Goal: Navigation & Orientation: Find specific page/section

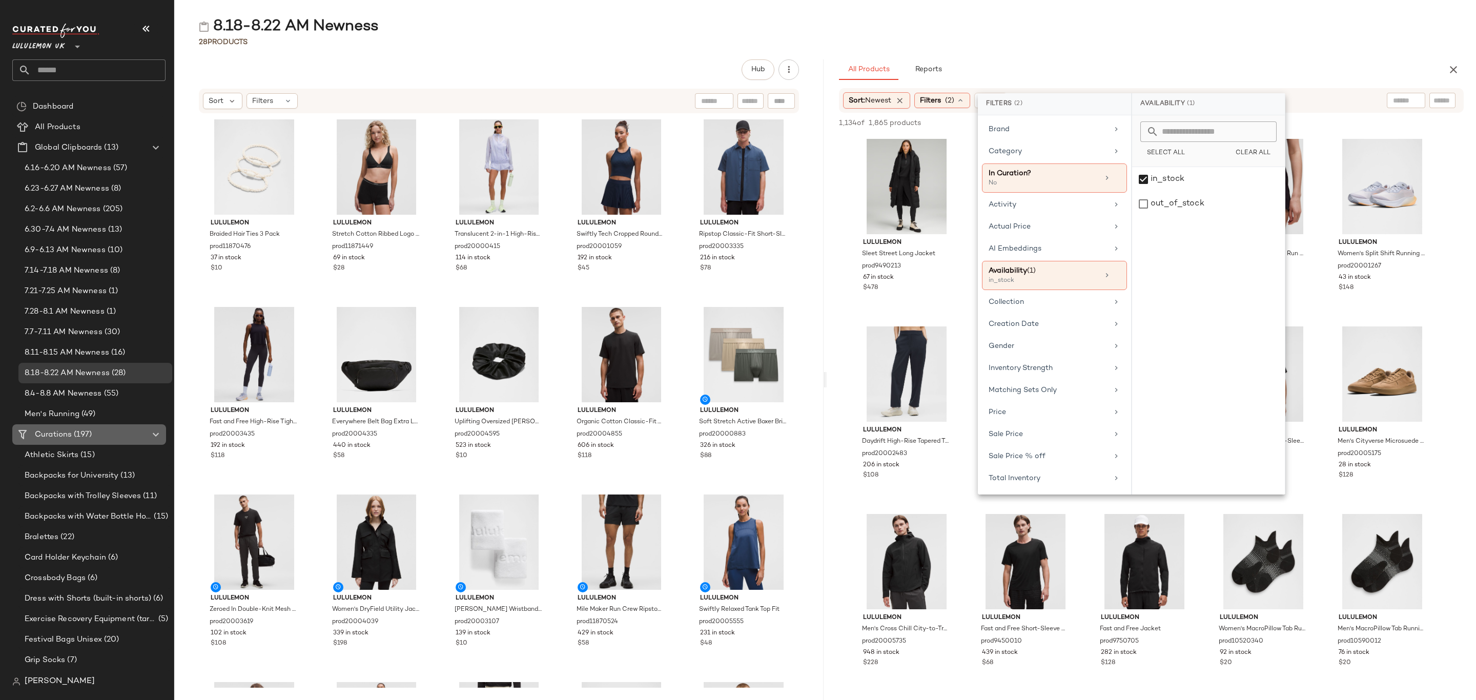
click at [78, 436] on span "(197)" at bounding box center [82, 435] width 20 height 12
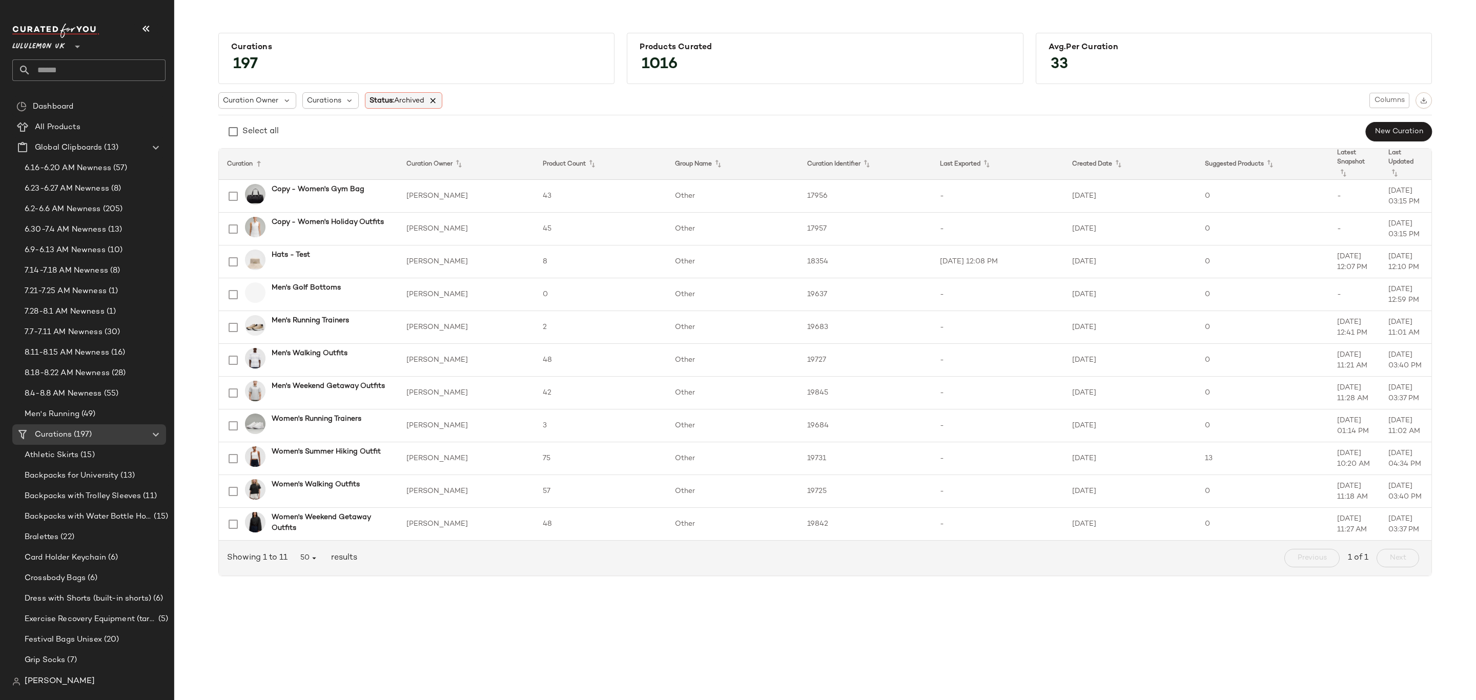
click at [438, 100] on icon at bounding box center [433, 100] width 9 height 9
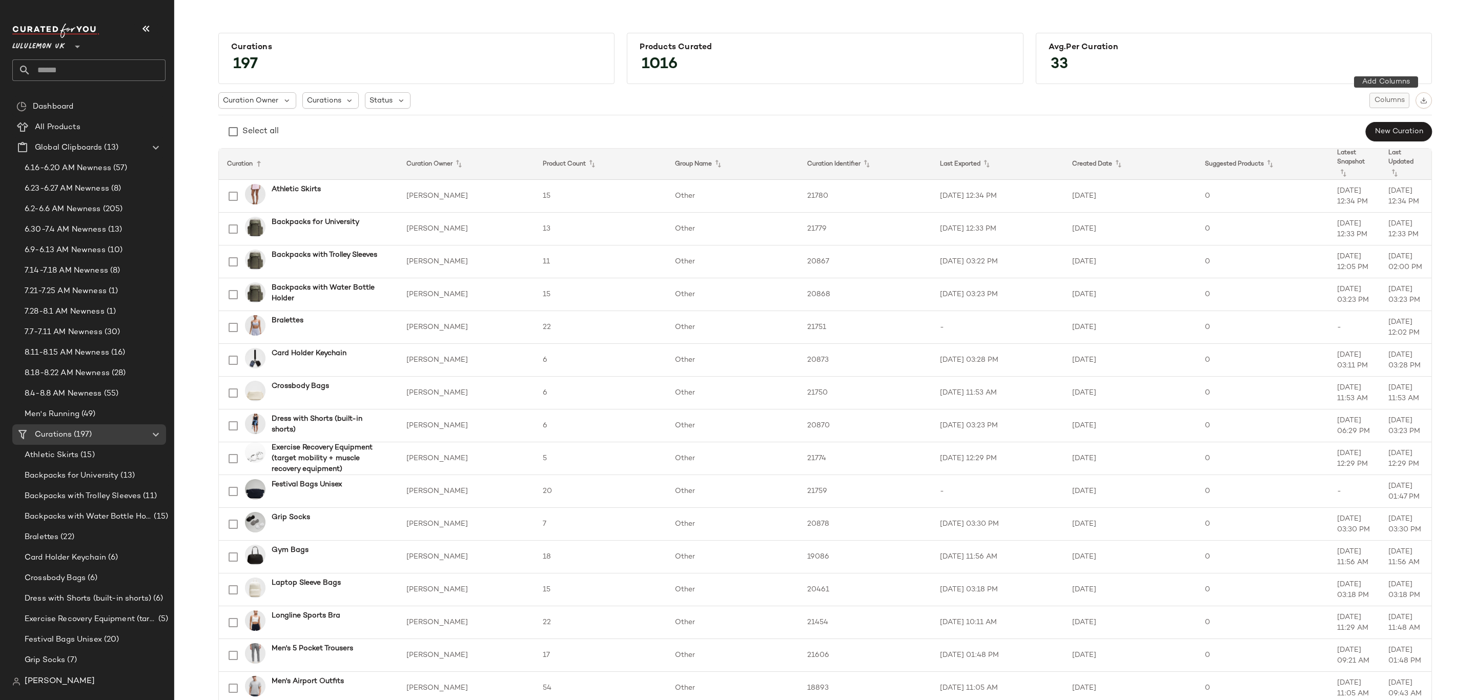
click at [1376, 99] on span "Columns" at bounding box center [1389, 100] width 31 height 8
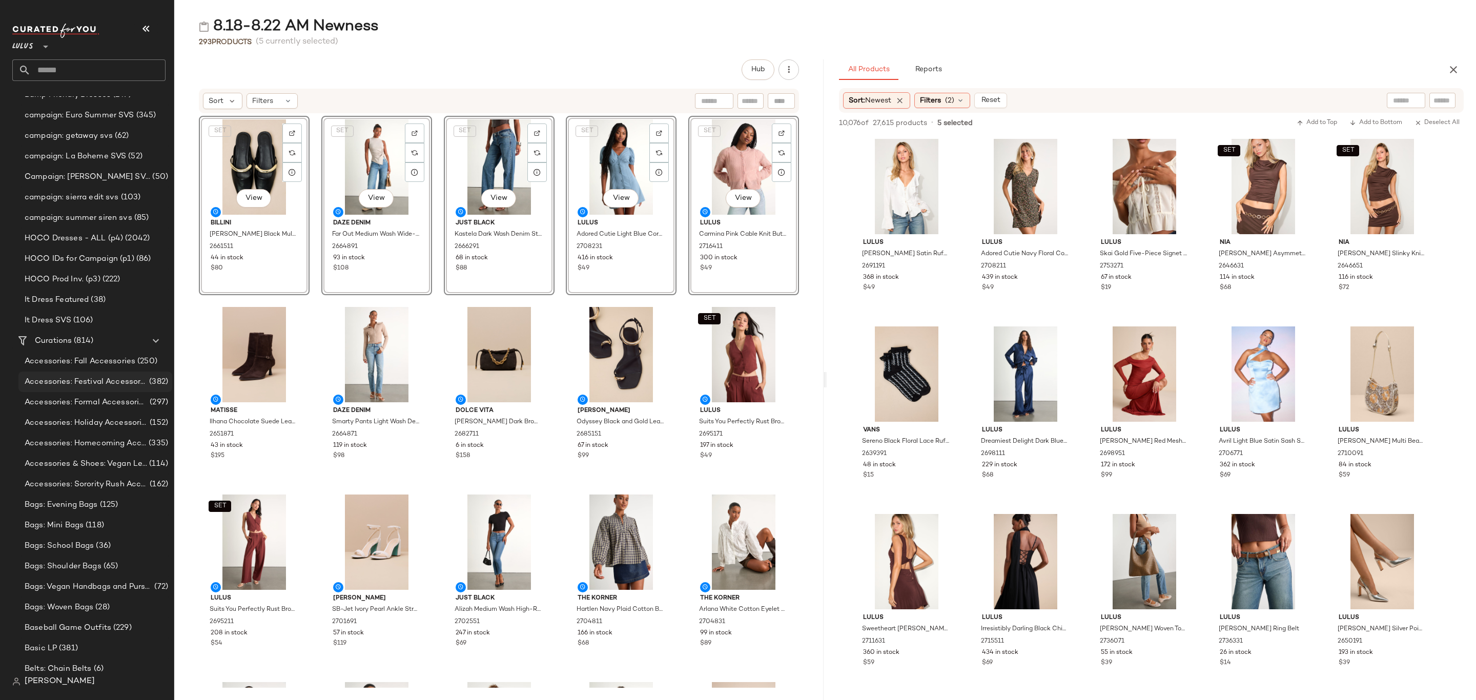
scroll to position [1077, 0]
click at [82, 302] on span "(814)" at bounding box center [83, 302] width 22 height 12
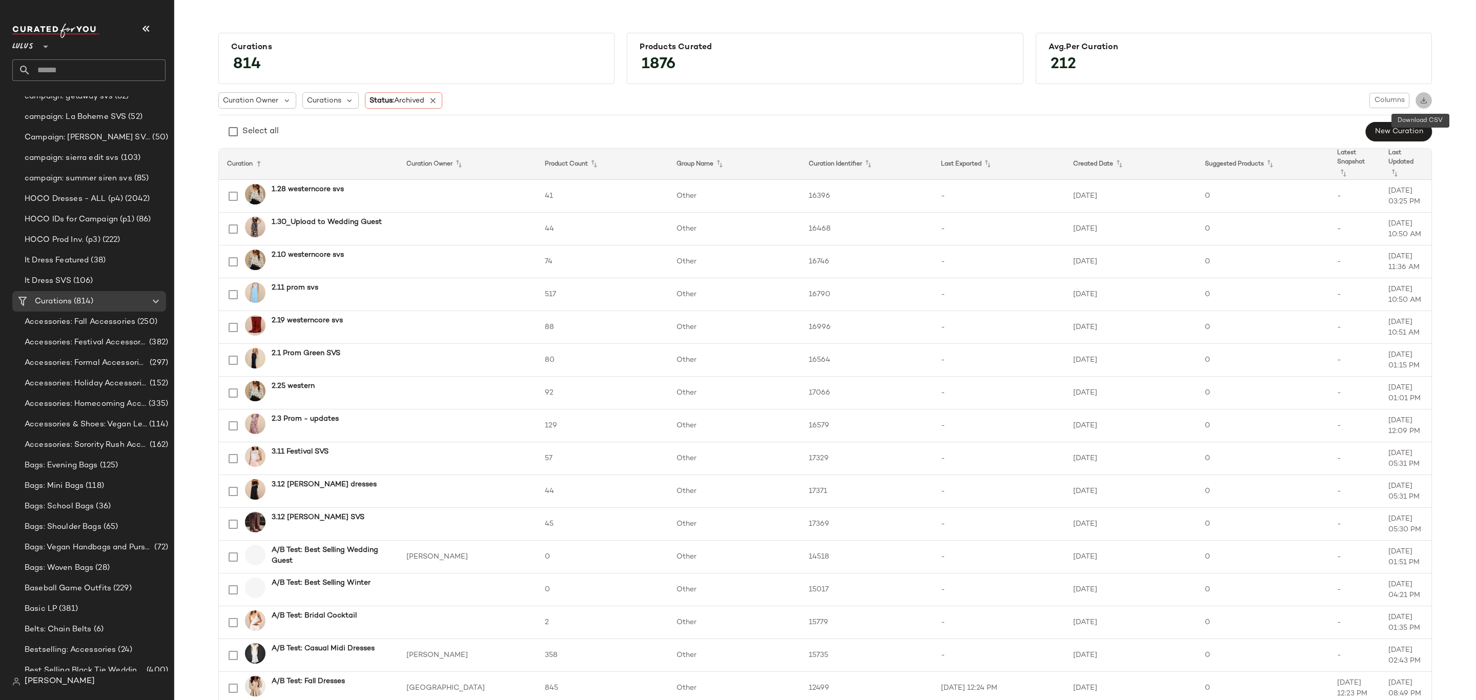
click at [1419, 105] on button "button" at bounding box center [1424, 100] width 16 height 16
click at [1393, 105] on span "Columns" at bounding box center [1389, 100] width 31 height 8
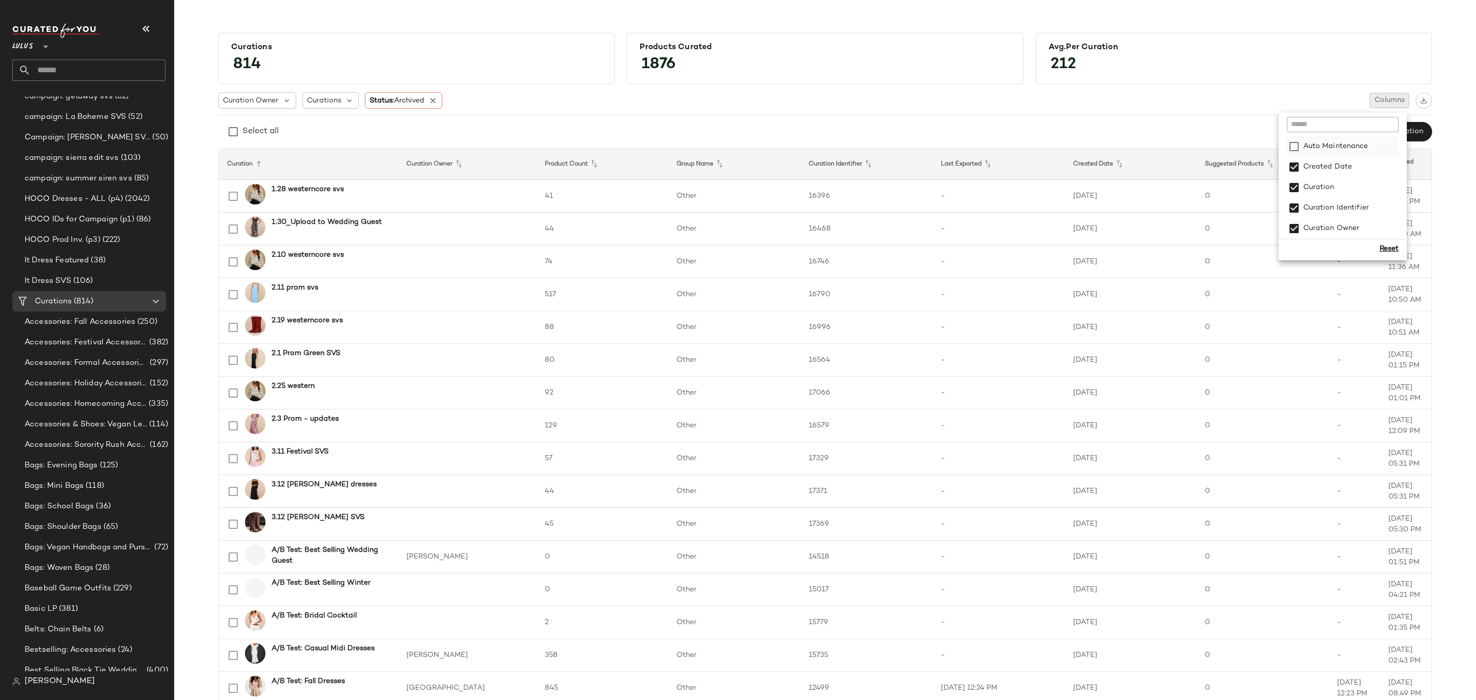
click at [1322, 145] on label "Auto Maintenance" at bounding box center [1335, 146] width 67 height 21
click at [1206, 131] on div "Select all New Curation" at bounding box center [825, 131] width 1214 height 21
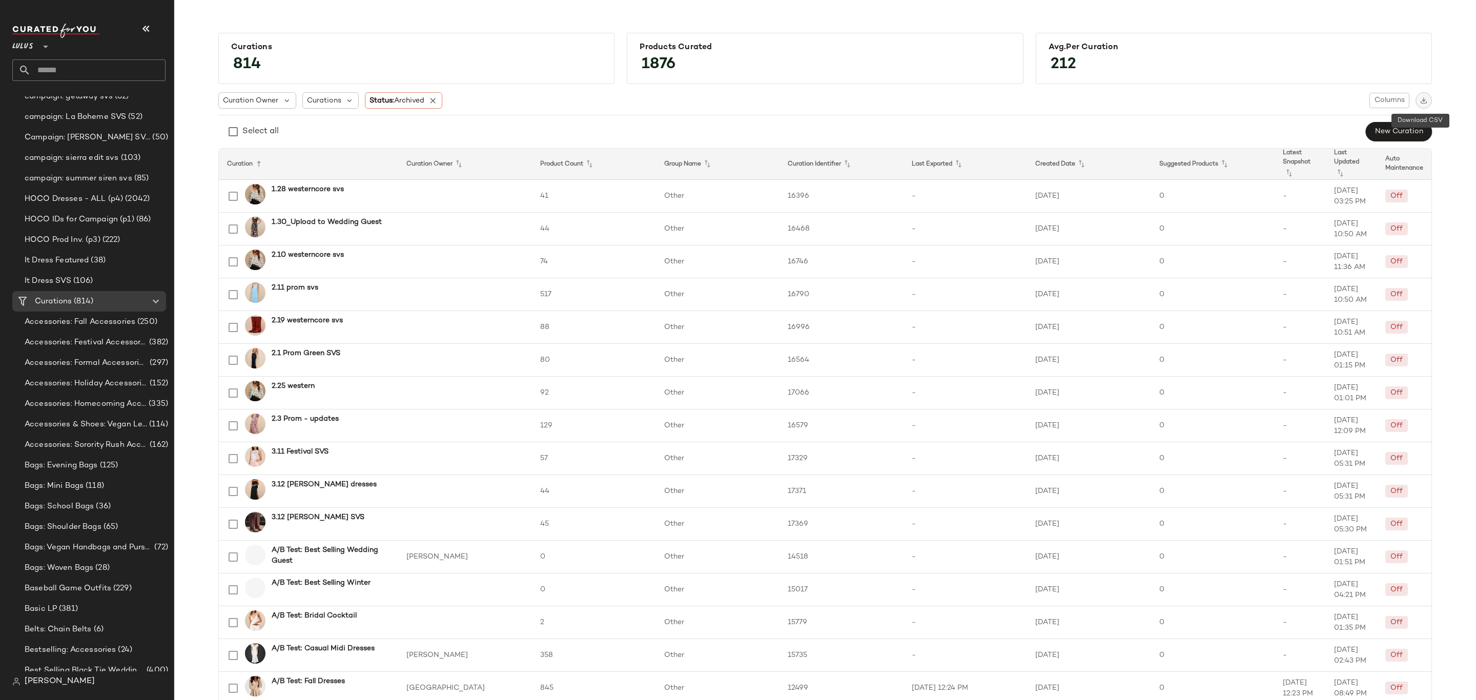
click at [1422, 102] on img "button" at bounding box center [1424, 100] width 7 height 7
click at [430, 100] on icon at bounding box center [433, 100] width 9 height 9
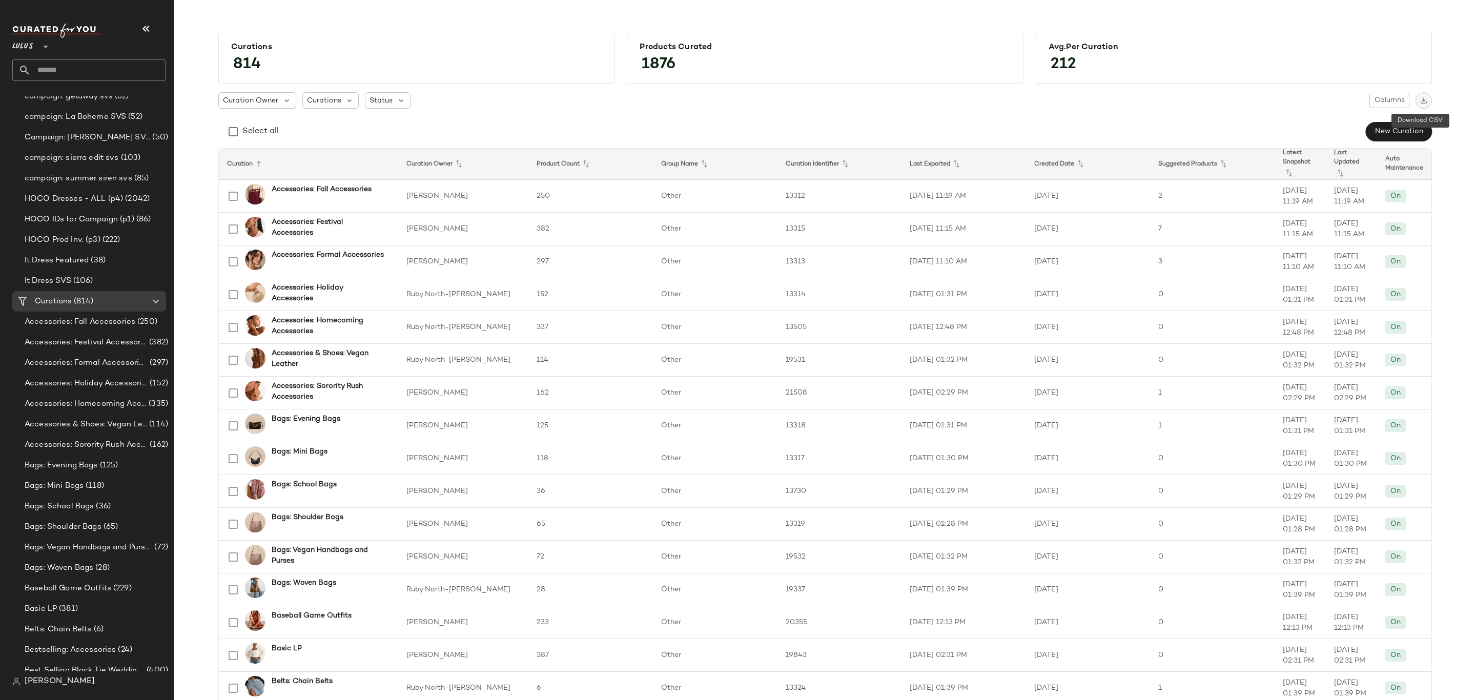
click at [1423, 102] on img "button" at bounding box center [1424, 100] width 7 height 7
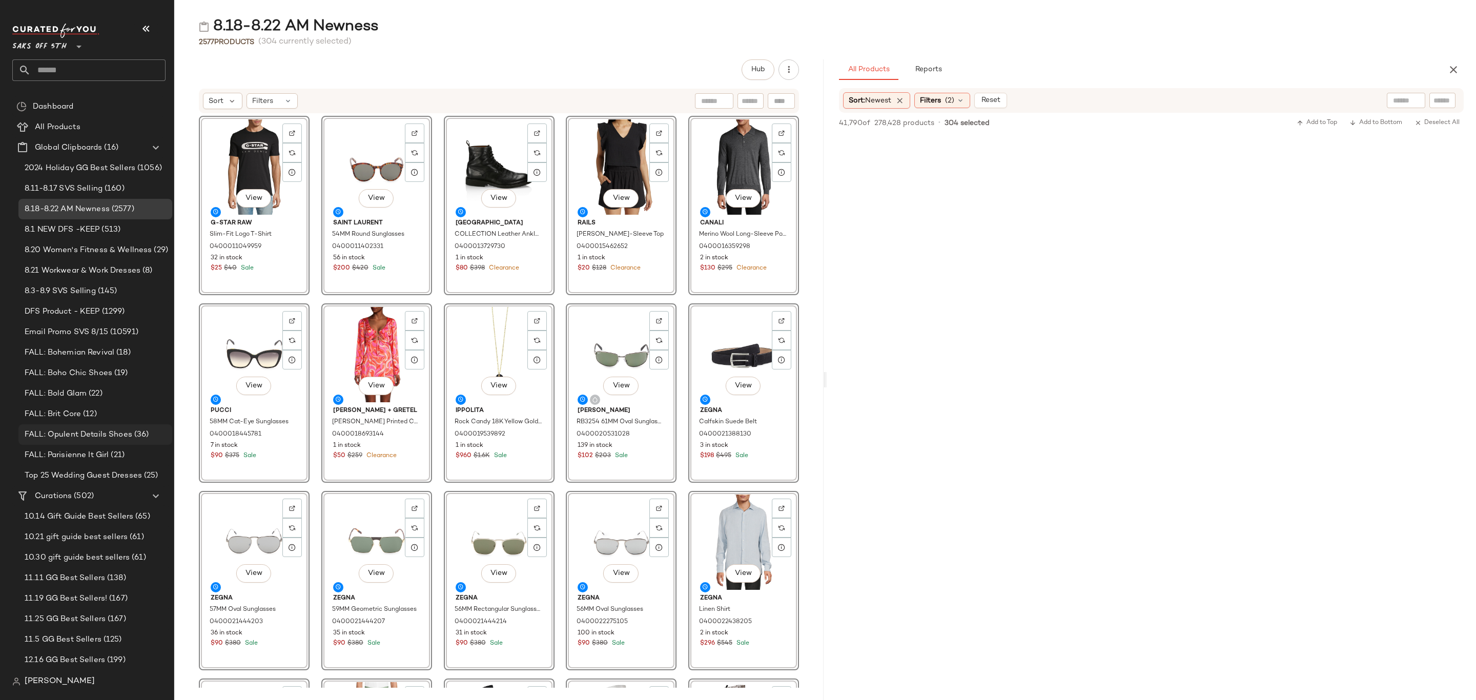
scroll to position [11501, 0]
click at [78, 493] on span "(502)" at bounding box center [83, 497] width 22 height 12
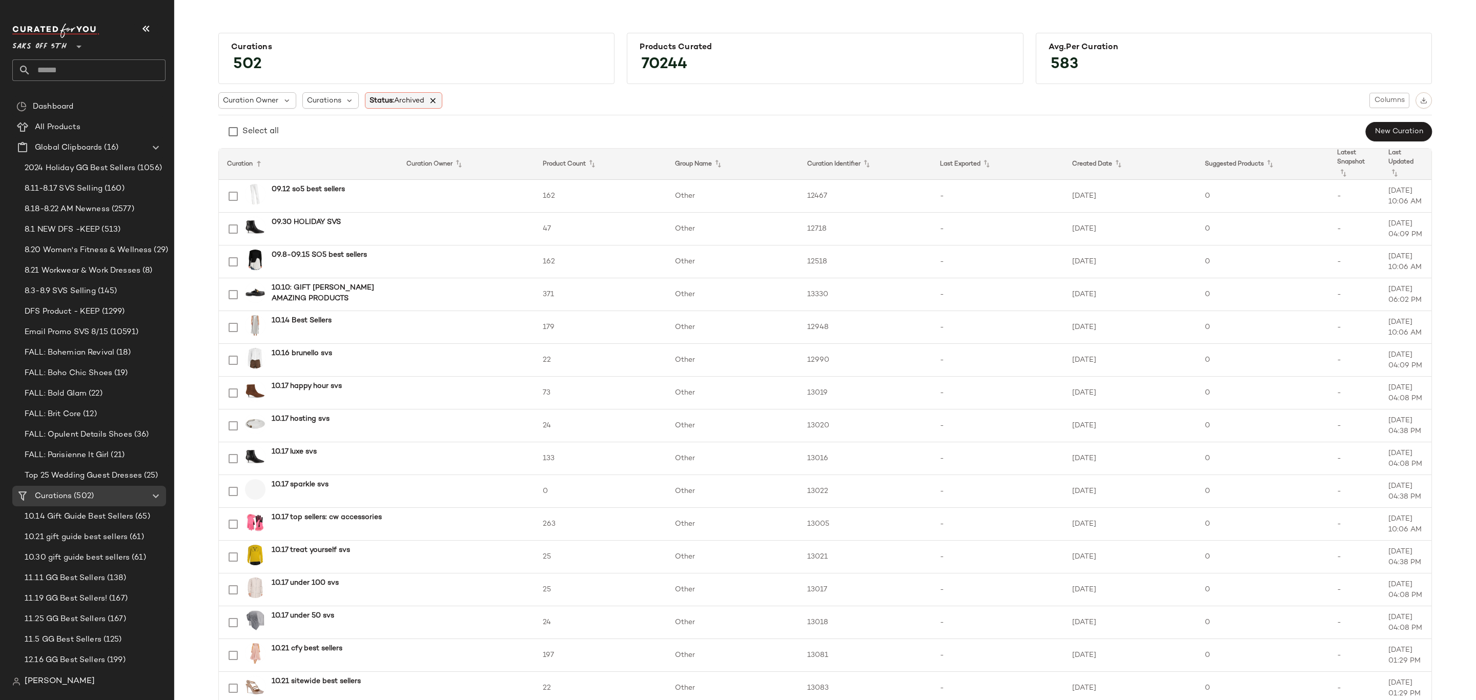
click at [436, 98] on icon at bounding box center [433, 100] width 9 height 9
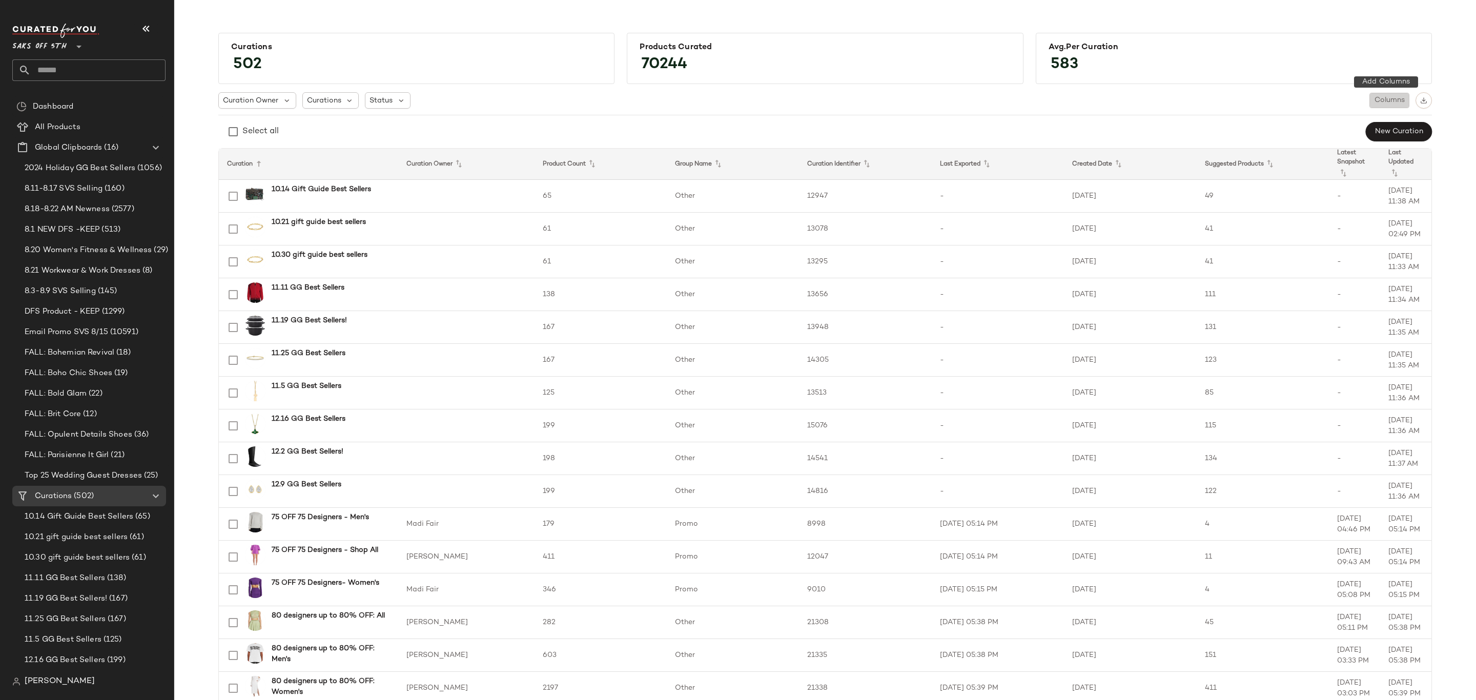
click at [1393, 102] on span "Columns" at bounding box center [1389, 100] width 31 height 8
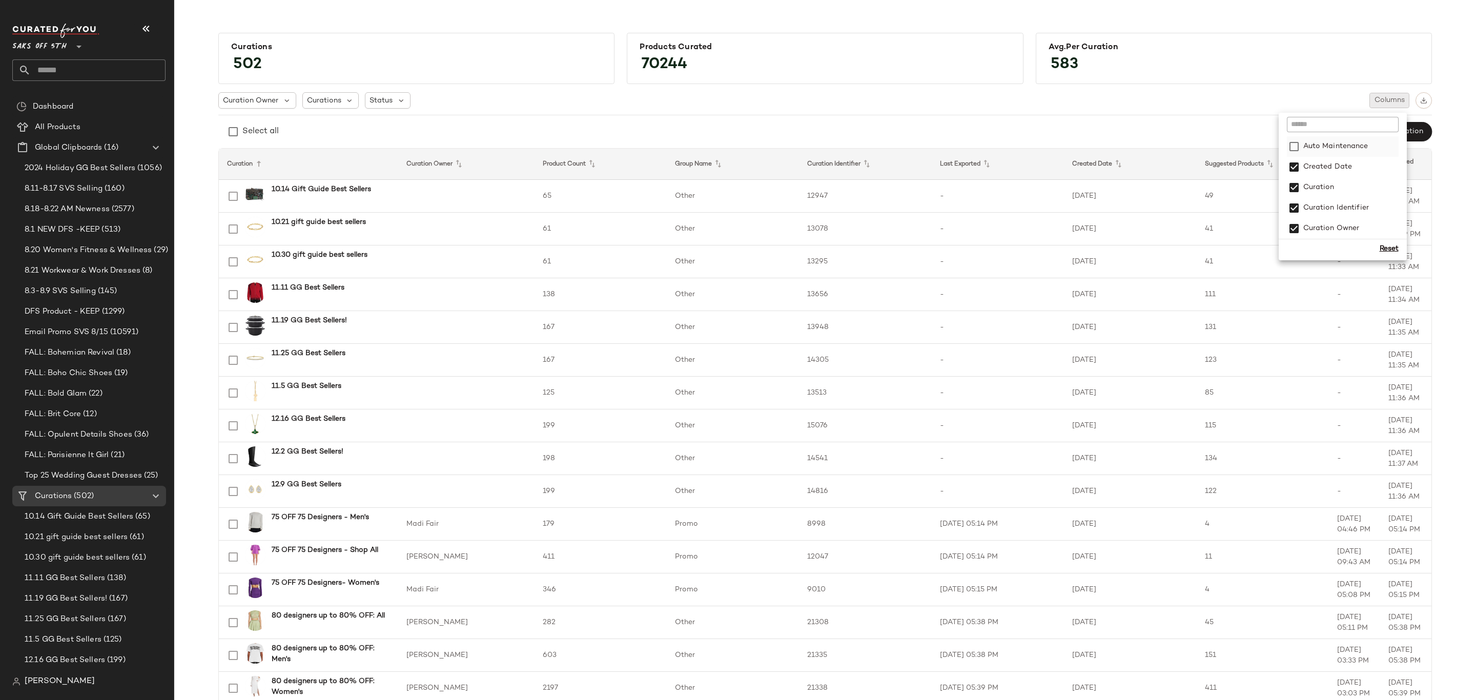
click at [1318, 145] on label "Auto Maintenance" at bounding box center [1335, 146] width 67 height 21
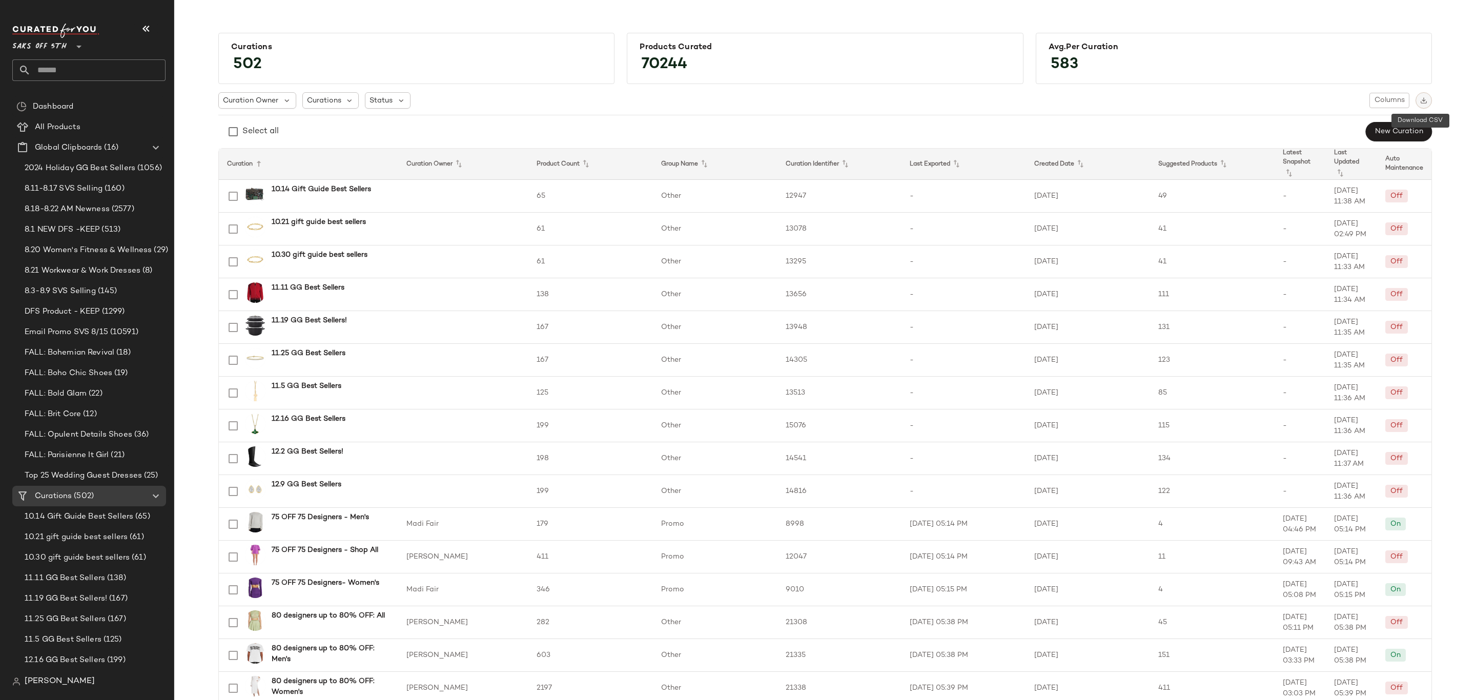
click at [1426, 100] on button "button" at bounding box center [1424, 100] width 16 height 16
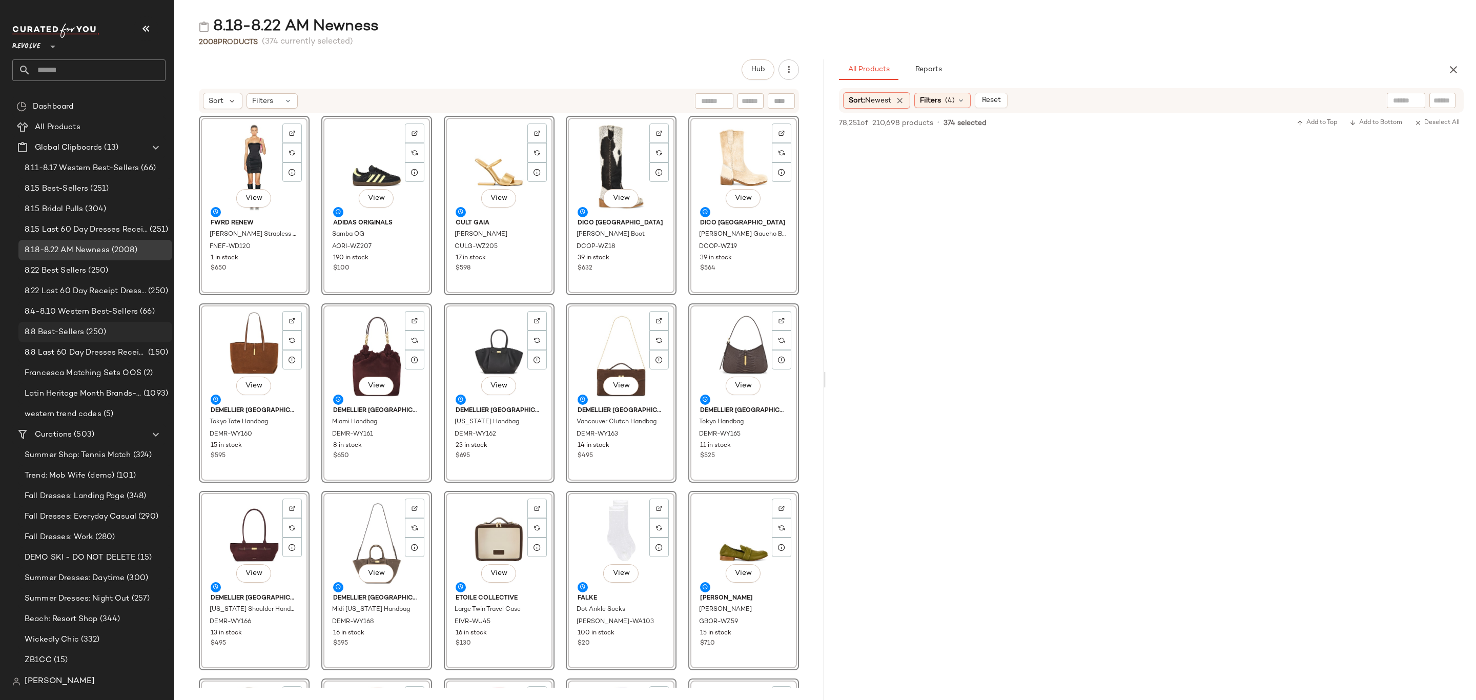
scroll to position [3999, 0]
click at [90, 440] on span "(503)" at bounding box center [83, 435] width 23 height 12
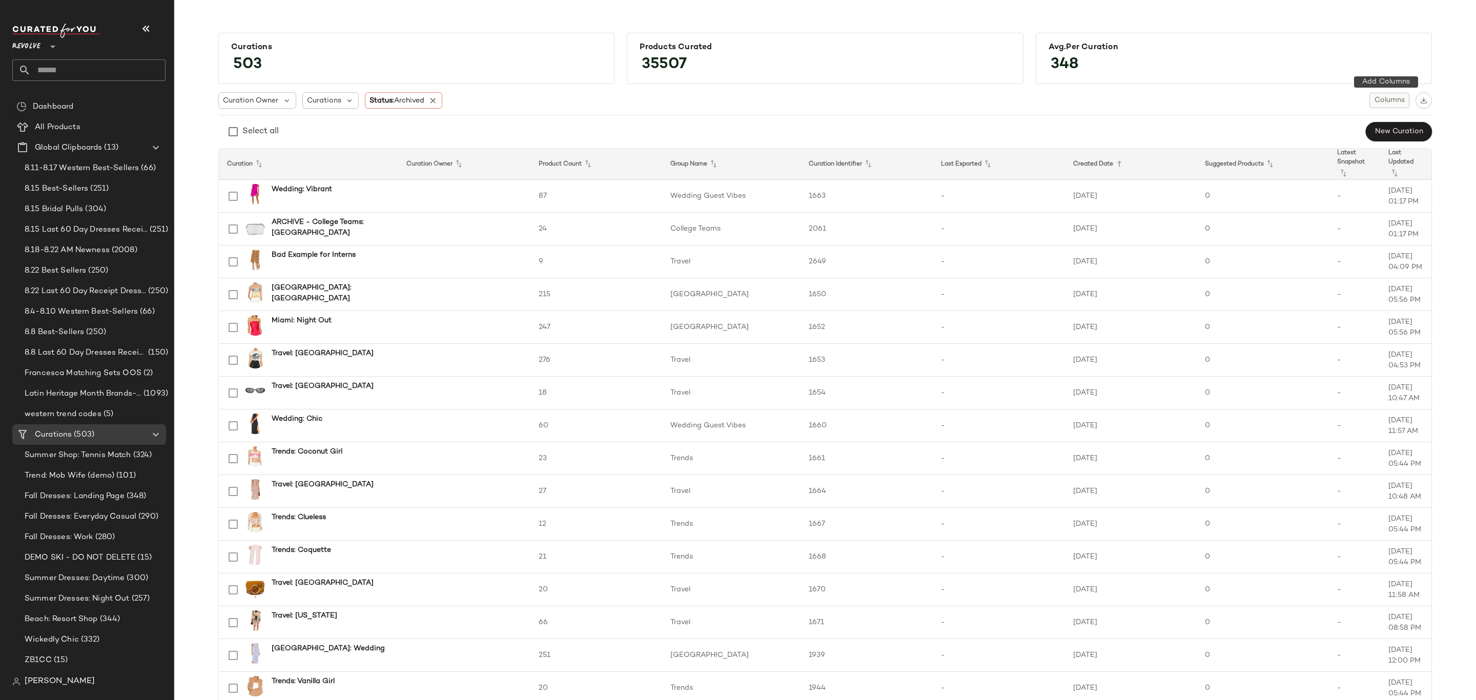
click at [1399, 102] on span "Columns" at bounding box center [1389, 100] width 31 height 8
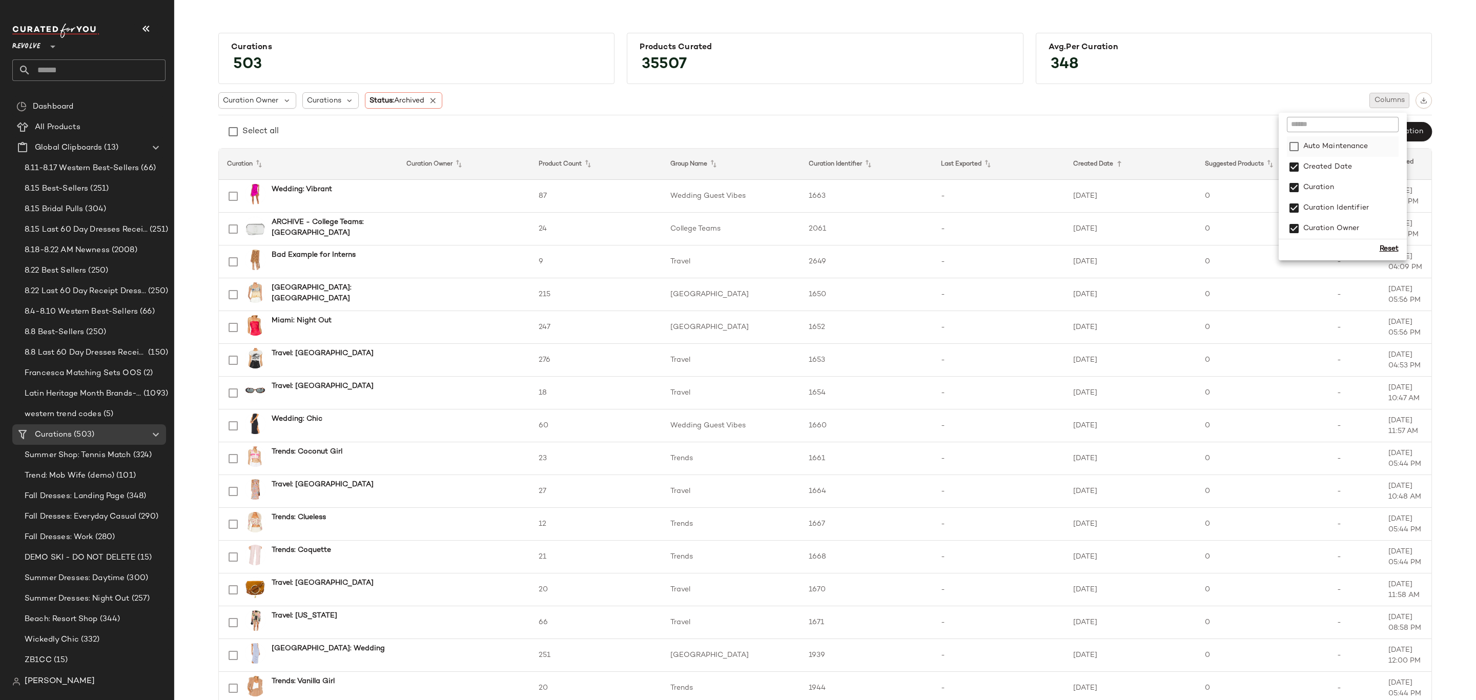
click at [1352, 145] on label "Auto Maintenance" at bounding box center [1335, 146] width 67 height 21
click at [1424, 100] on img "button" at bounding box center [1424, 100] width 7 height 7
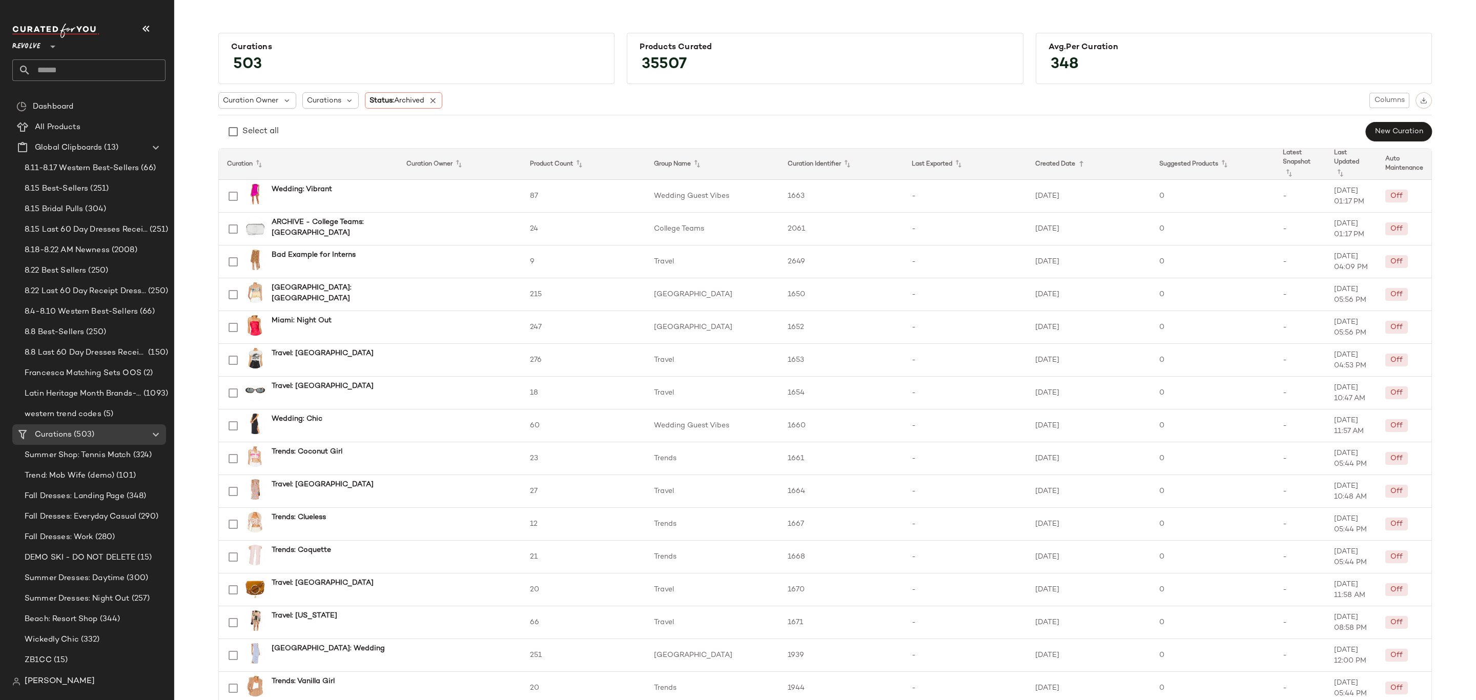
click at [1106, 128] on div "Select all New Curation" at bounding box center [825, 131] width 1214 height 21
click at [433, 100] on icon at bounding box center [433, 100] width 9 height 9
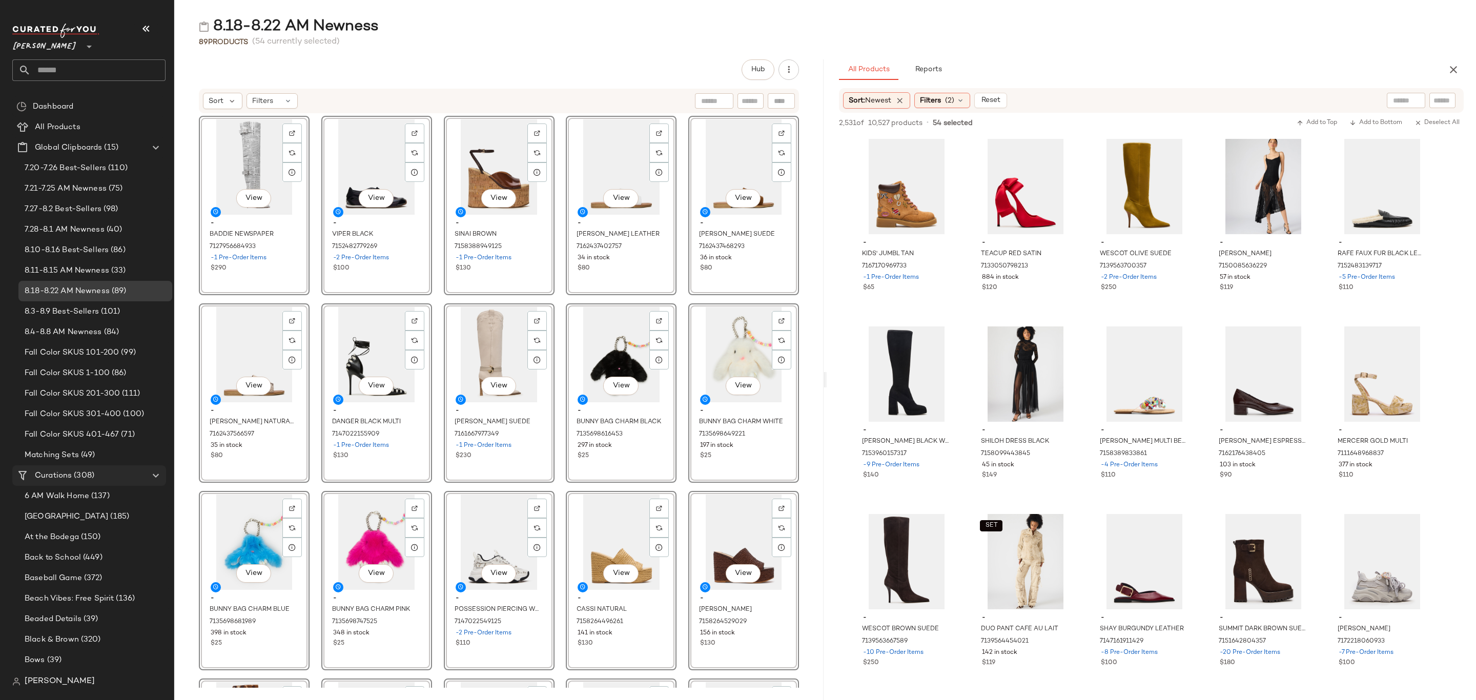
click at [110, 480] on div "Curations (308)" at bounding box center [90, 476] width 116 height 12
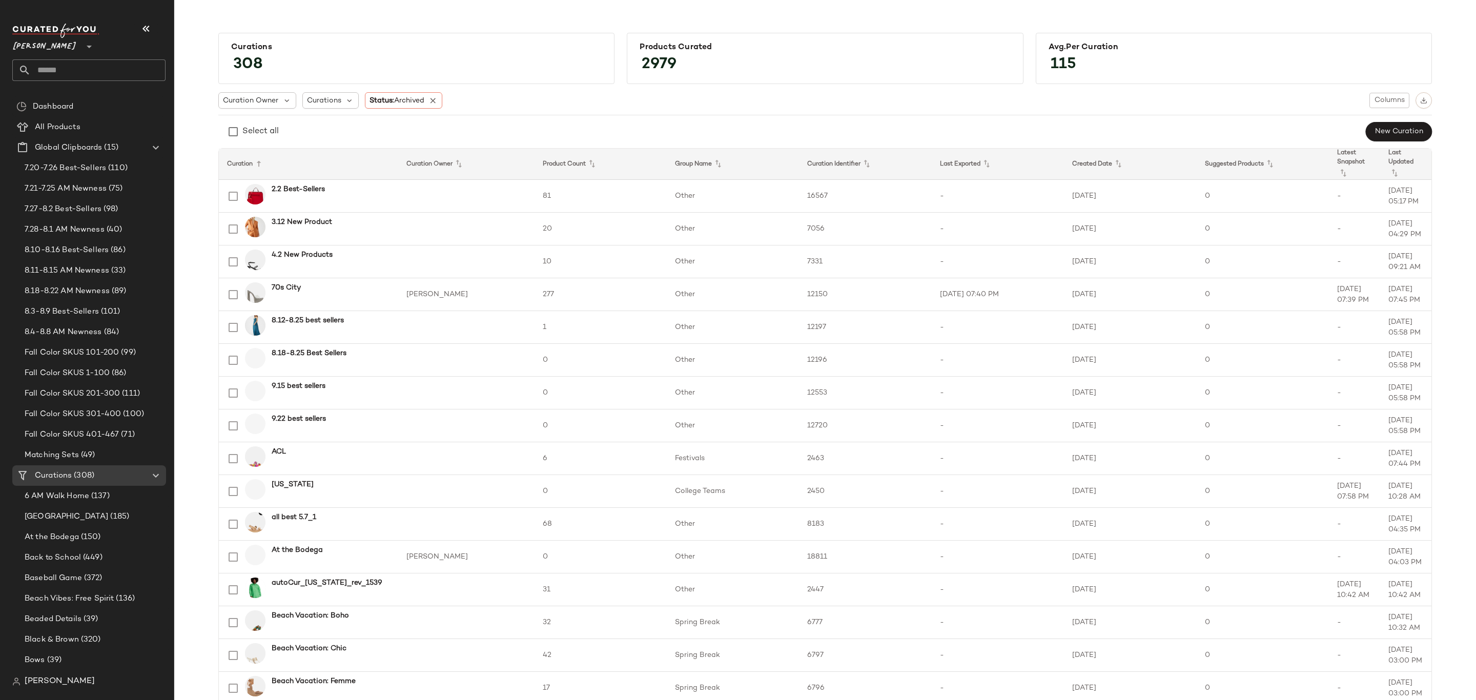
click at [431, 97] on icon at bounding box center [433, 100] width 9 height 9
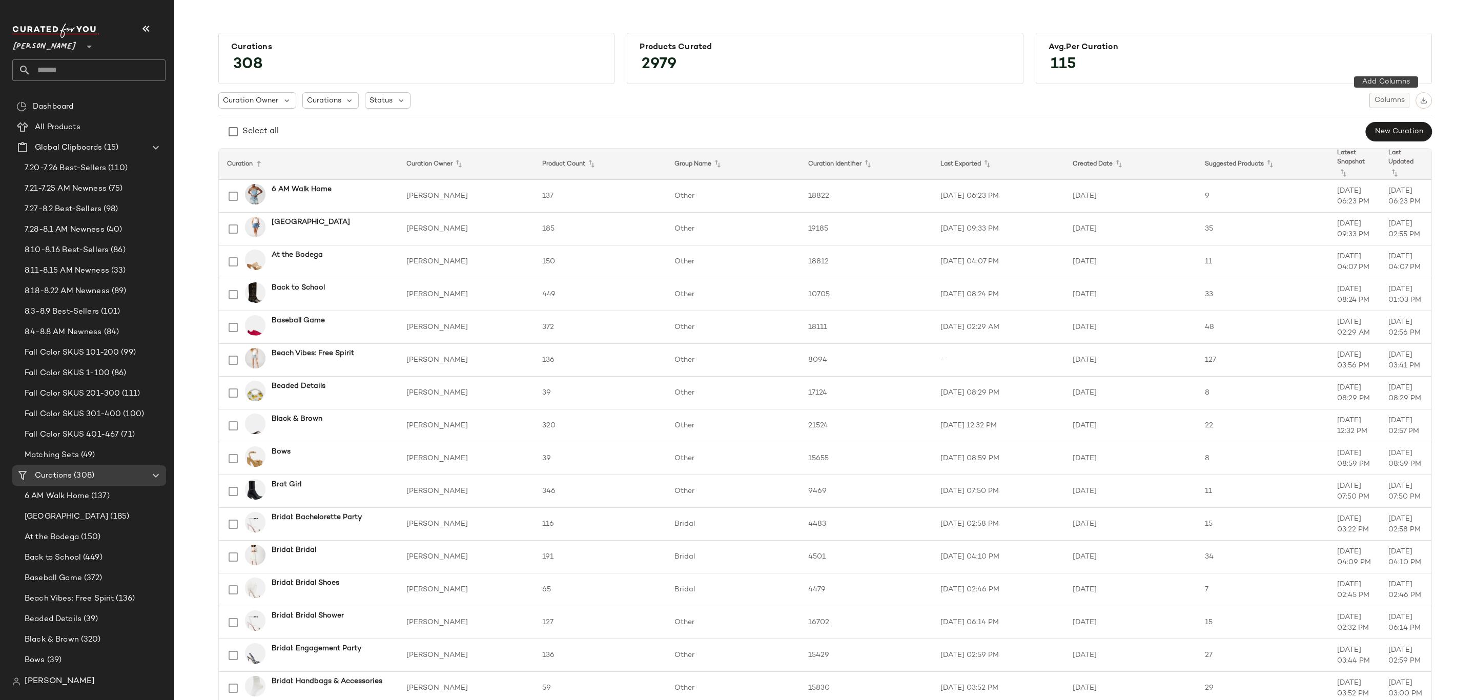
click at [1376, 96] on span "Columns" at bounding box center [1389, 100] width 31 height 8
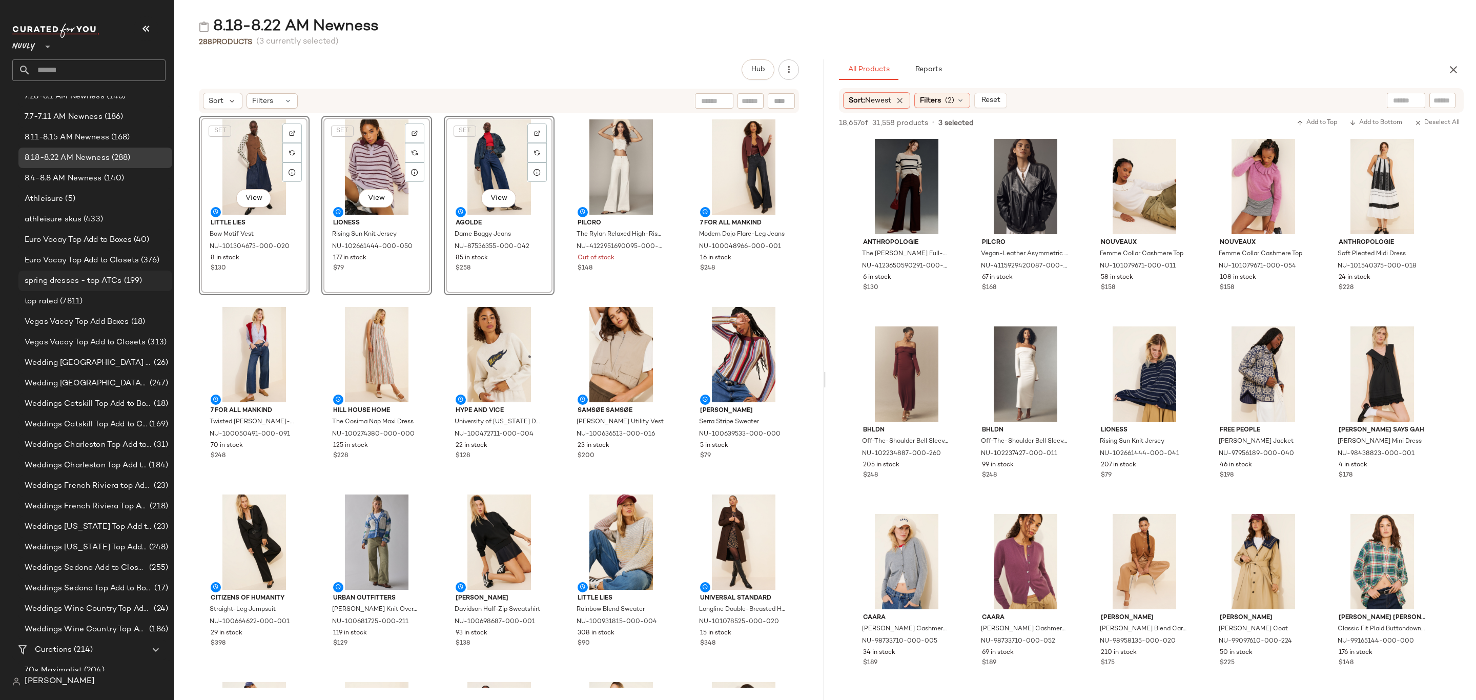
scroll to position [384, 0]
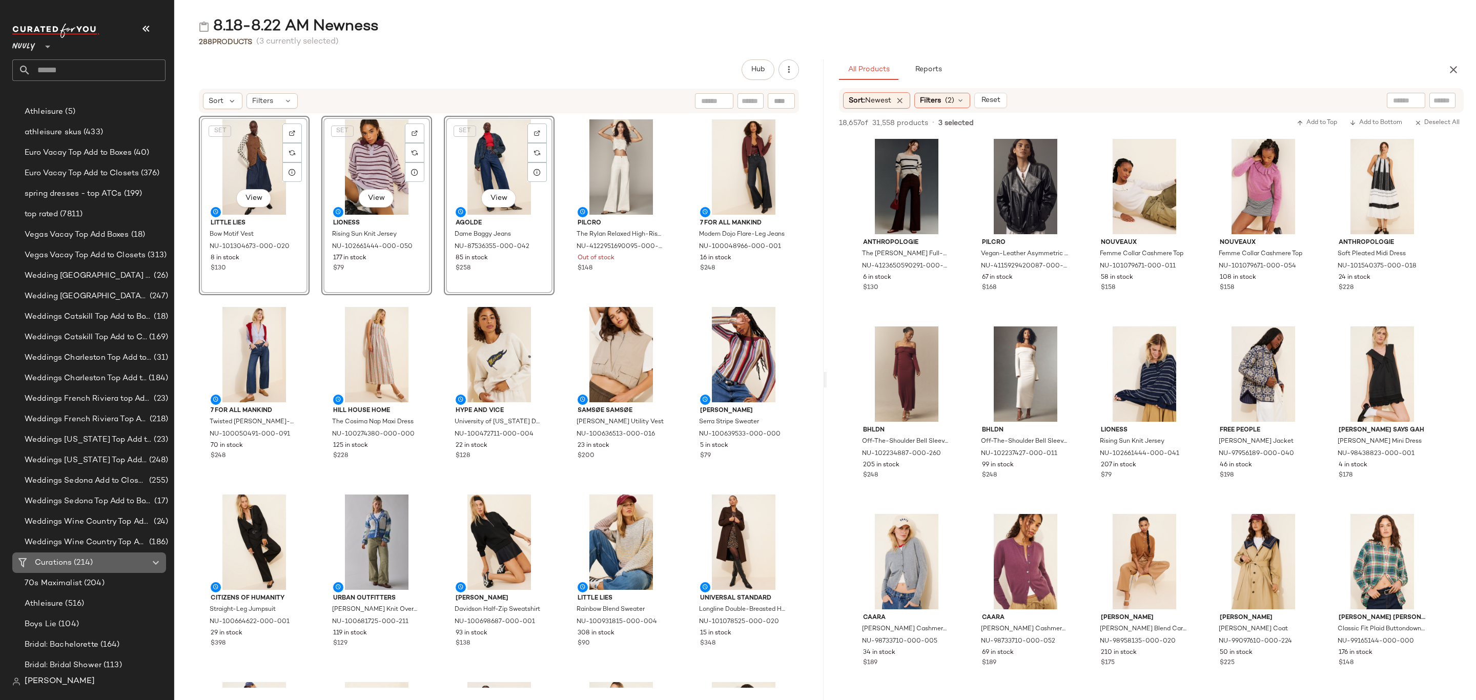
click at [86, 560] on span "(214)" at bounding box center [82, 563] width 21 height 12
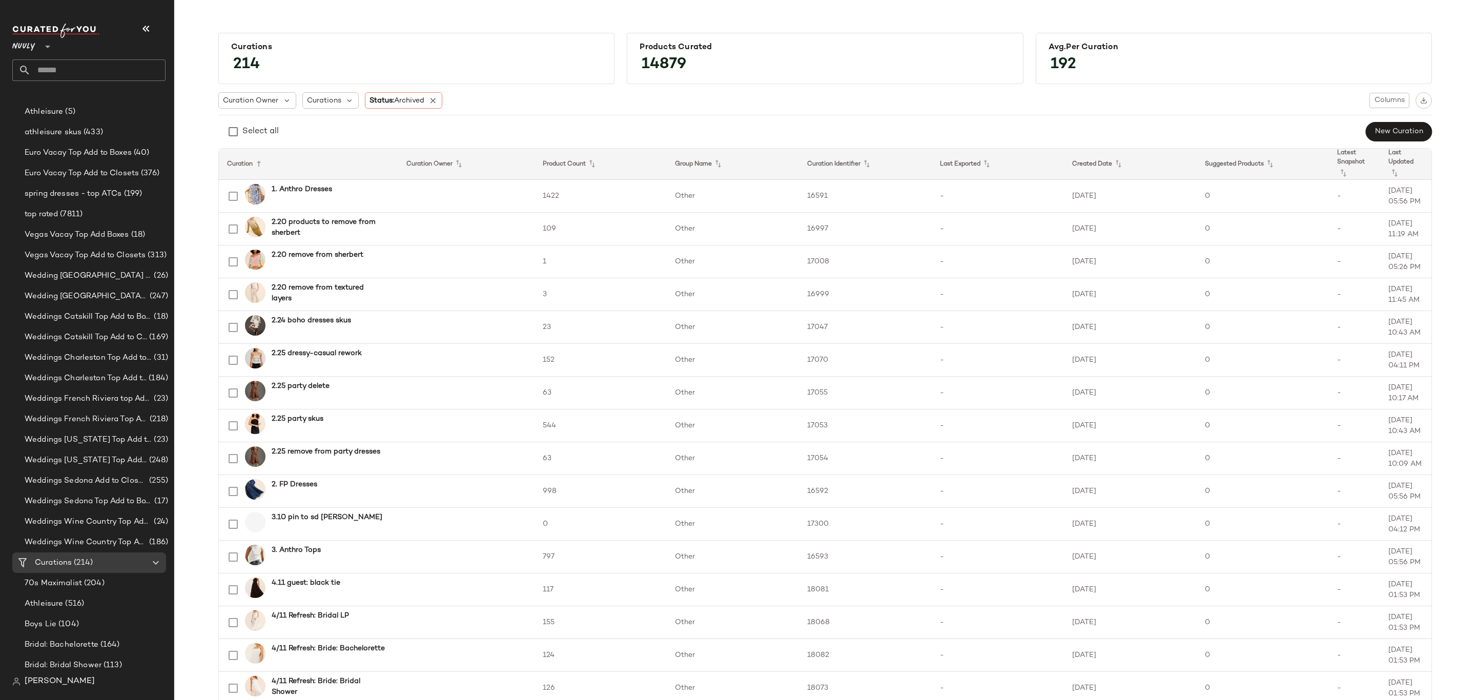
drag, startPoint x: 439, startPoint y: 97, endPoint x: 457, endPoint y: 102, distance: 19.0
click at [438, 97] on div "Status: Archived" at bounding box center [403, 100] width 77 height 16
click at [466, 125] on label "Archived" at bounding box center [438, 127] width 106 height 21
click at [432, 100] on icon at bounding box center [433, 100] width 9 height 9
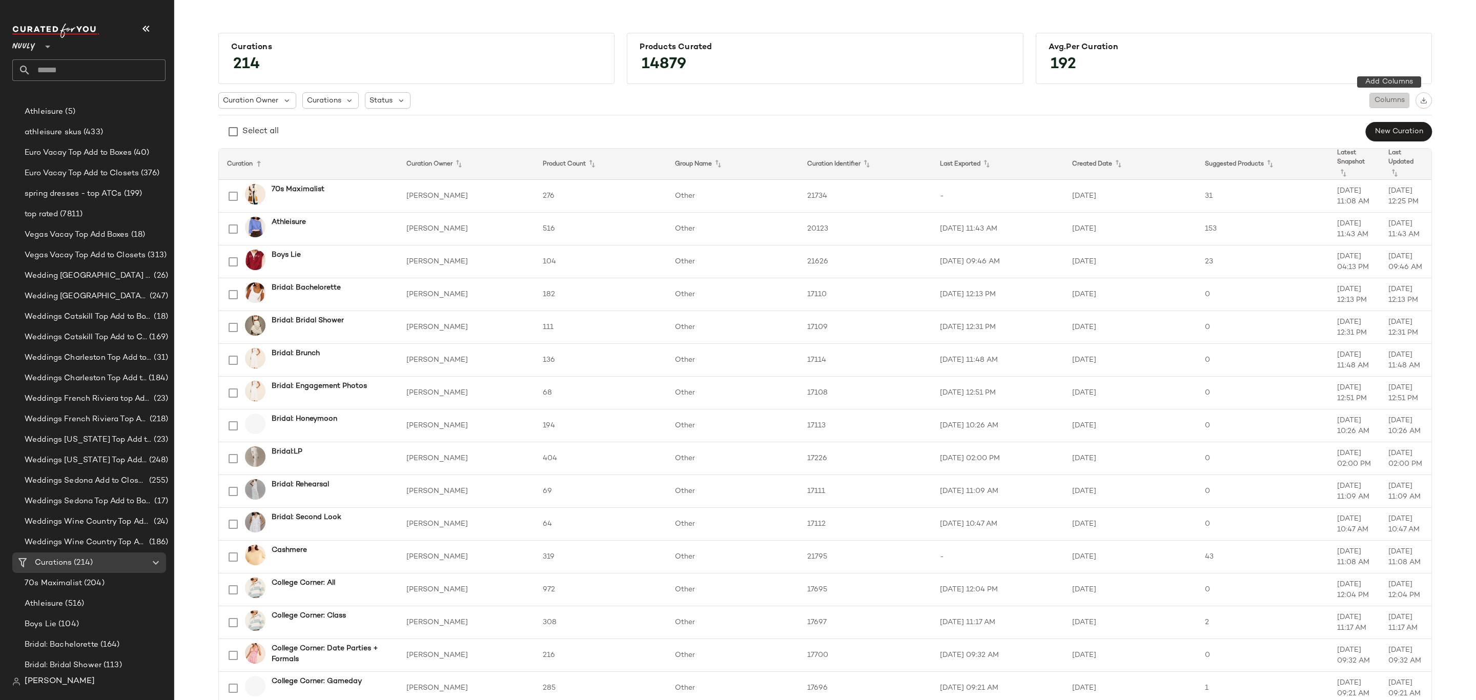
click at [1395, 100] on span "Columns" at bounding box center [1389, 100] width 31 height 8
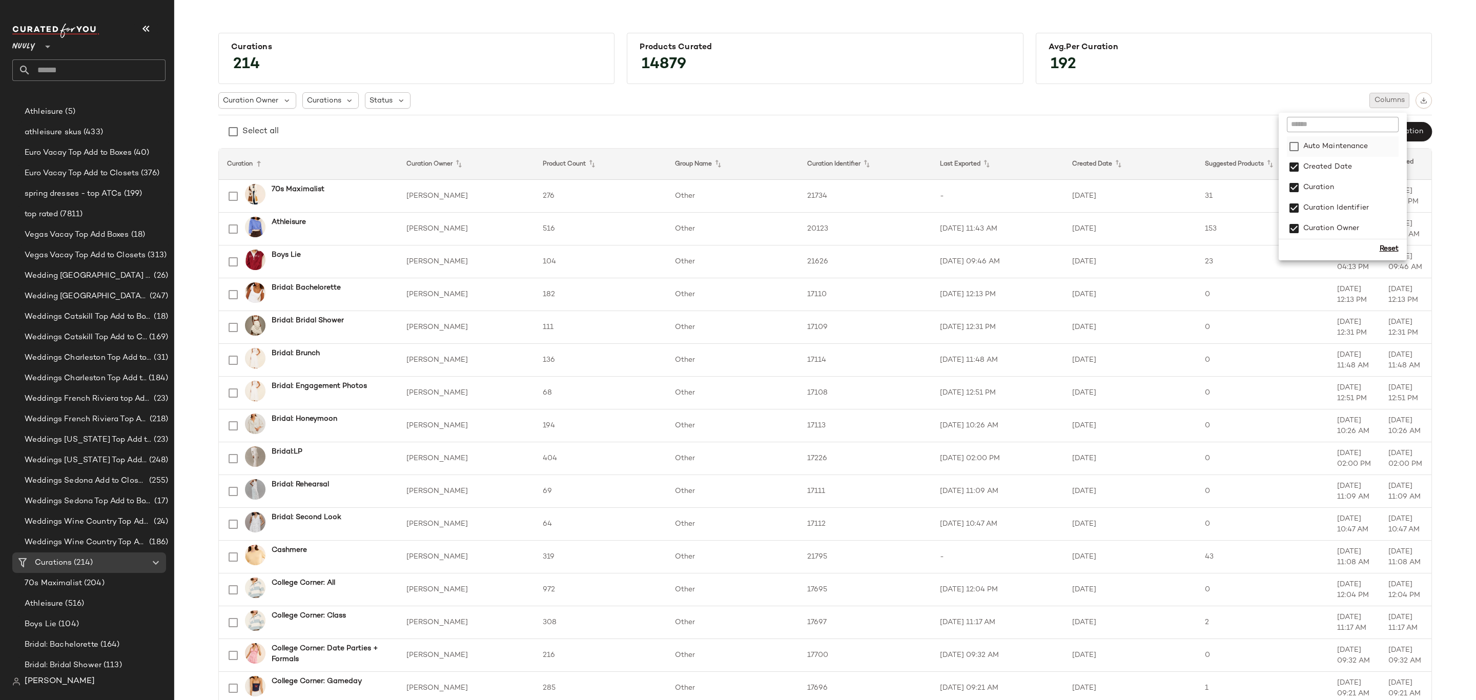
click at [1362, 144] on label "Auto Maintenance" at bounding box center [1335, 146] width 67 height 21
click at [1426, 96] on button "button" at bounding box center [1424, 100] width 16 height 16
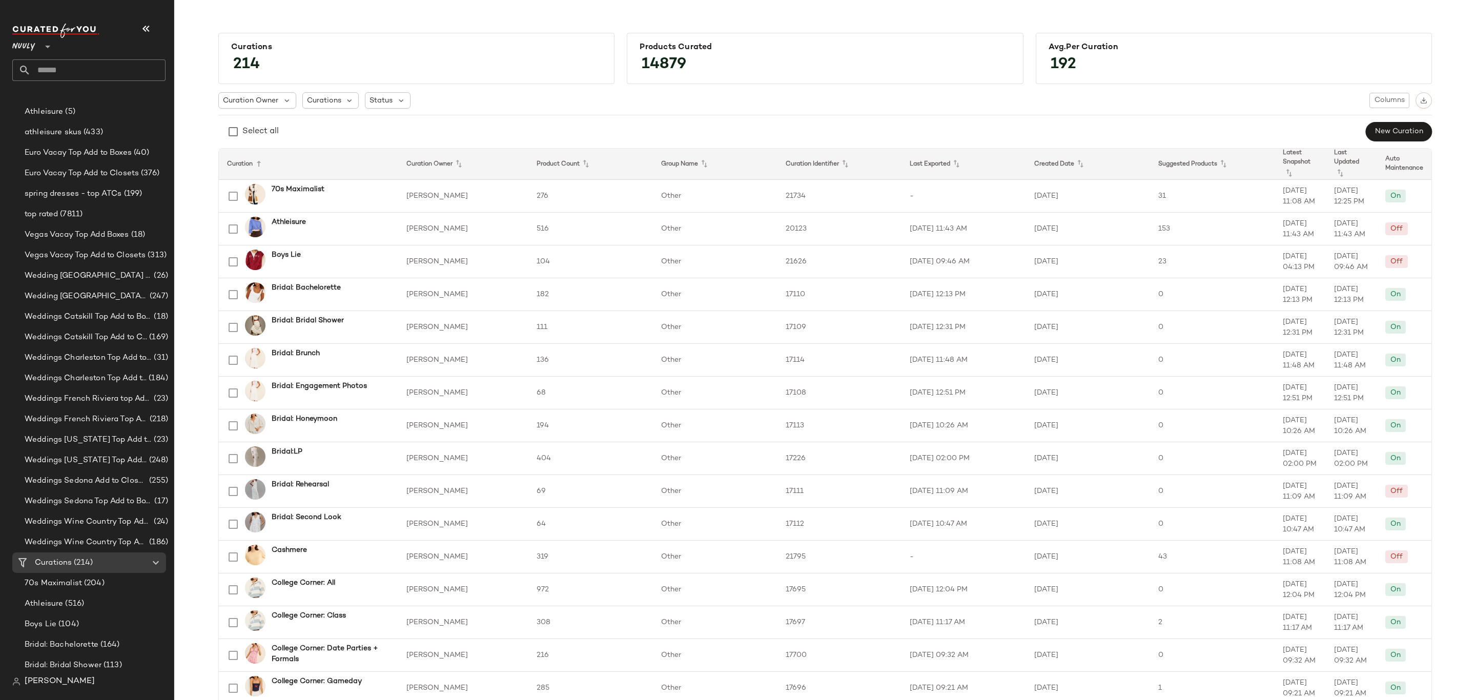
click at [428, 137] on div "Select all New Curation" at bounding box center [825, 131] width 1214 height 21
click at [1423, 98] on img "button" at bounding box center [1424, 100] width 7 height 7
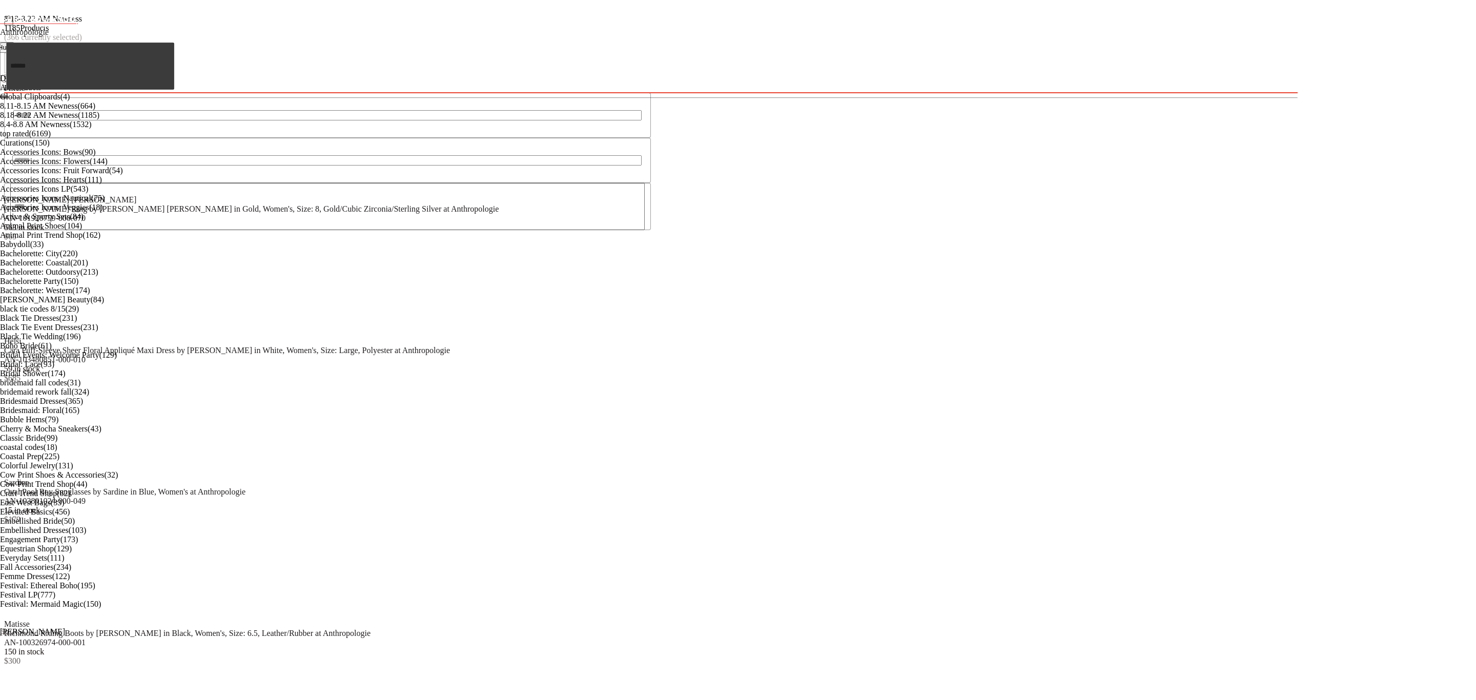
click at [105, 148] on div "Curations (150)" at bounding box center [87, 142] width 174 height 9
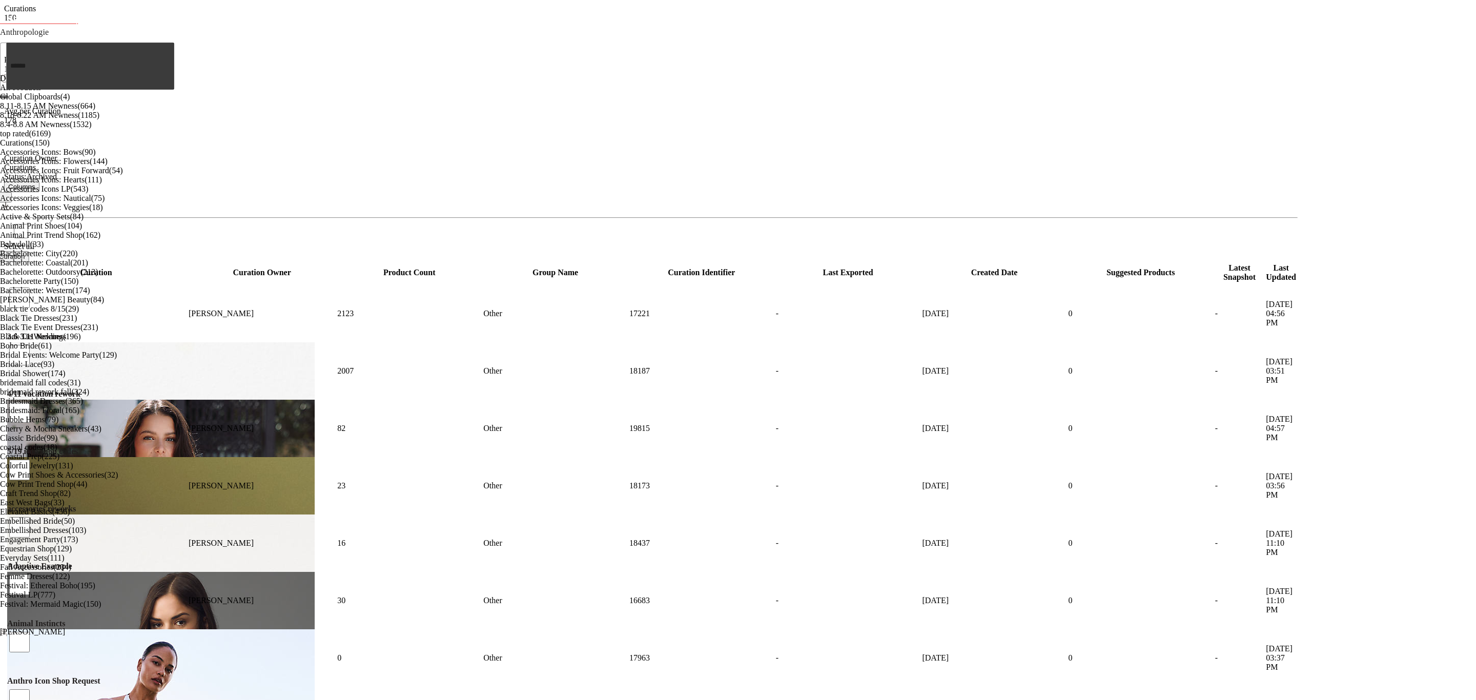
click at [57, 172] on icon at bounding box center [57, 176] width 0 height 9
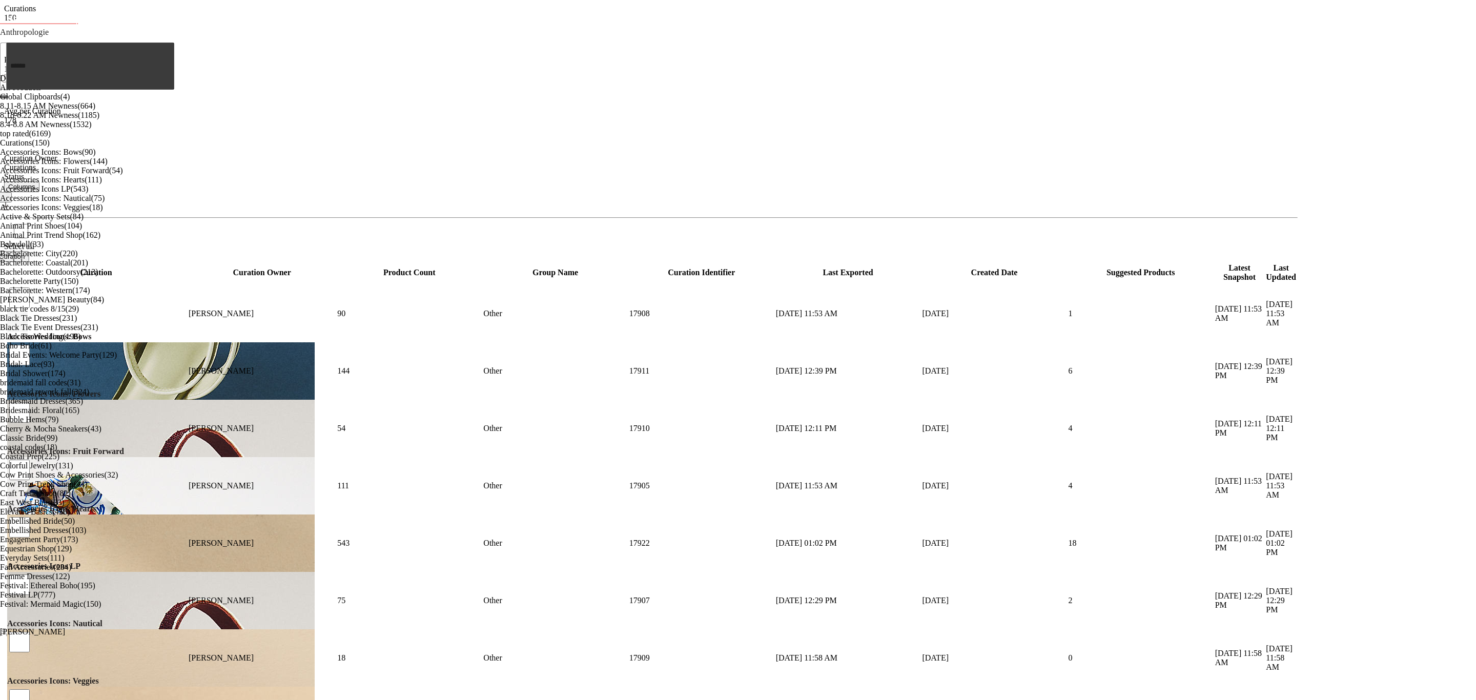
click at [35, 183] on span "Columns" at bounding box center [21, 187] width 27 height 8
click at [12, 192] on button "button" at bounding box center [3, 197] width 15 height 10
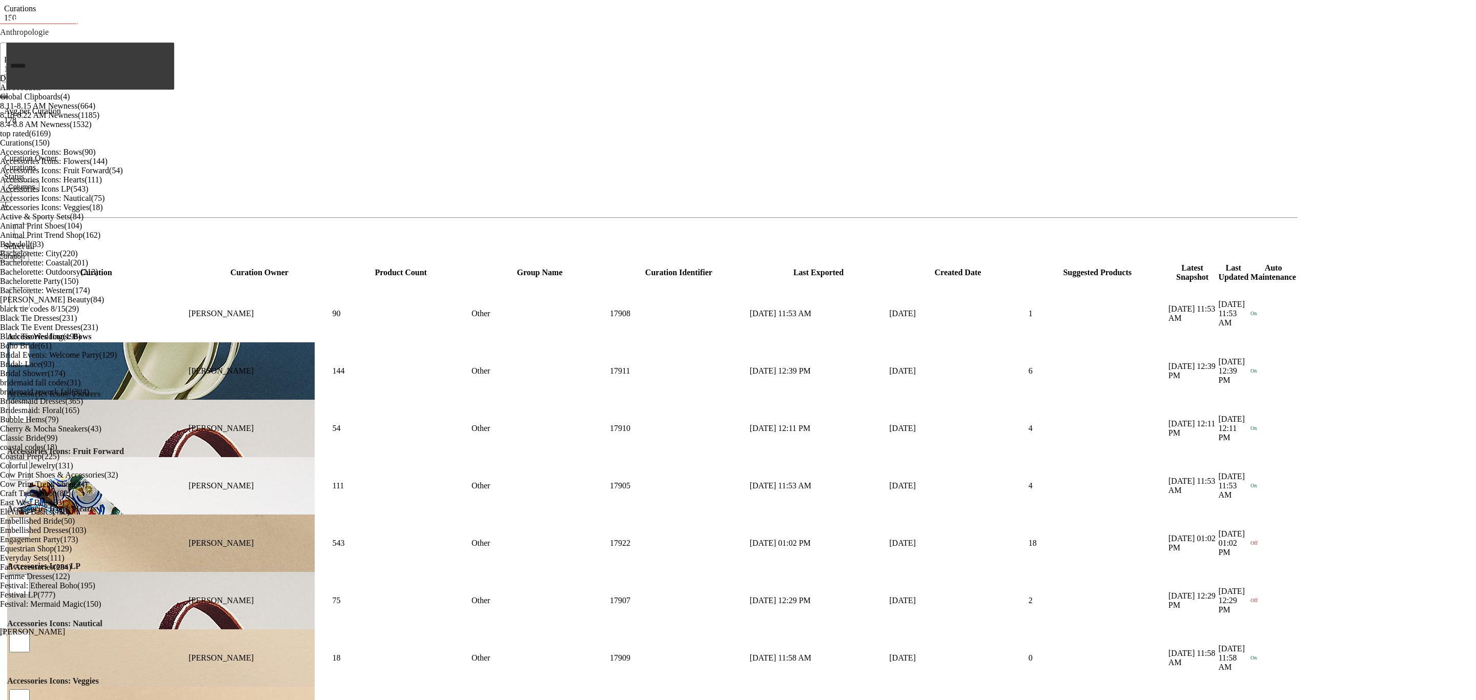
click at [12, 192] on button "button" at bounding box center [3, 197] width 15 height 10
click at [1161, 107] on div "Avg.per Curation 178" at bounding box center [651, 132] width 1294 height 51
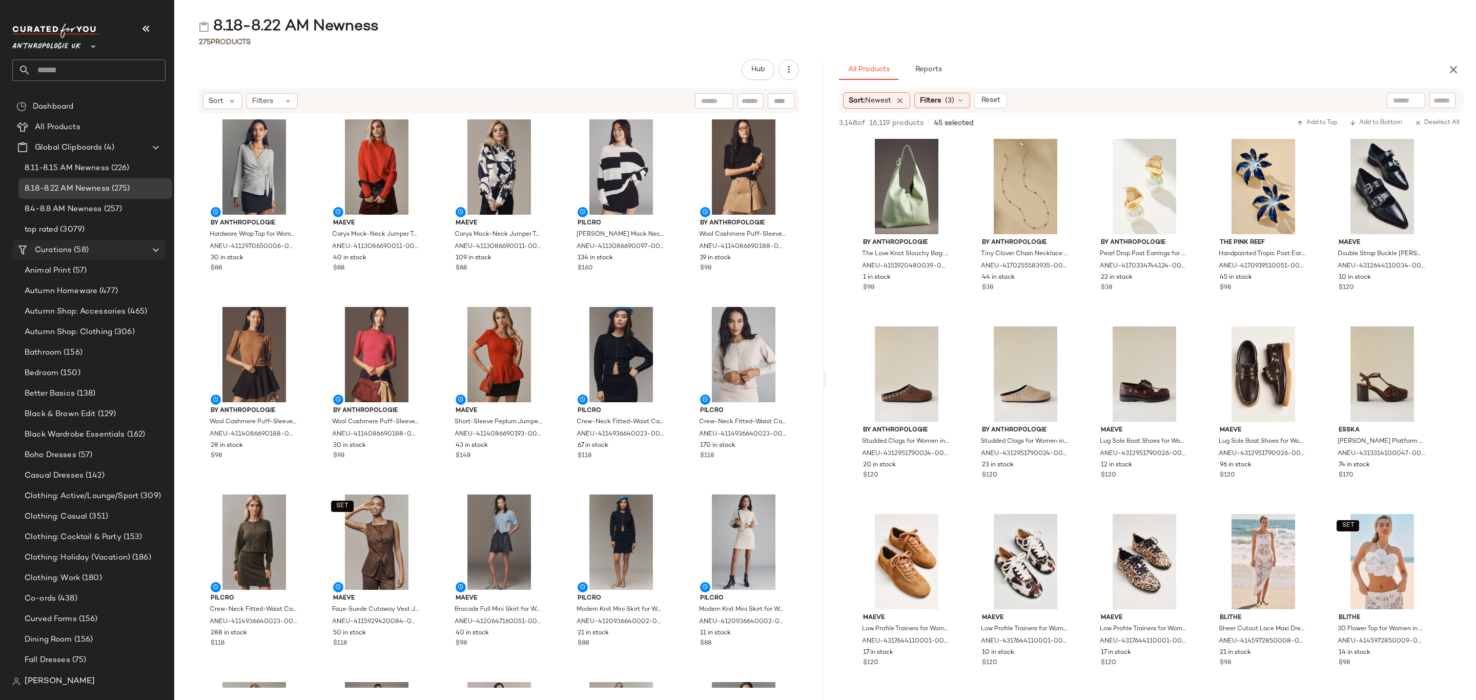
click at [54, 247] on span "Curations" at bounding box center [53, 251] width 37 height 12
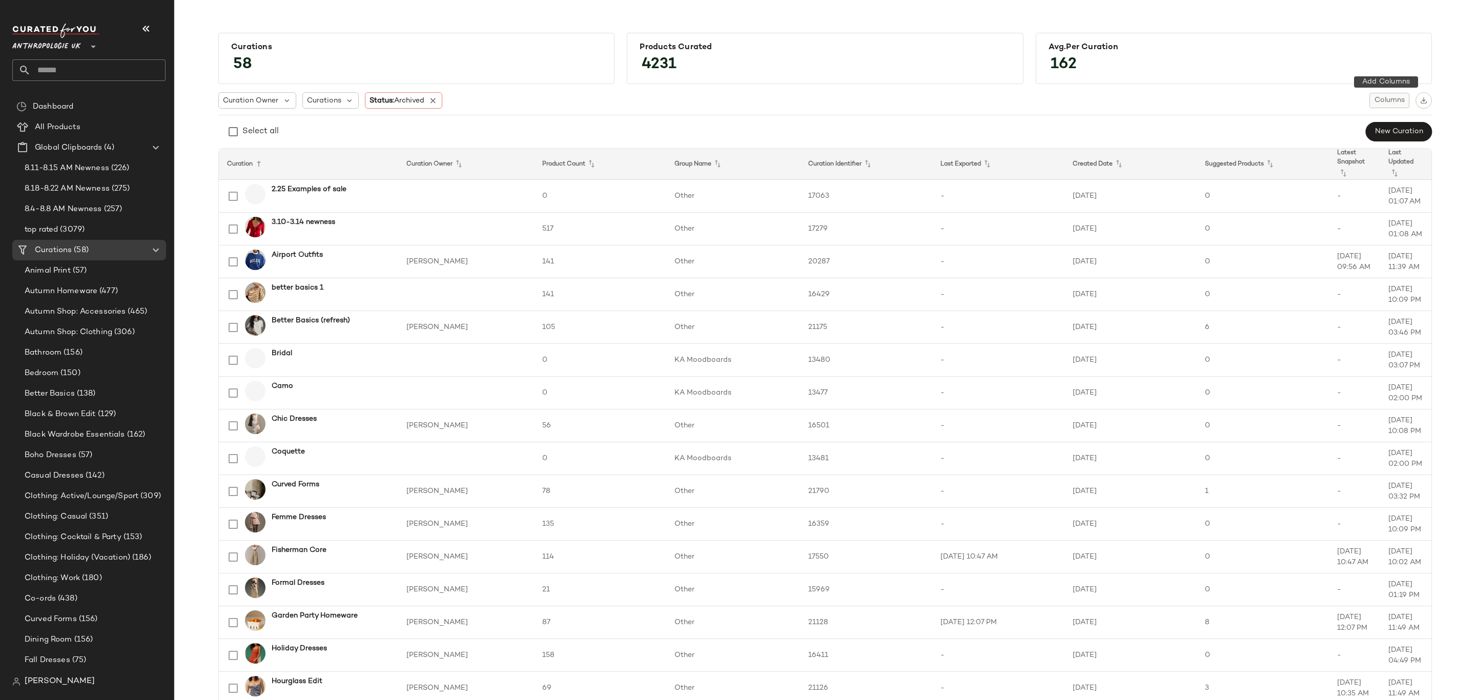
click at [1395, 100] on span "Columns" at bounding box center [1389, 100] width 31 height 8
drag, startPoint x: 436, startPoint y: 99, endPoint x: 443, endPoint y: 100, distance: 7.3
click at [436, 98] on icon at bounding box center [433, 100] width 9 height 9
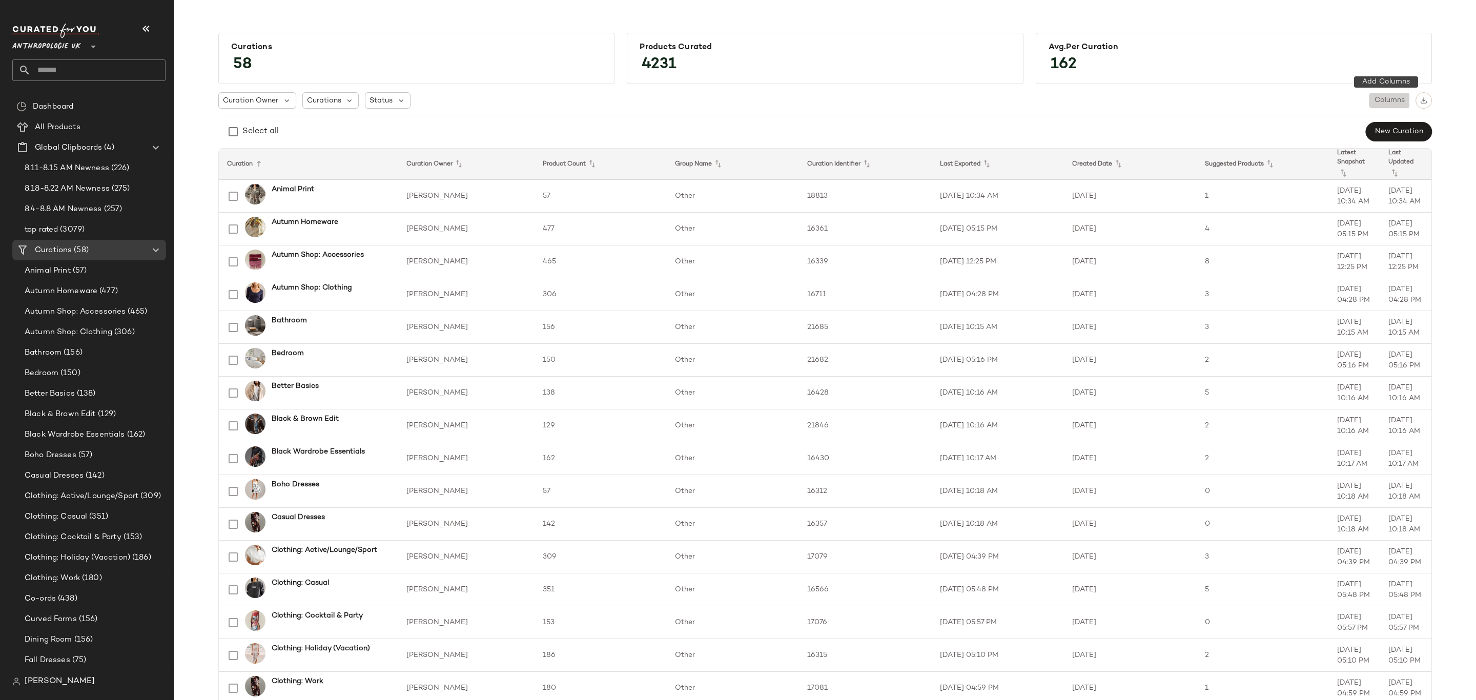
click at [1378, 94] on button "Columns" at bounding box center [1390, 100] width 40 height 15
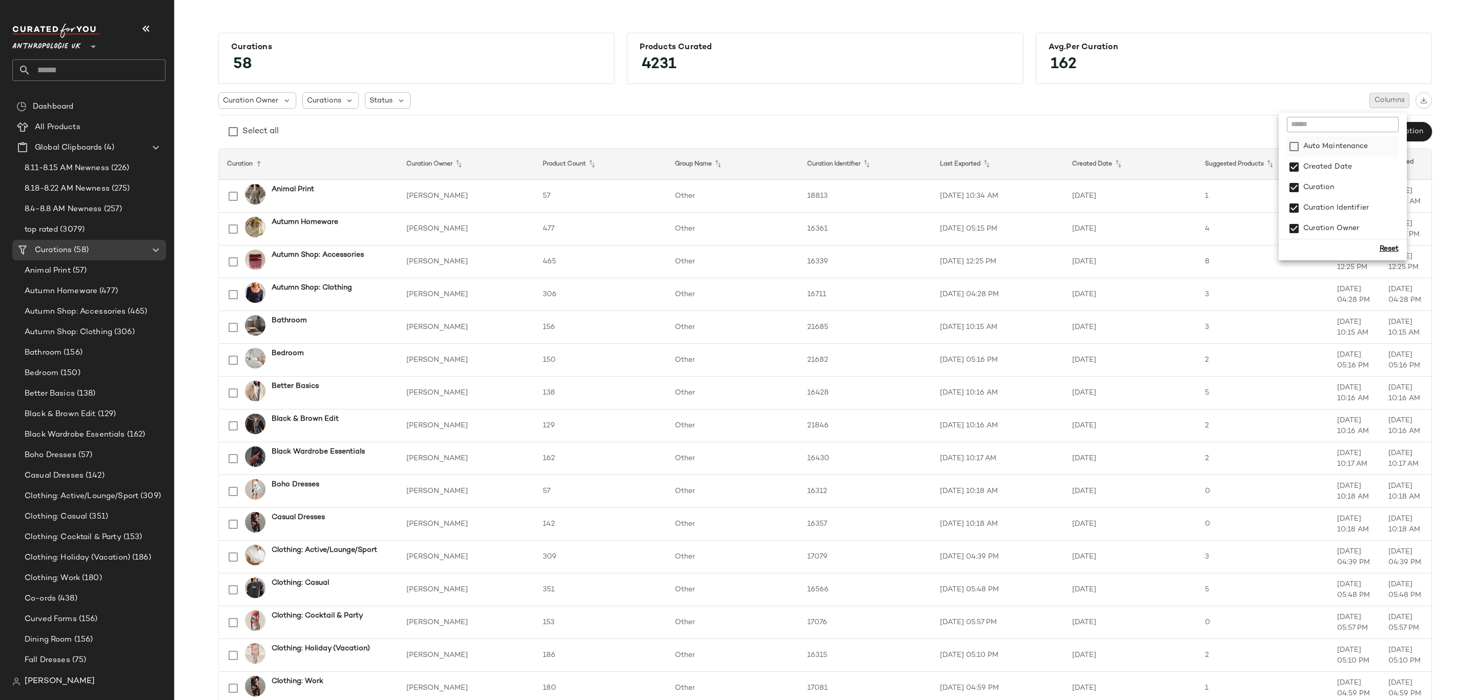
click at [1341, 146] on label "Auto Maintenance" at bounding box center [1335, 146] width 67 height 21
click at [1423, 105] on button "button" at bounding box center [1424, 100] width 16 height 16
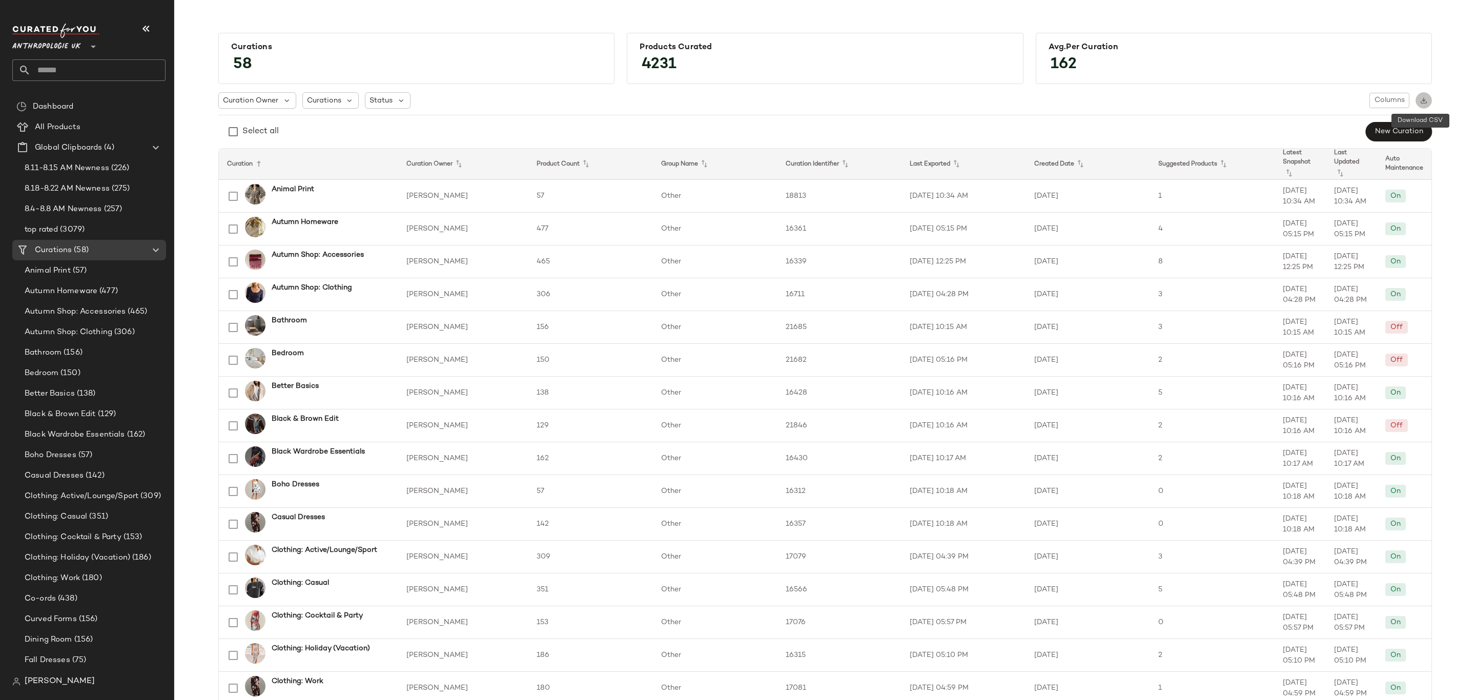
click at [1423, 98] on img "button" at bounding box center [1424, 100] width 7 height 7
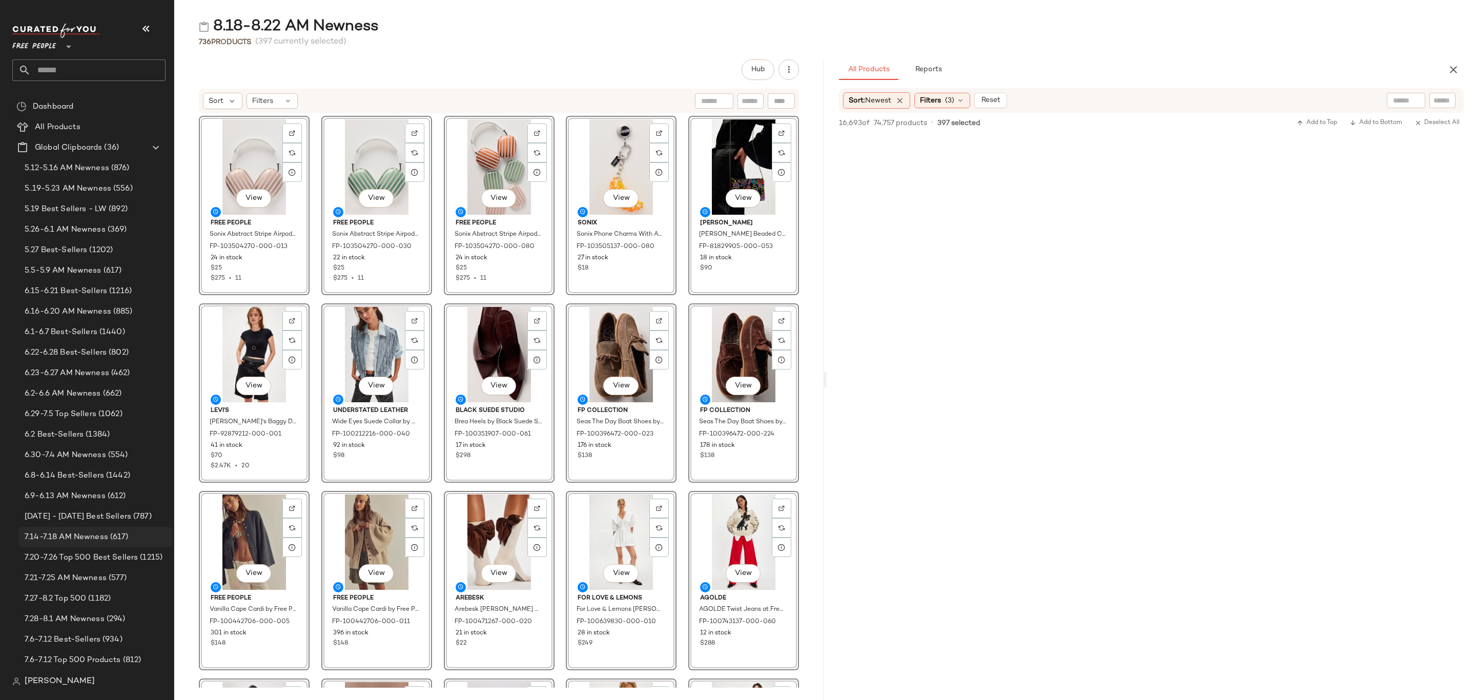
scroll to position [1922, 0]
click at [83, 514] on Curations "Curations (216)" at bounding box center [89, 522] width 154 height 21
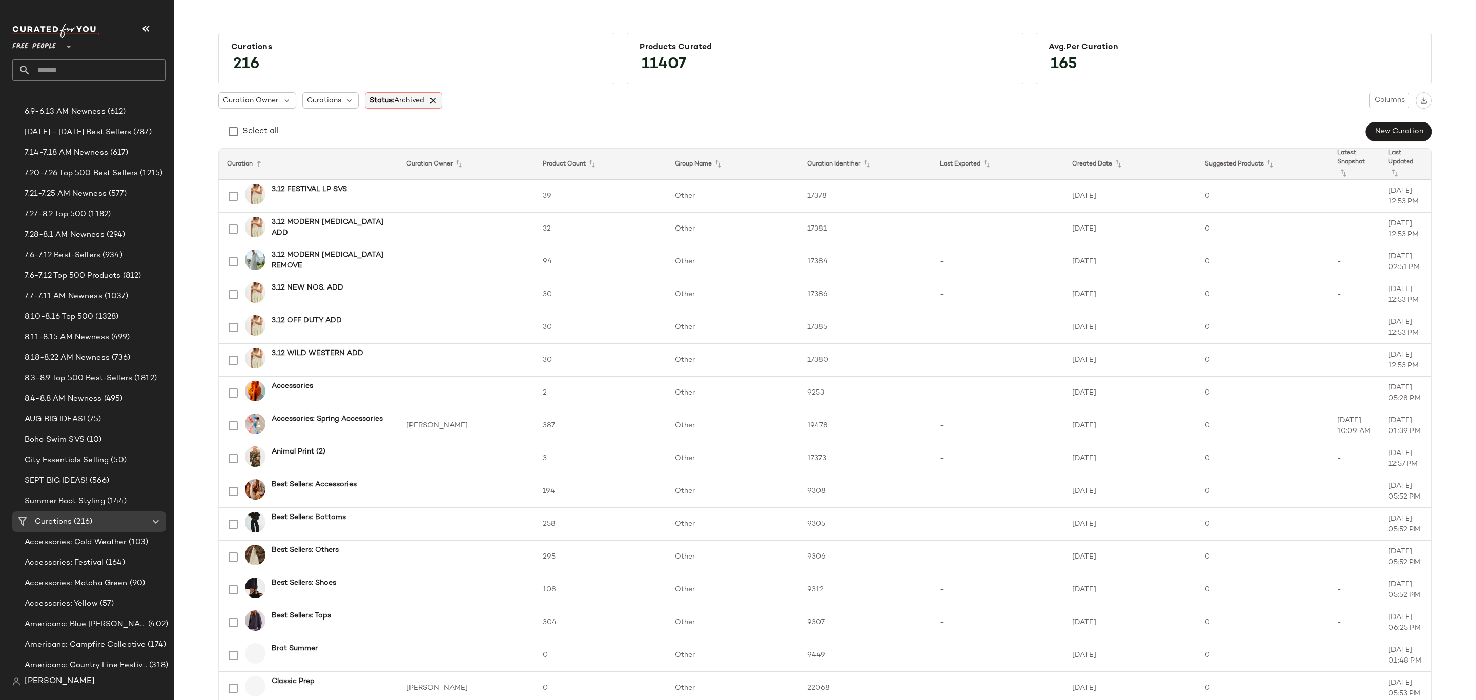
click at [436, 100] on icon at bounding box center [433, 100] width 9 height 9
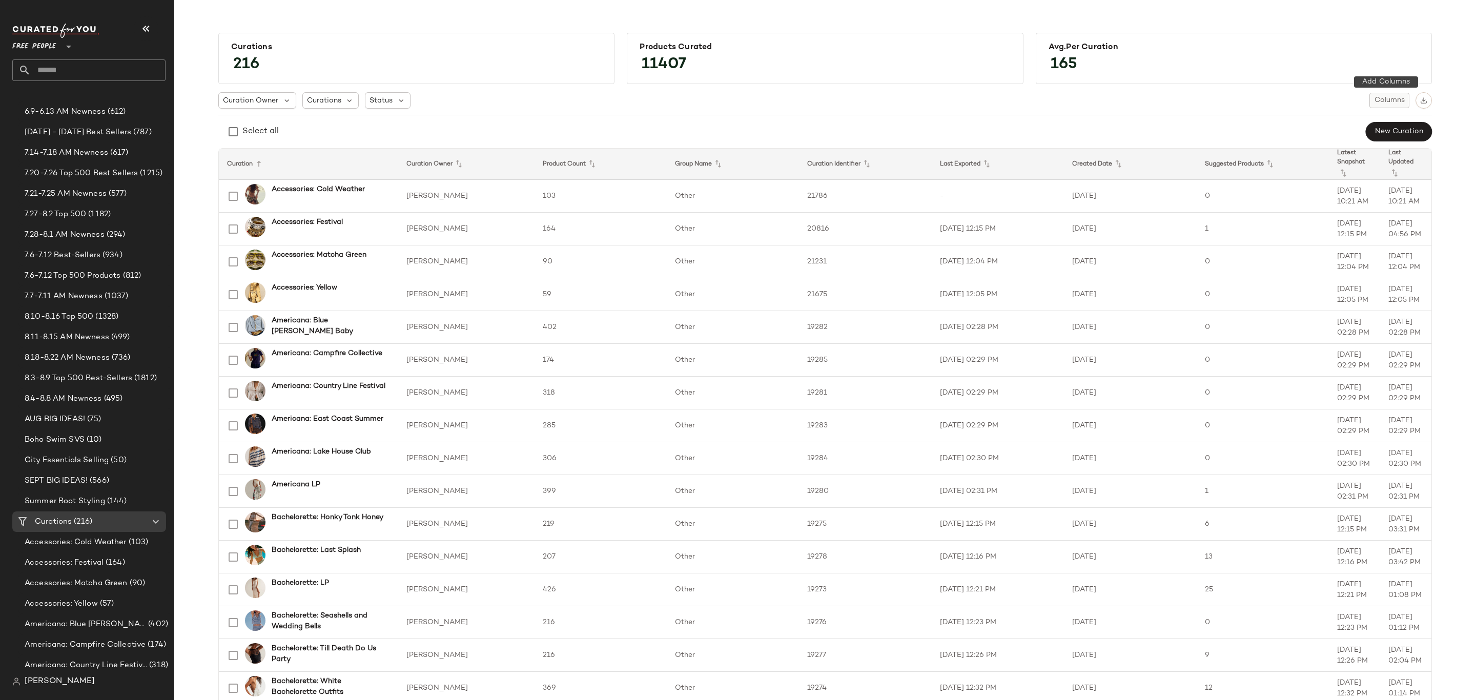
click at [1389, 99] on span "Columns" at bounding box center [1389, 100] width 31 height 8
click at [1356, 145] on label "Auto Maintenance" at bounding box center [1335, 146] width 67 height 21
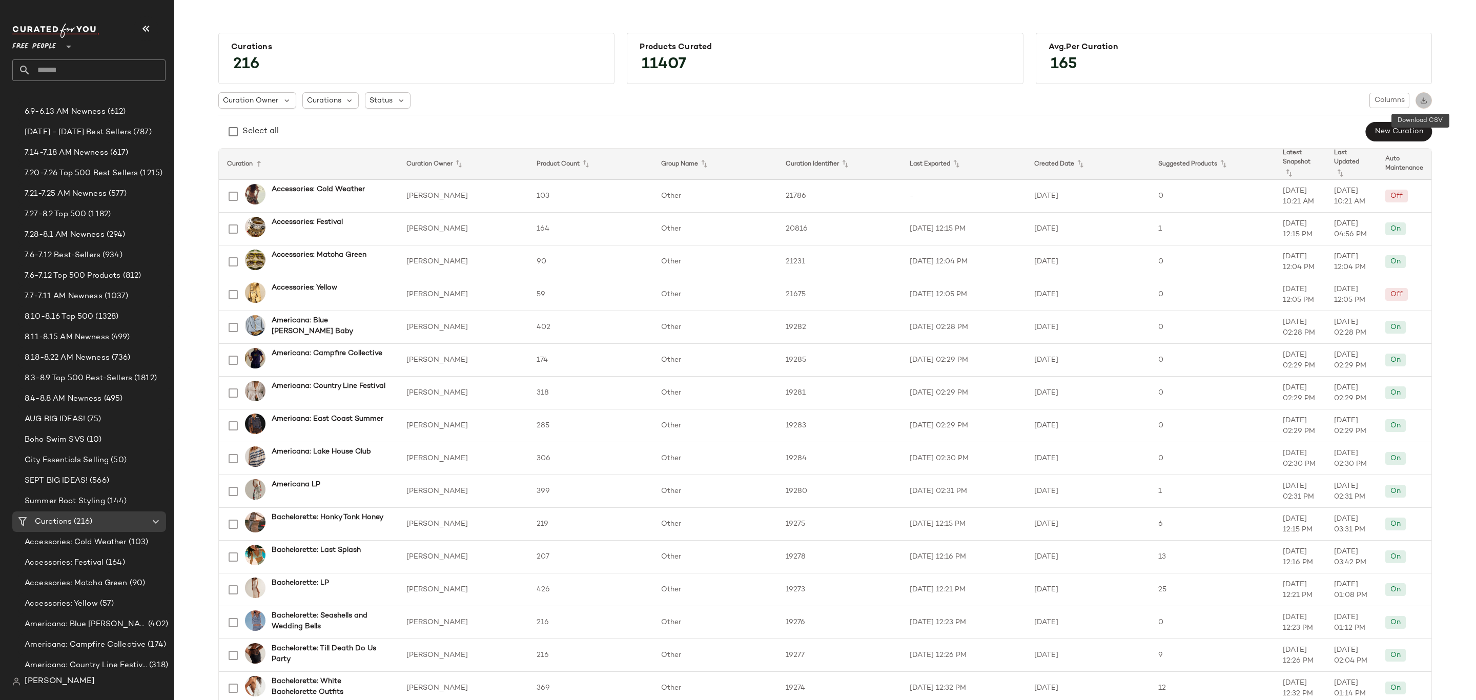
click at [1423, 99] on img "button" at bounding box center [1424, 100] width 7 height 7
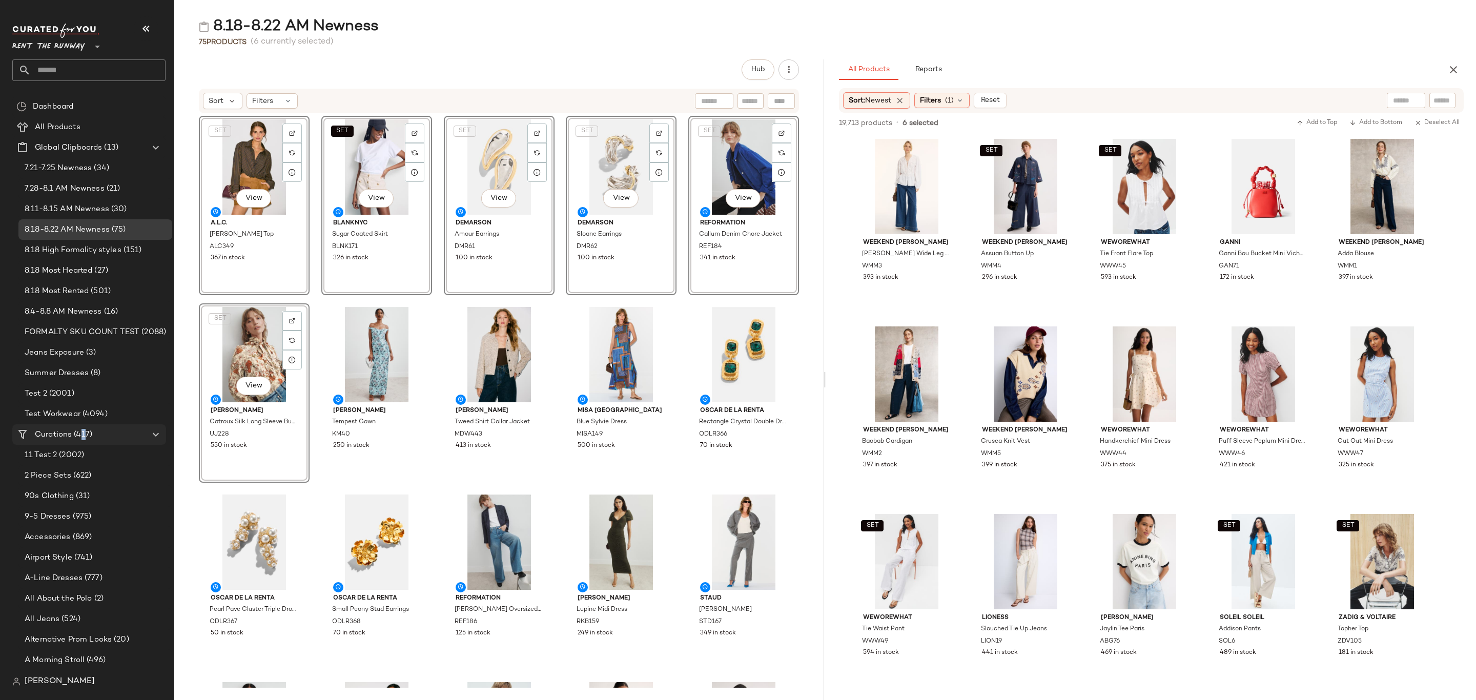
click at [84, 437] on span "(417)" at bounding box center [82, 435] width 21 height 12
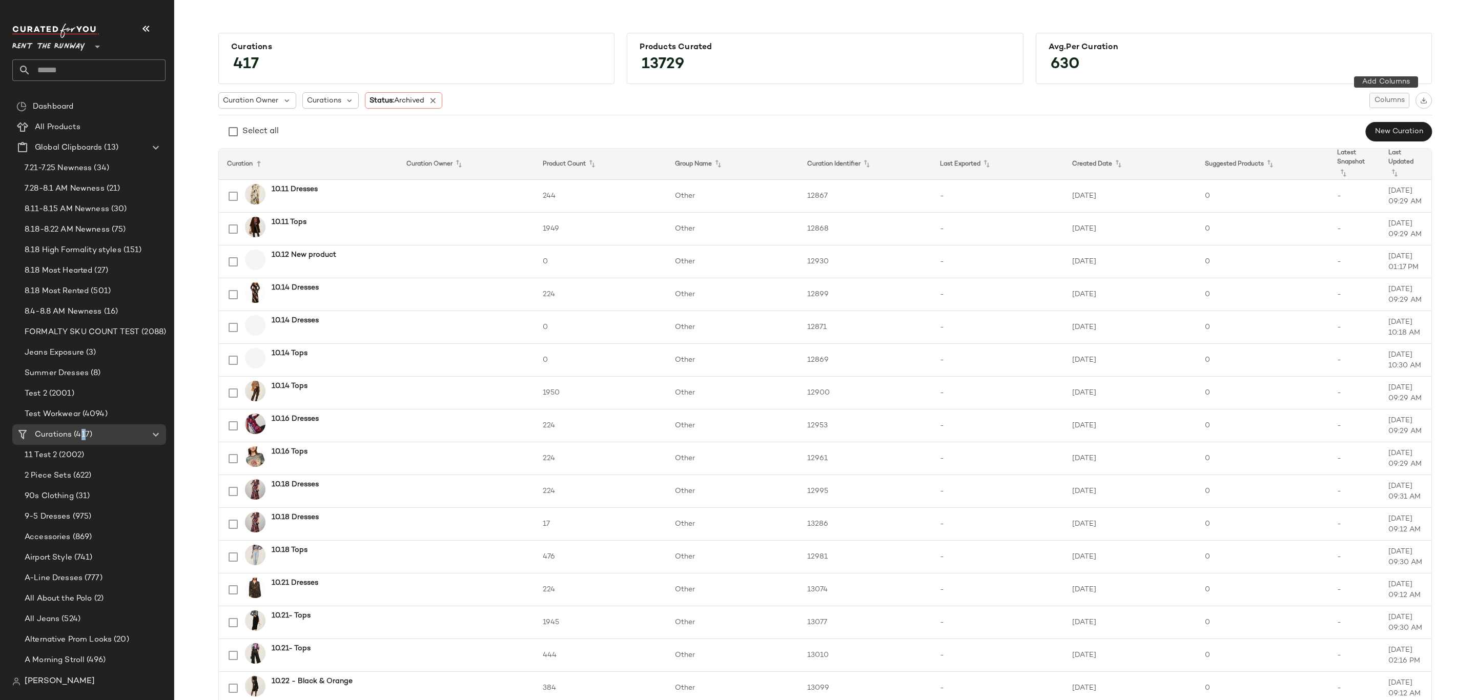
click at [1393, 100] on span "Columns" at bounding box center [1389, 100] width 31 height 8
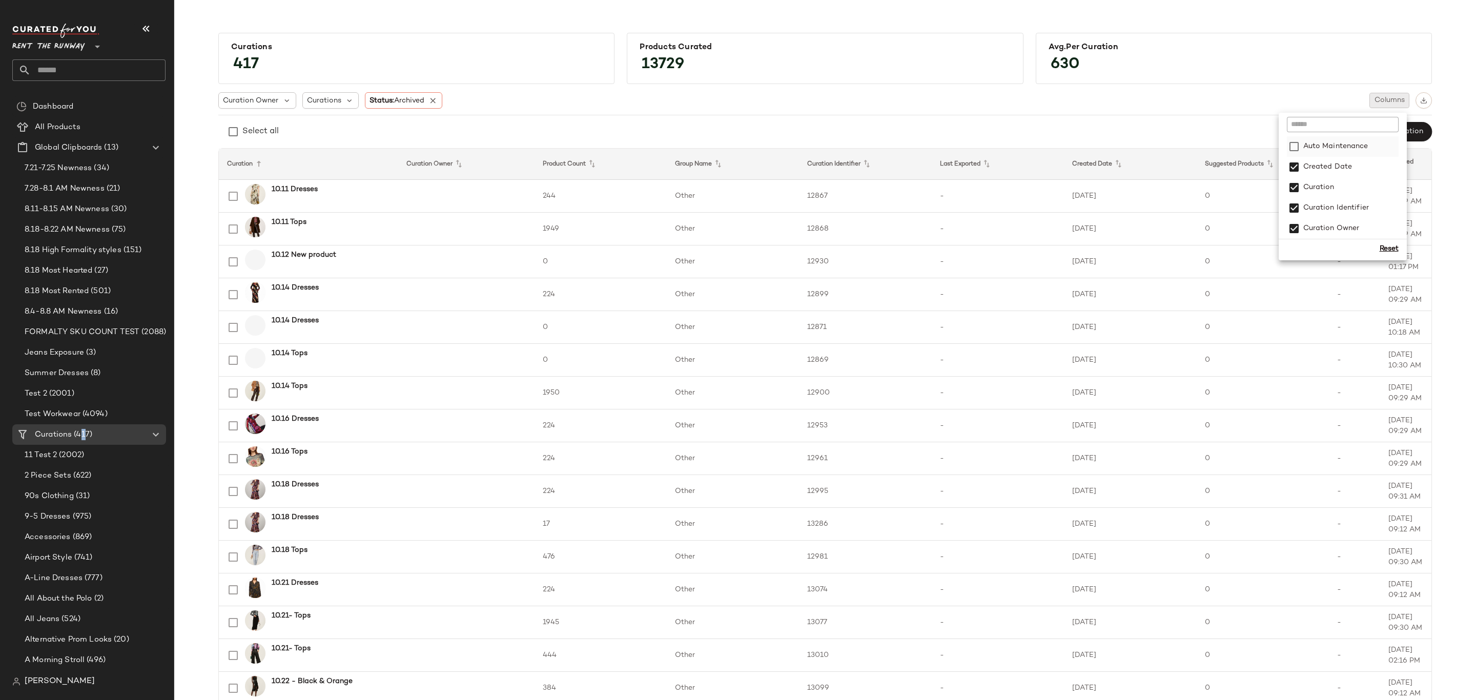
click at [1340, 140] on label "Auto Maintenance" at bounding box center [1335, 146] width 67 height 21
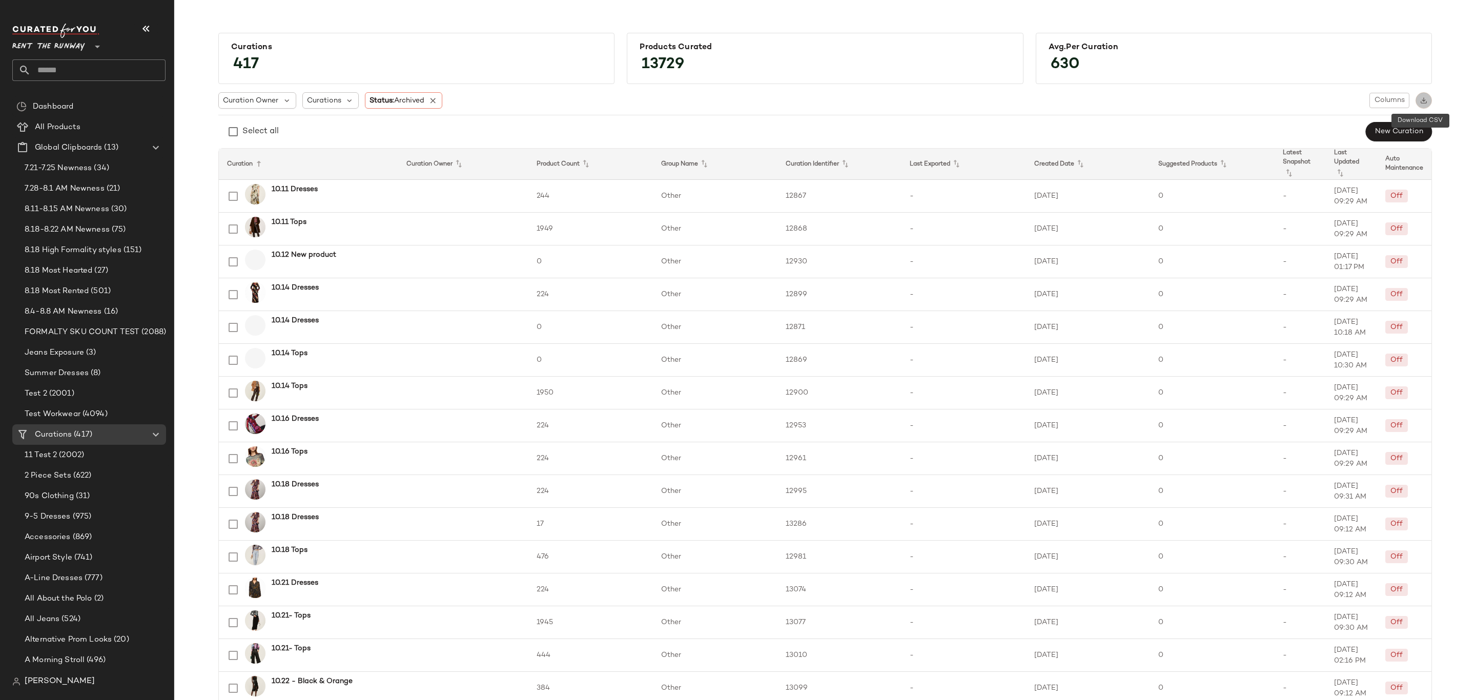
click at [1421, 103] on img "button" at bounding box center [1424, 100] width 7 height 7
click at [1422, 97] on img "button" at bounding box center [1424, 100] width 7 height 7
click at [434, 104] on icon at bounding box center [433, 100] width 9 height 9
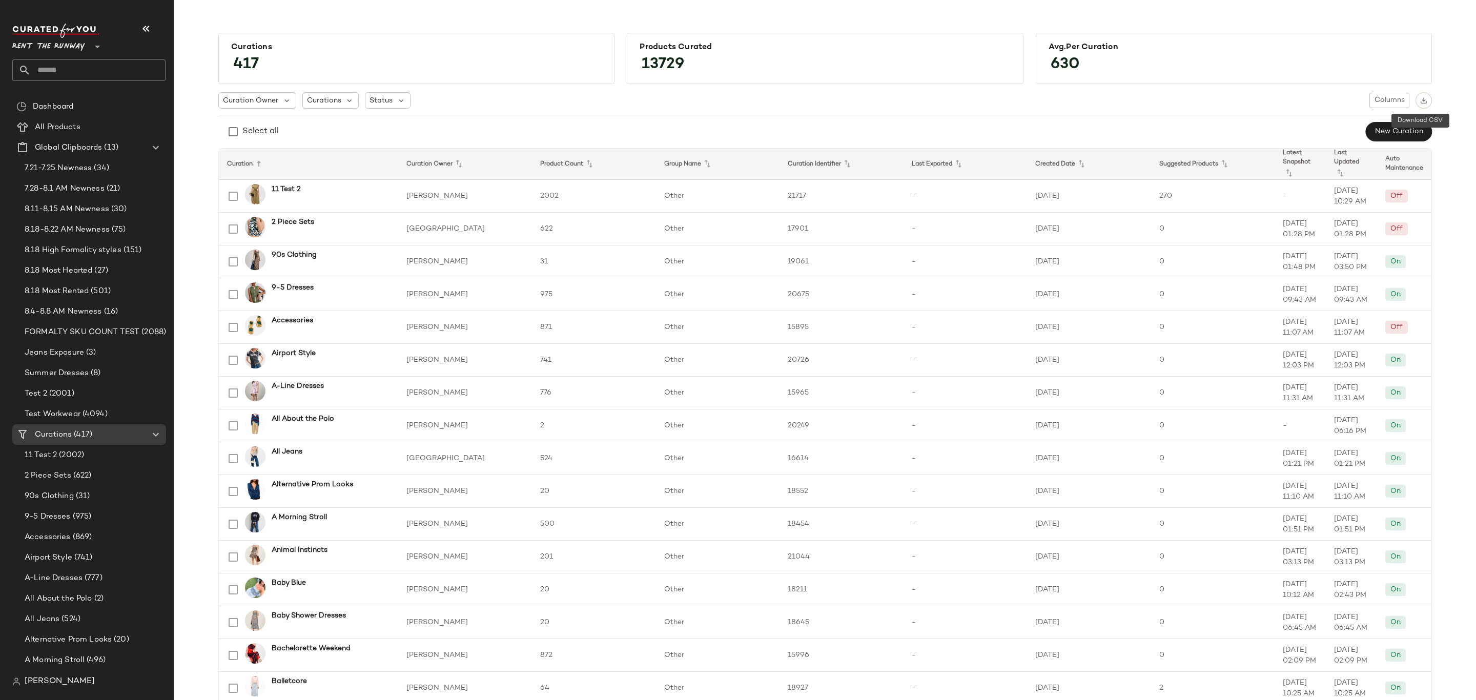
drag, startPoint x: 1423, startPoint y: 103, endPoint x: 1420, endPoint y: 108, distance: 6.0
click at [1423, 103] on img "button" at bounding box center [1424, 100] width 7 height 7
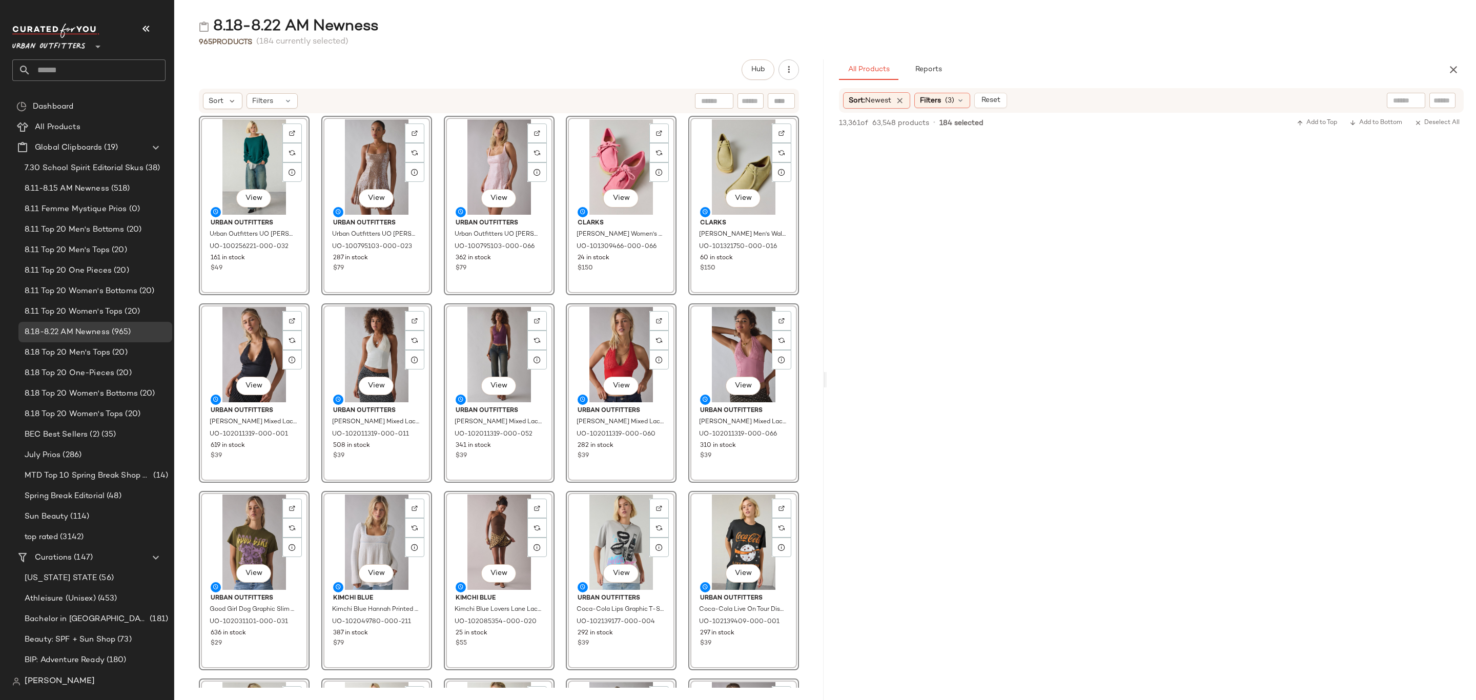
scroll to position [6613, 0]
drag, startPoint x: 65, startPoint y: 553, endPoint x: 80, endPoint y: 550, distance: 15.2
click at [66, 553] on span "Curations" at bounding box center [53, 558] width 37 height 12
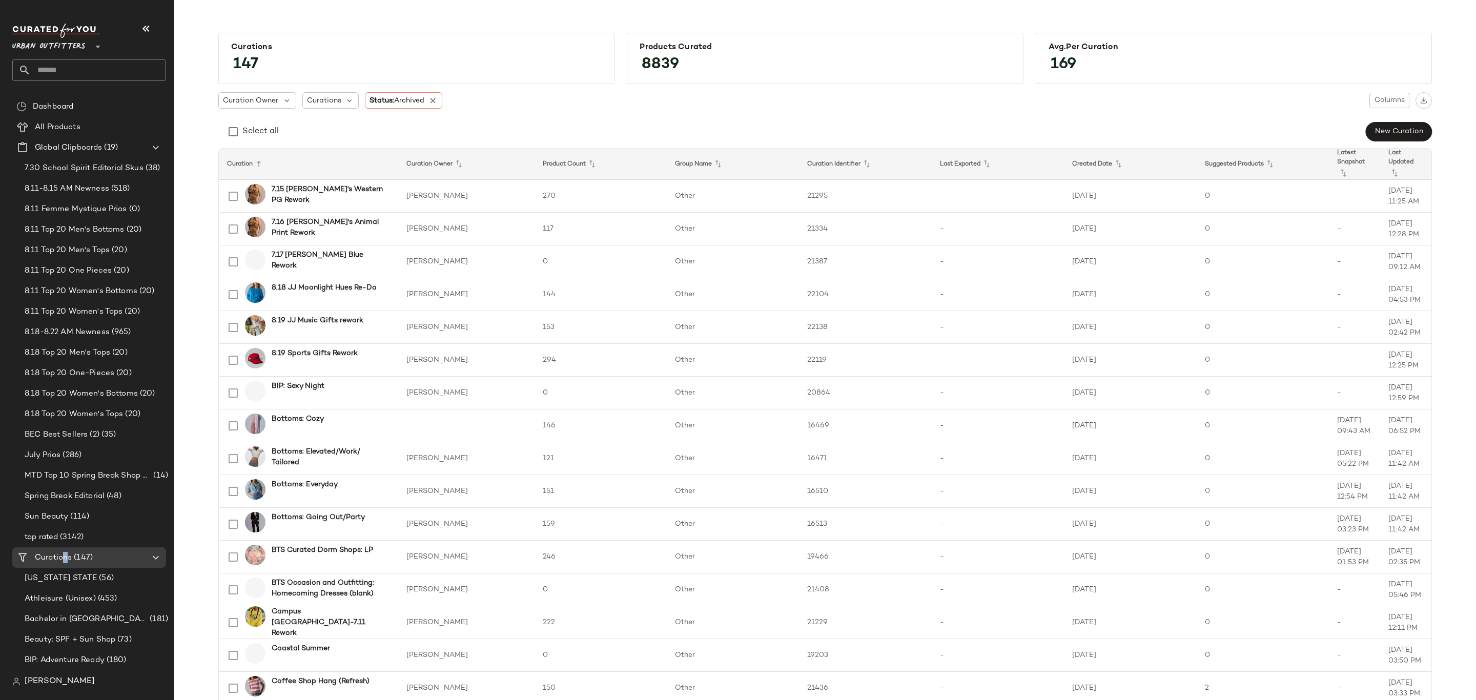
click at [430, 98] on icon at bounding box center [433, 100] width 9 height 9
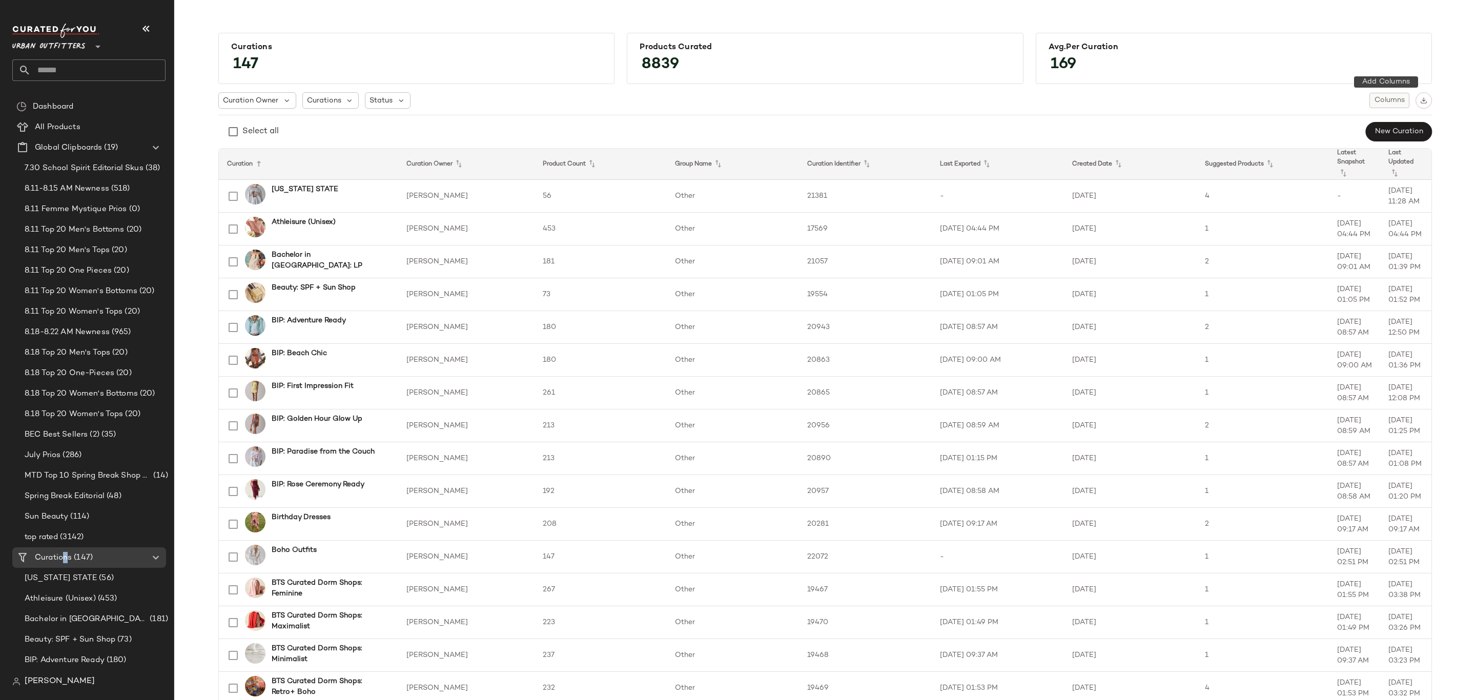
click at [1392, 93] on button "Columns" at bounding box center [1390, 100] width 40 height 15
click at [1375, 145] on div "Auto Maintenance" at bounding box center [1343, 146] width 112 height 21
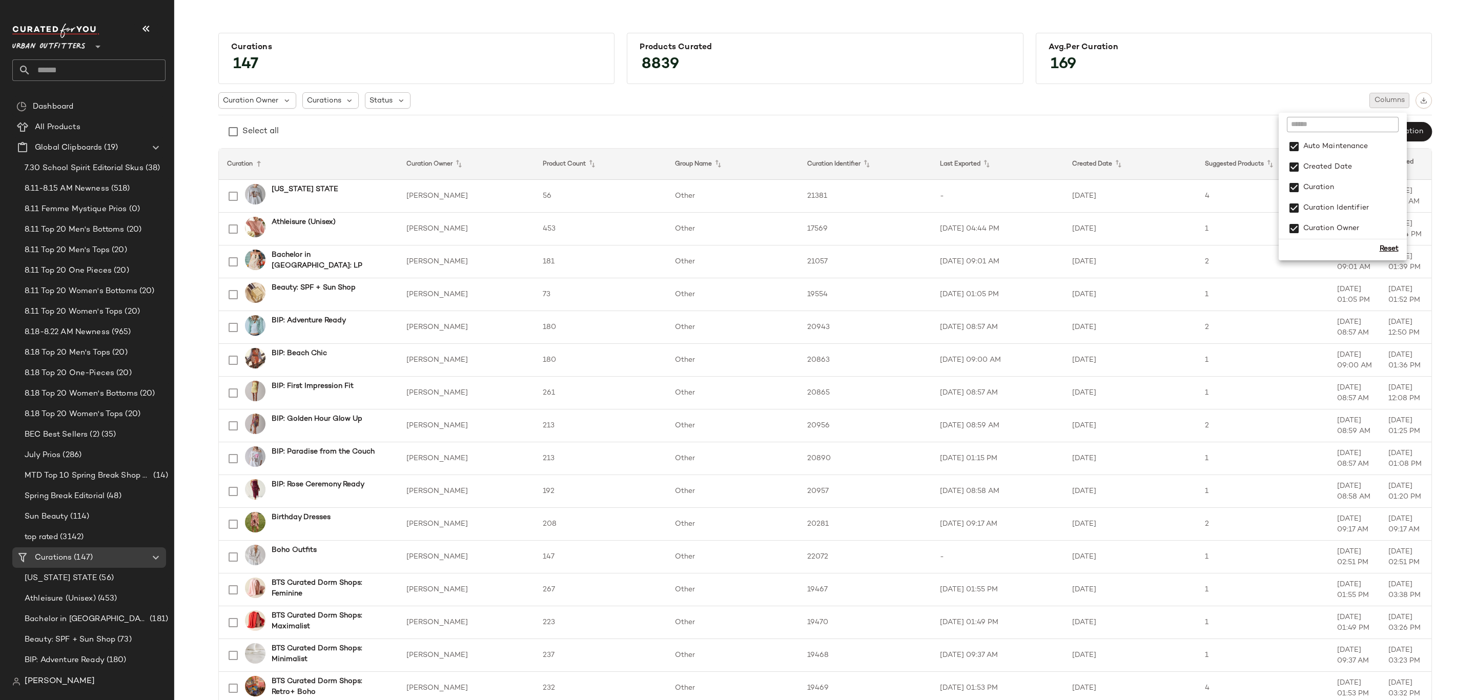
click at [1086, 128] on div "Select all New Curation" at bounding box center [825, 131] width 1214 height 21
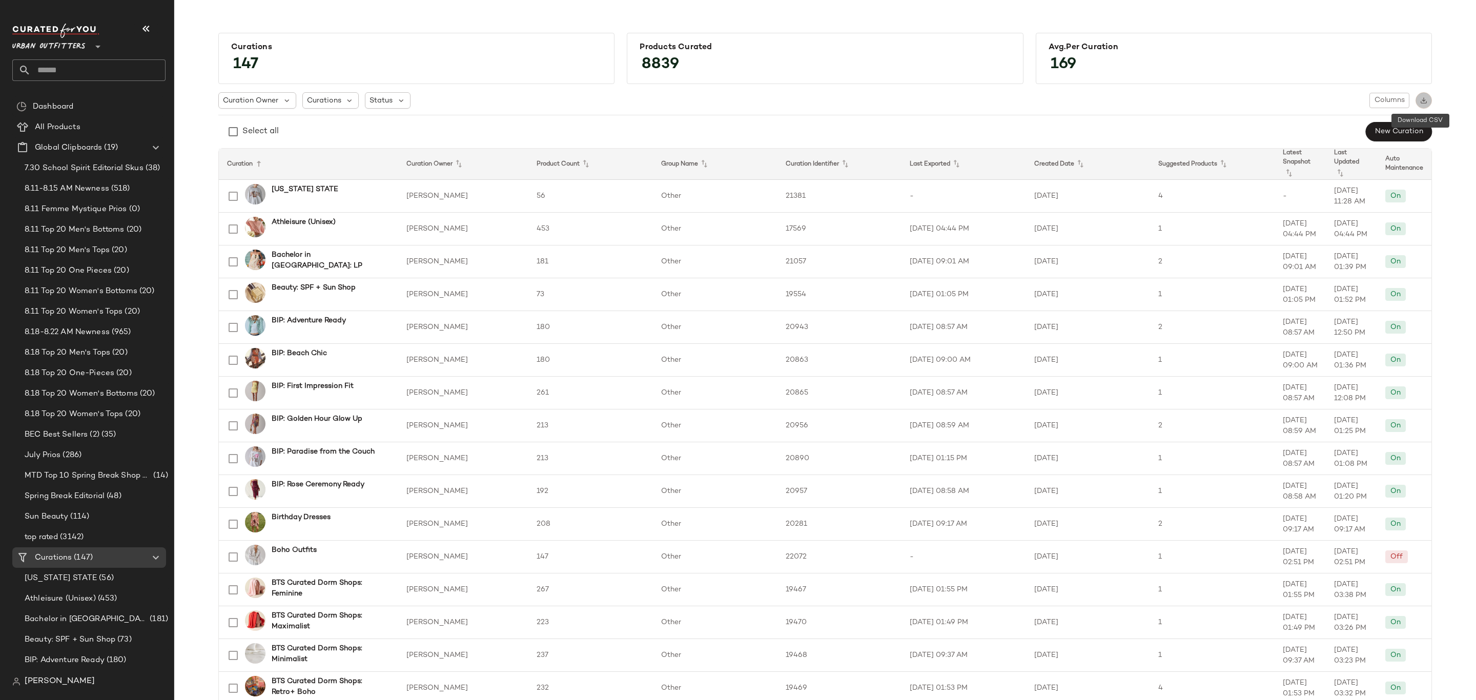
click at [1426, 99] on button "button" at bounding box center [1424, 100] width 16 height 16
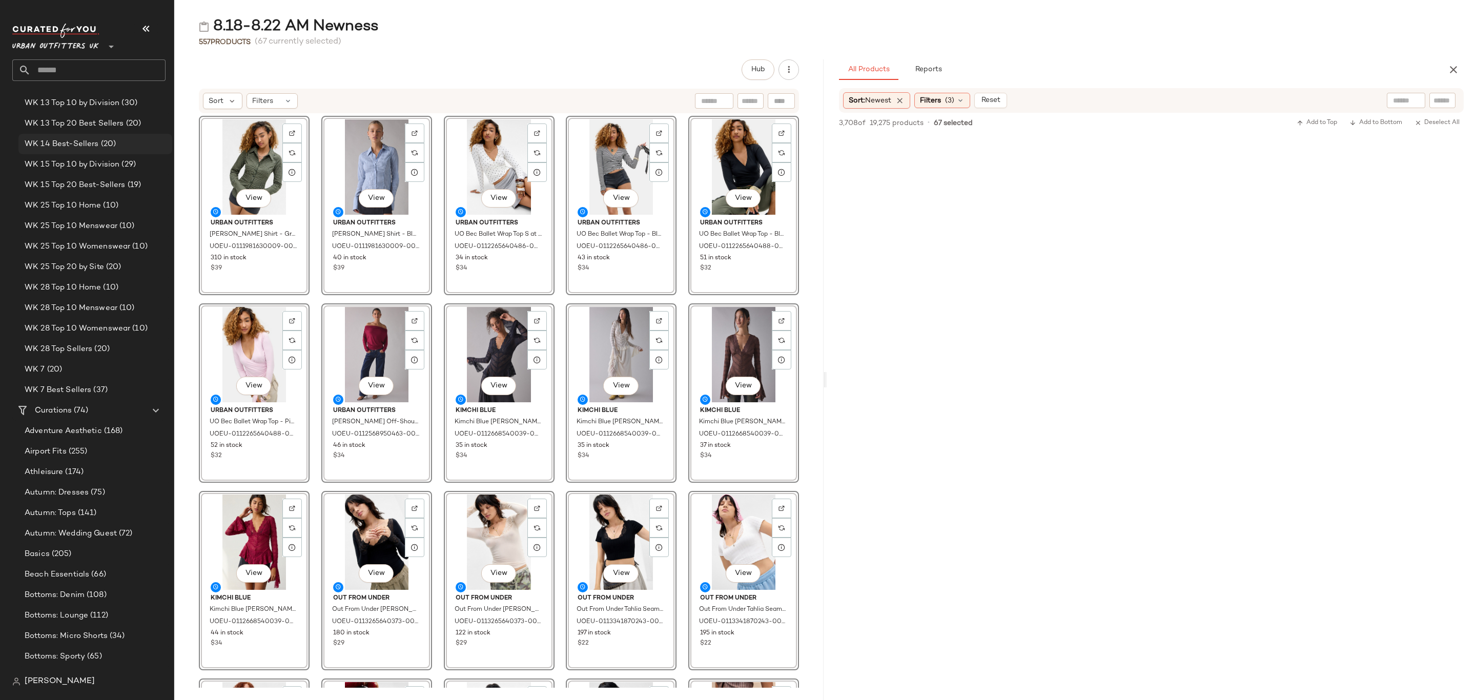
scroll to position [1538, 0]
click at [74, 394] on span "(74)" at bounding box center [80, 394] width 16 height 12
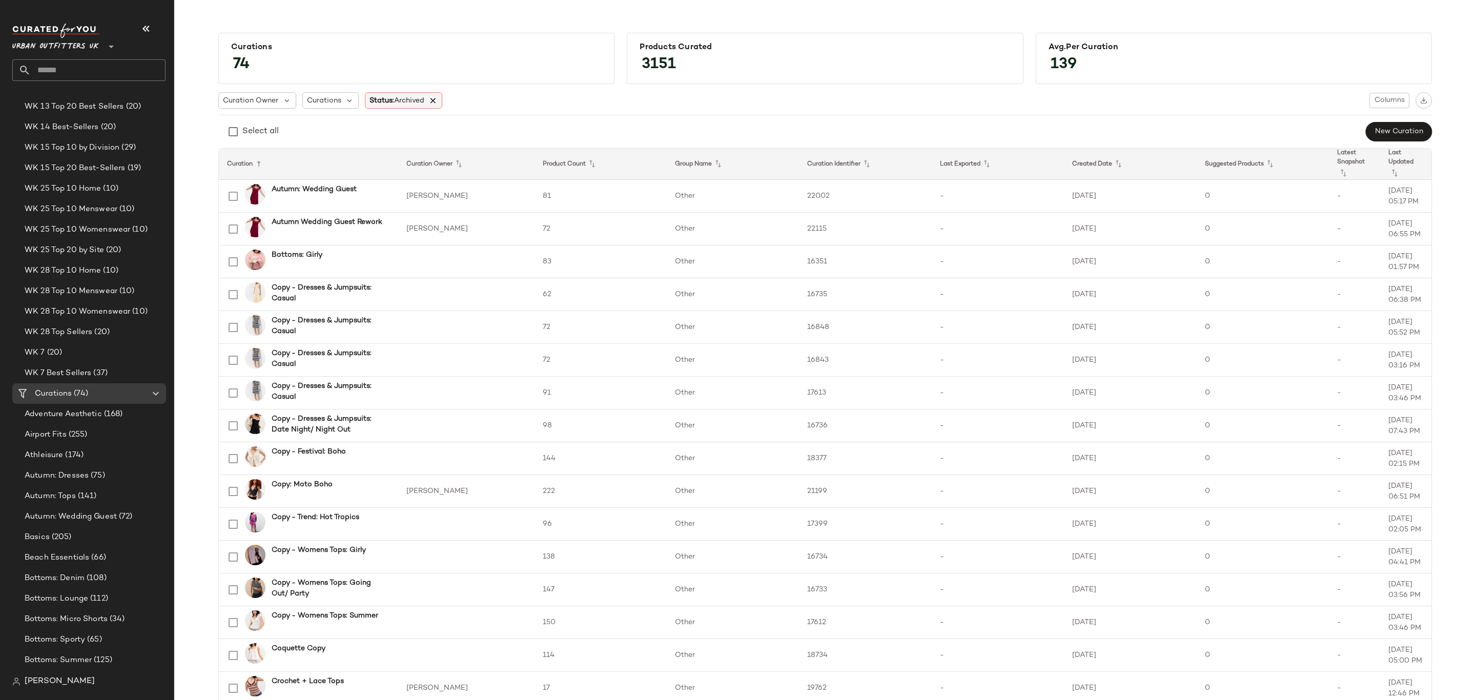
click at [436, 100] on icon at bounding box center [433, 100] width 9 height 9
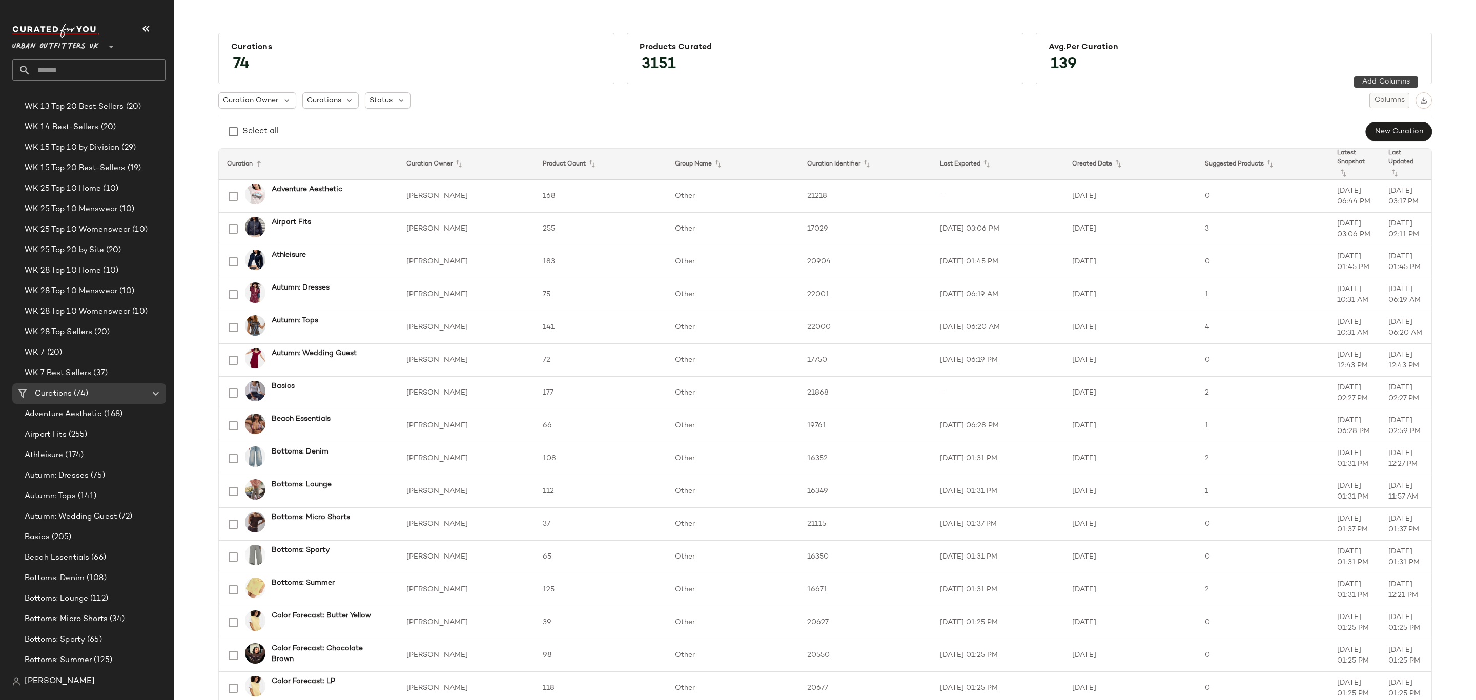
click at [1389, 102] on span "Columns" at bounding box center [1389, 100] width 31 height 8
click at [1369, 140] on div "Auto Maintenance" at bounding box center [1343, 146] width 112 height 21
click at [1317, 142] on label "Auto Maintenance" at bounding box center [1335, 146] width 67 height 21
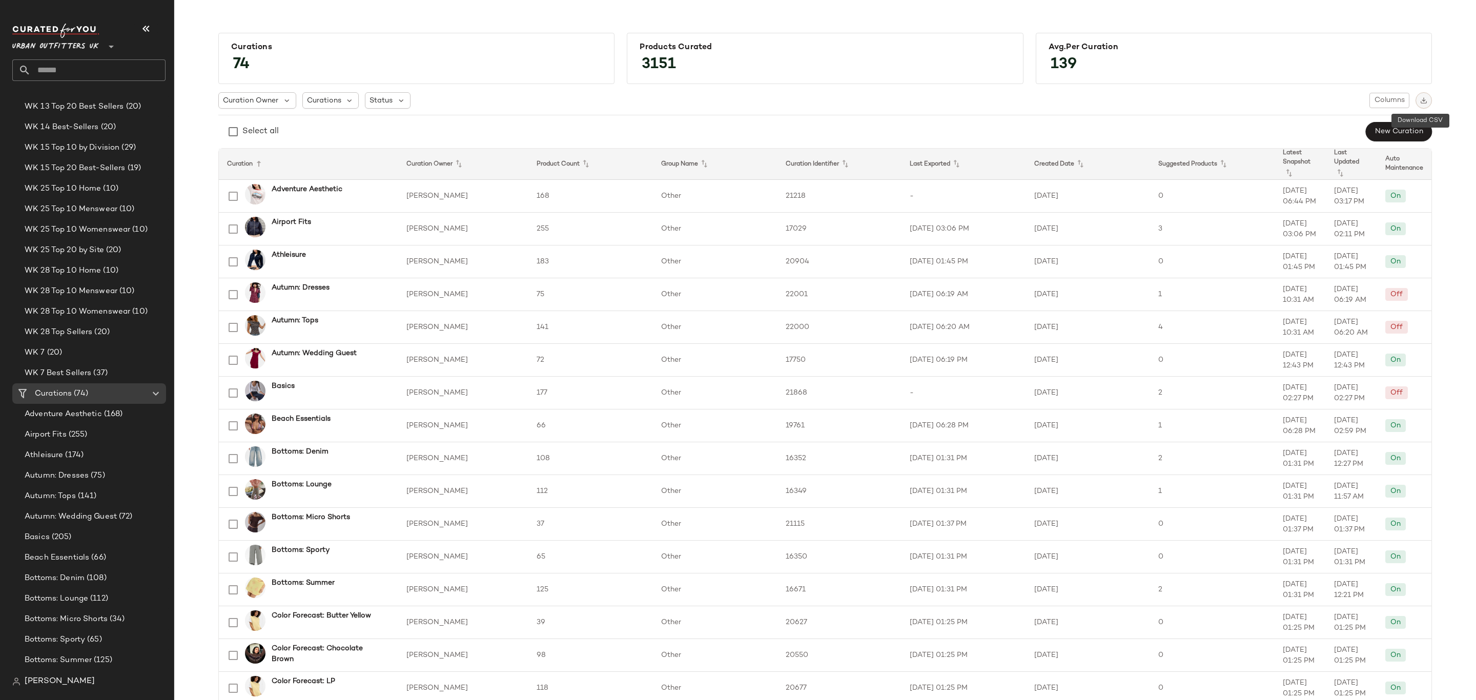
click at [1421, 102] on img "button" at bounding box center [1424, 100] width 7 height 7
click at [108, 394] on div "Curations (74)" at bounding box center [90, 394] width 116 height 12
click at [119, 220] on div "WK 25 Top 10 Womenswear (10)" at bounding box center [95, 229] width 154 height 21
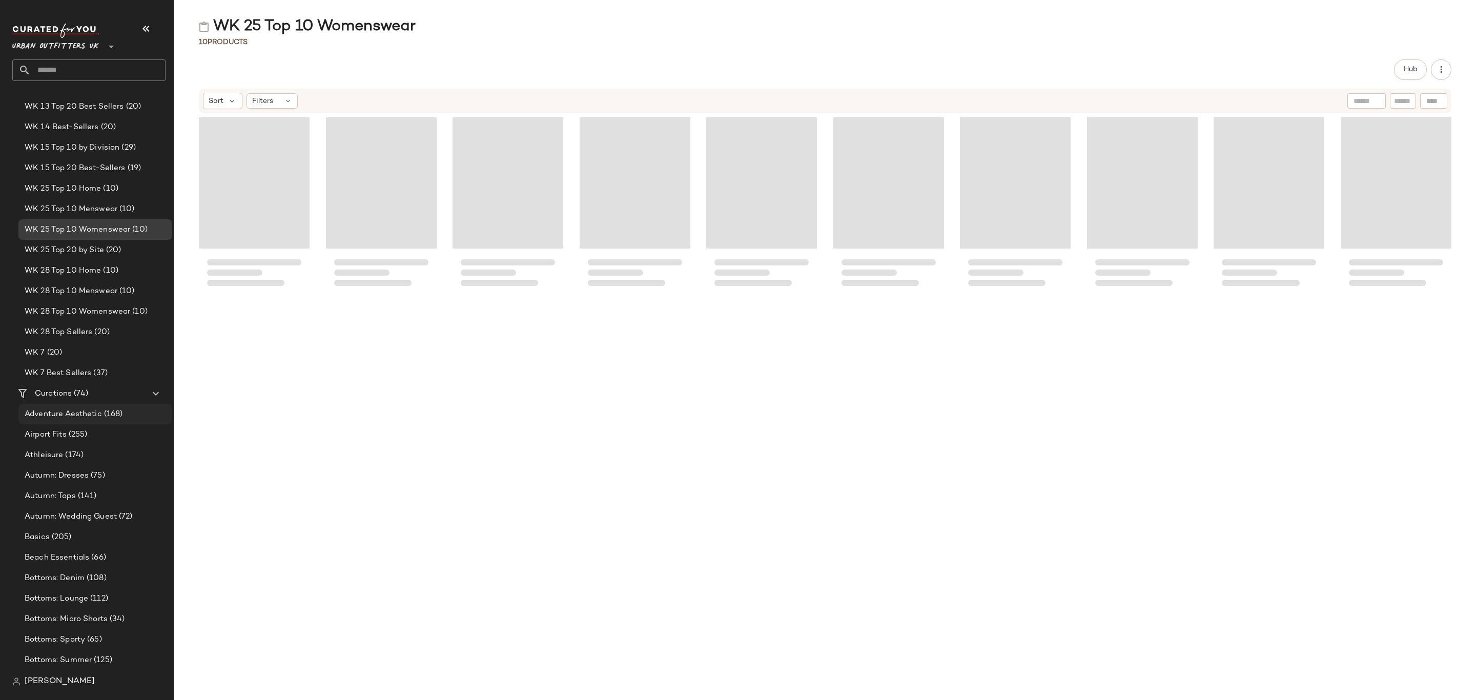
click at [84, 415] on span "Adventure Aesthetic" at bounding box center [63, 415] width 77 height 12
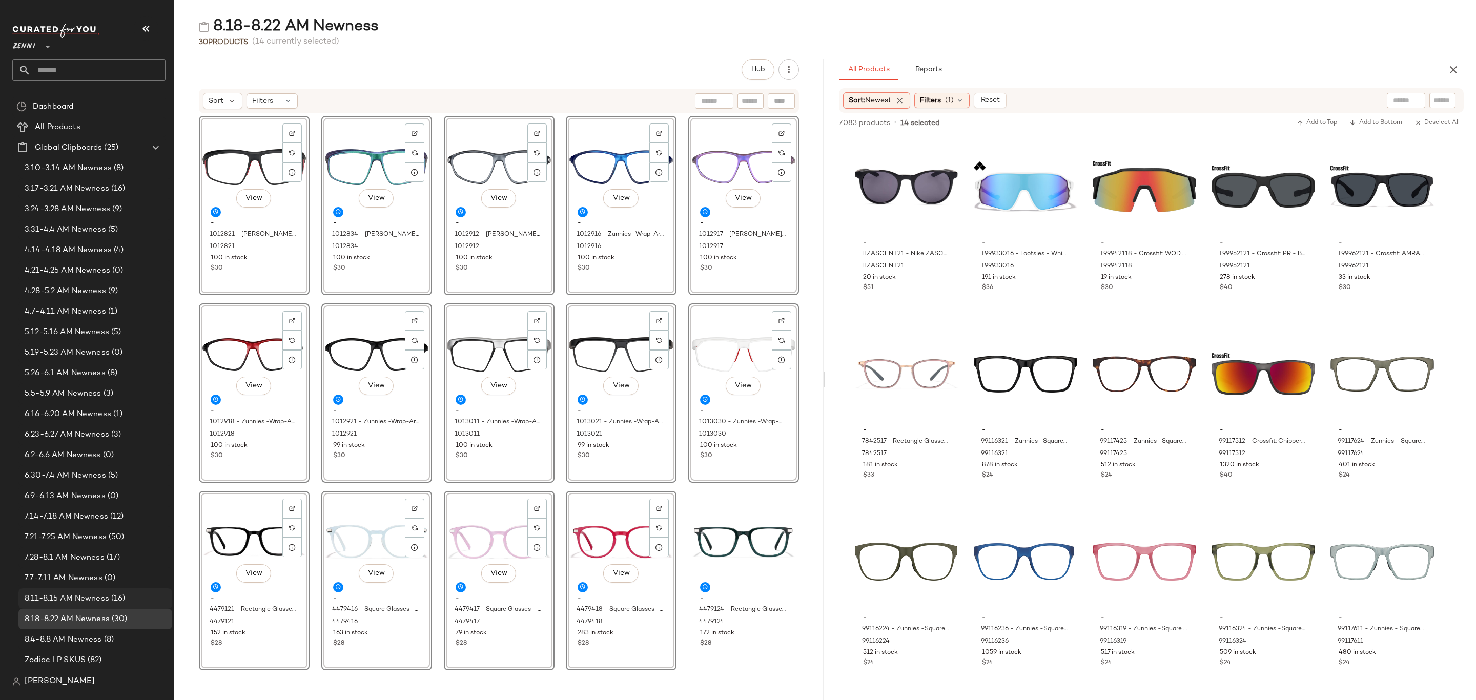
scroll to position [461, 0]
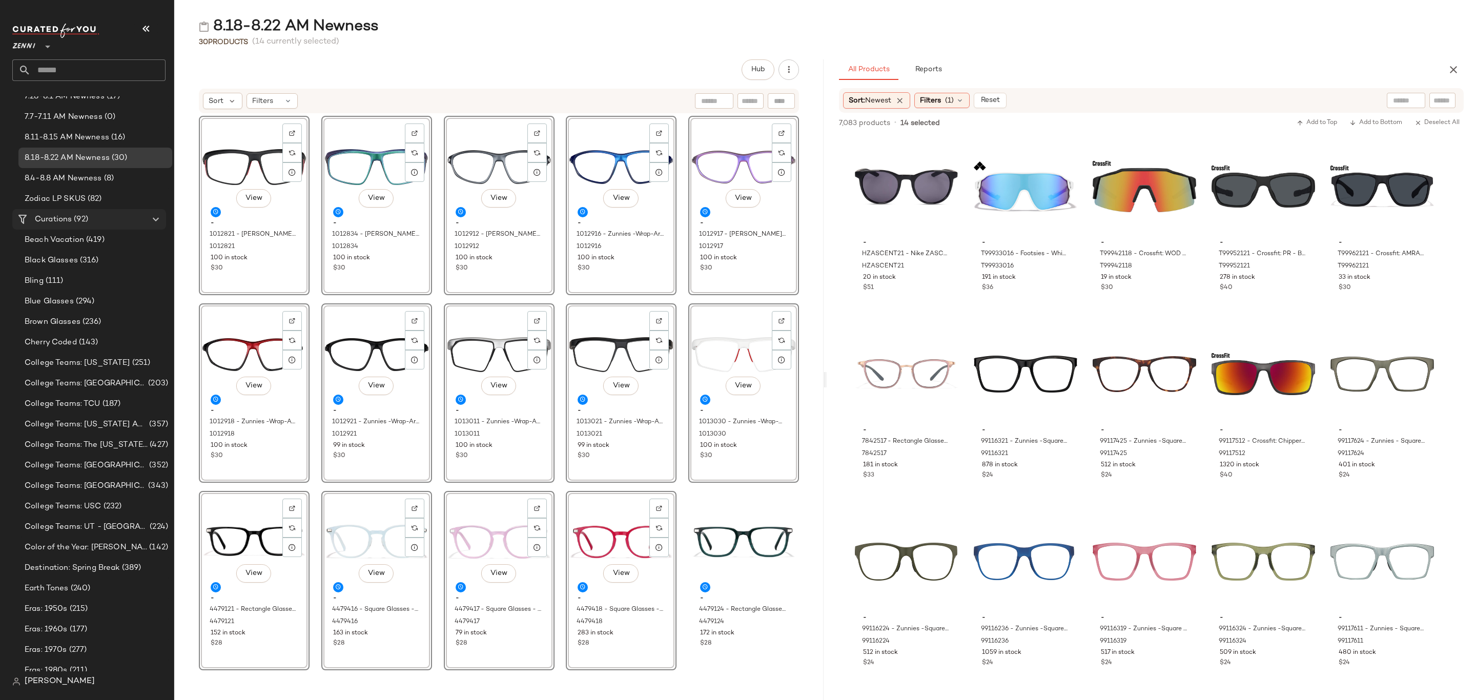
click at [89, 217] on div "Curations (92)" at bounding box center [90, 220] width 116 height 12
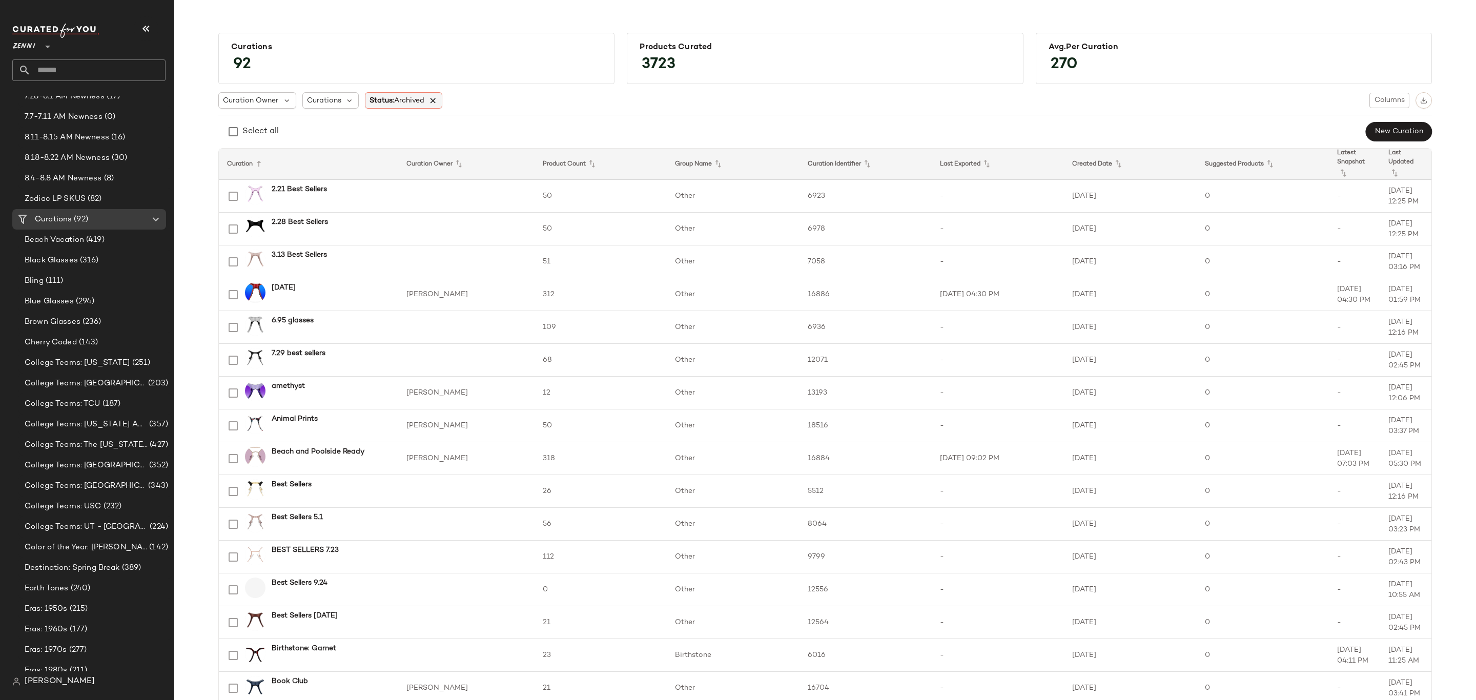
drag, startPoint x: 437, startPoint y: 99, endPoint x: 474, endPoint y: 114, distance: 39.8
click at [437, 98] on icon at bounding box center [433, 100] width 9 height 9
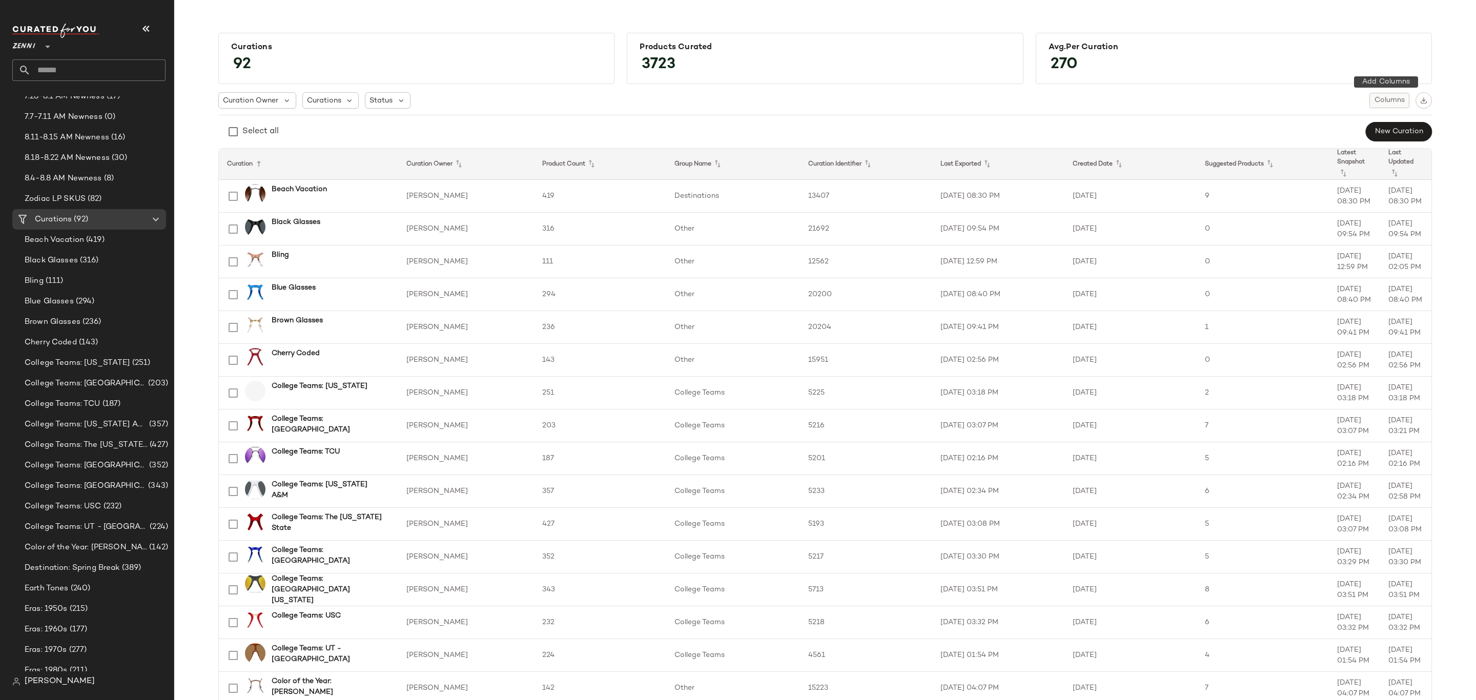
click at [1390, 103] on span "Columns" at bounding box center [1389, 100] width 31 height 8
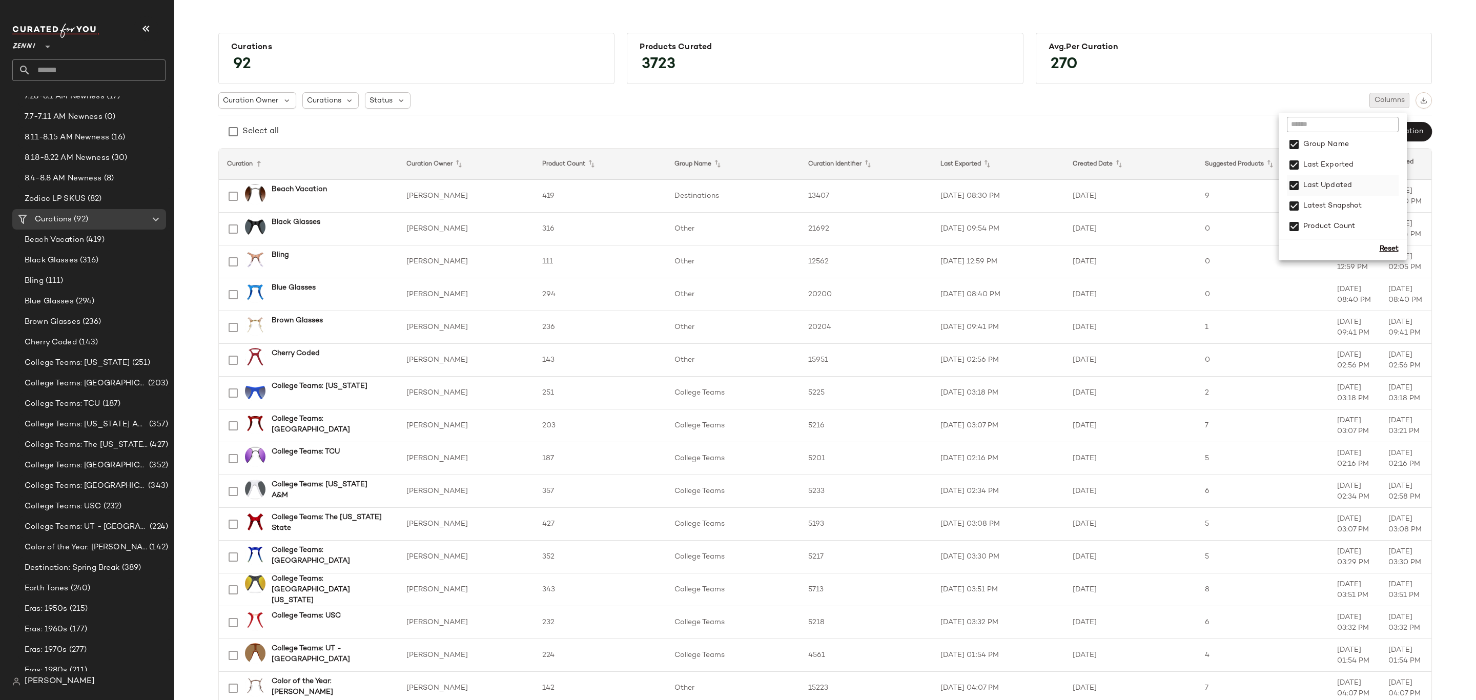
scroll to position [185, 0]
click at [566, 117] on div "Curation Owner Curations Status Columns Select all New Curation" at bounding box center [825, 117] width 1214 height 50
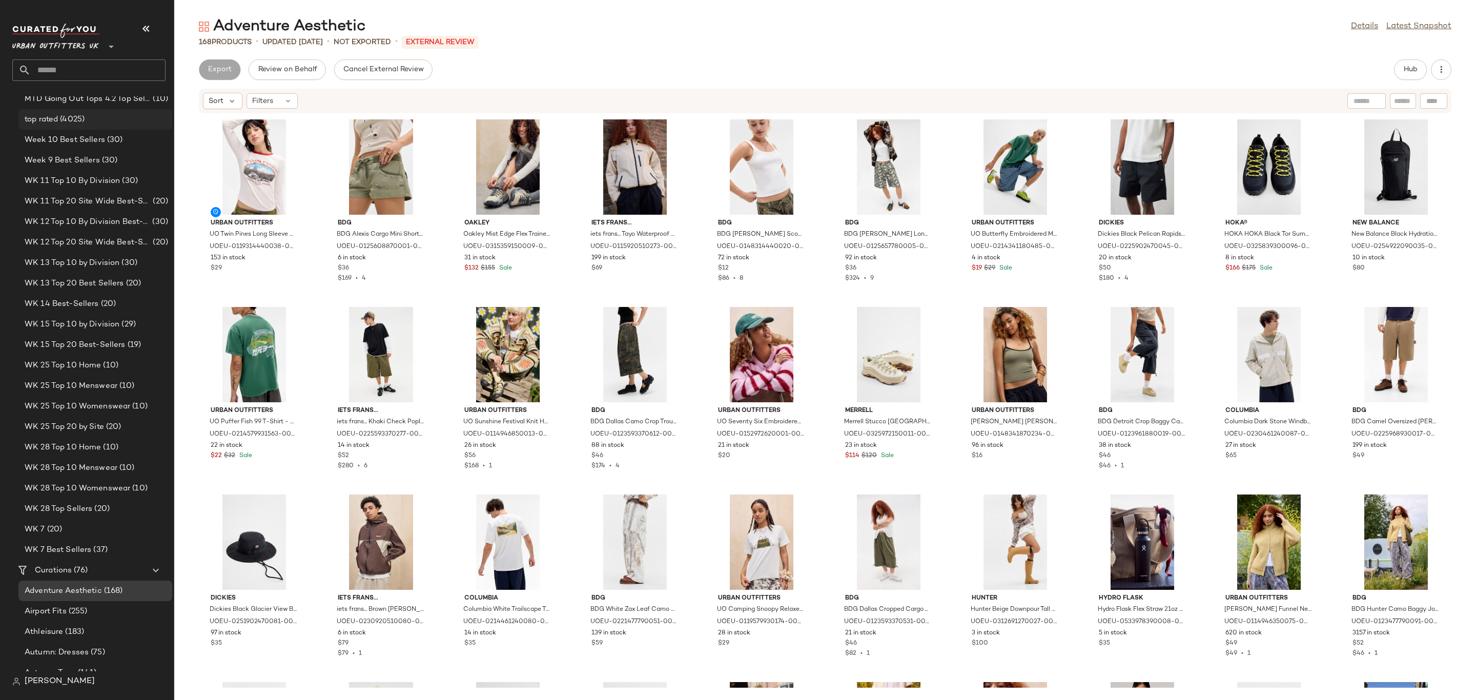
scroll to position [1384, 0]
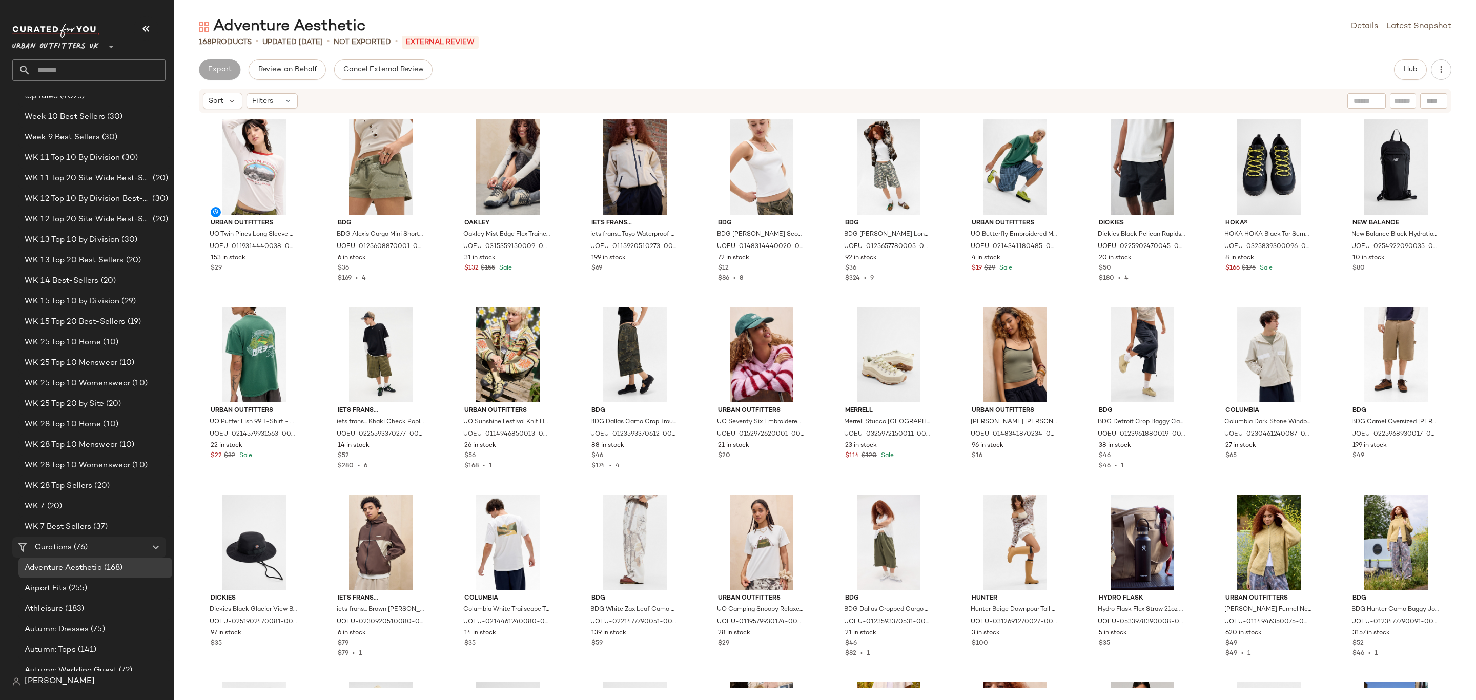
click at [113, 545] on div "Curations (76)" at bounding box center [90, 548] width 116 height 12
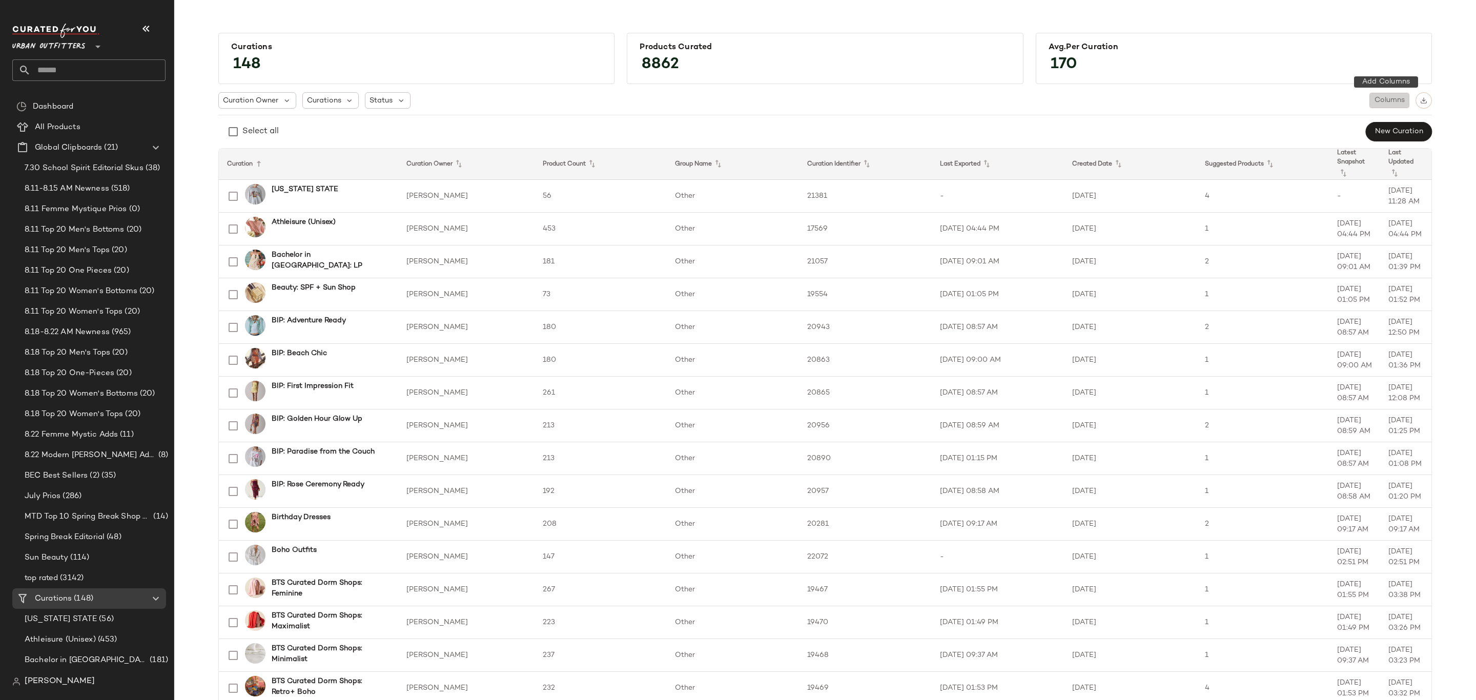
click at [1385, 102] on span "Columns" at bounding box center [1389, 100] width 31 height 8
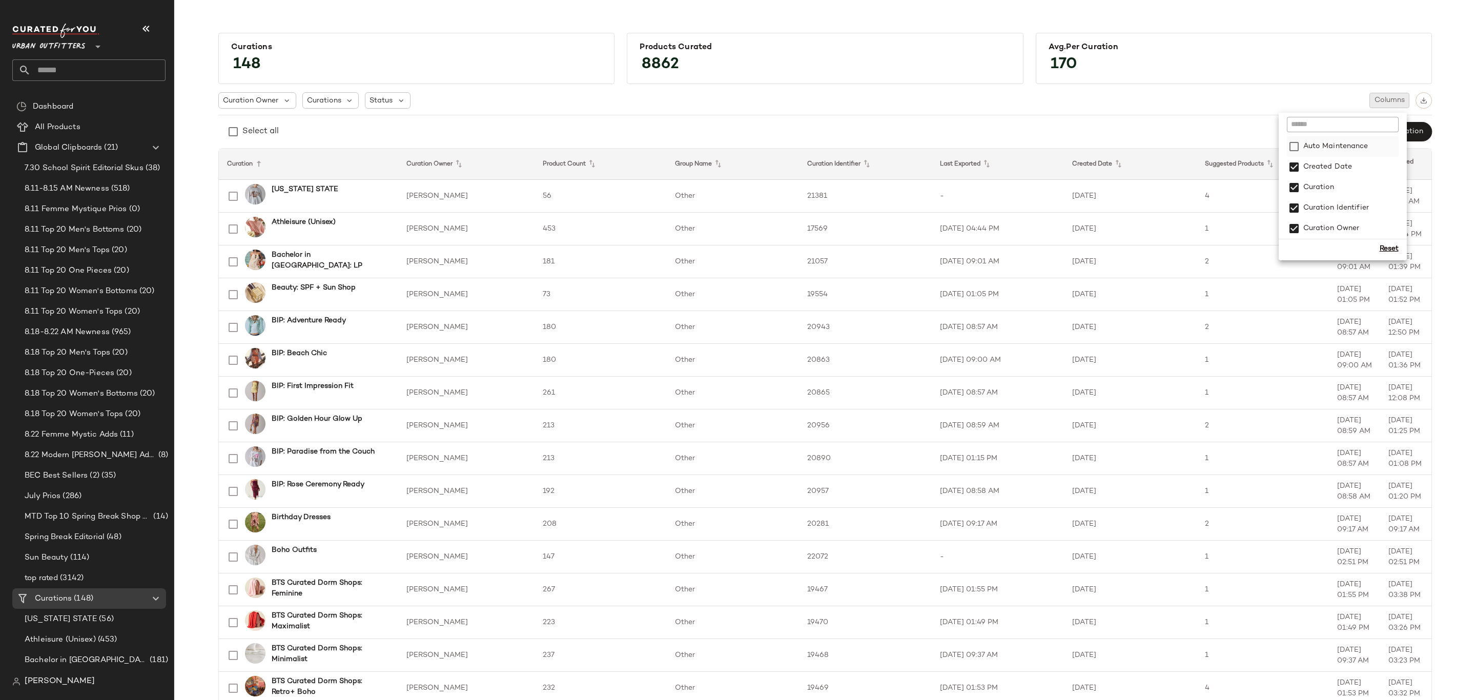
click at [1365, 151] on label "Auto Maintenance" at bounding box center [1335, 146] width 67 height 21
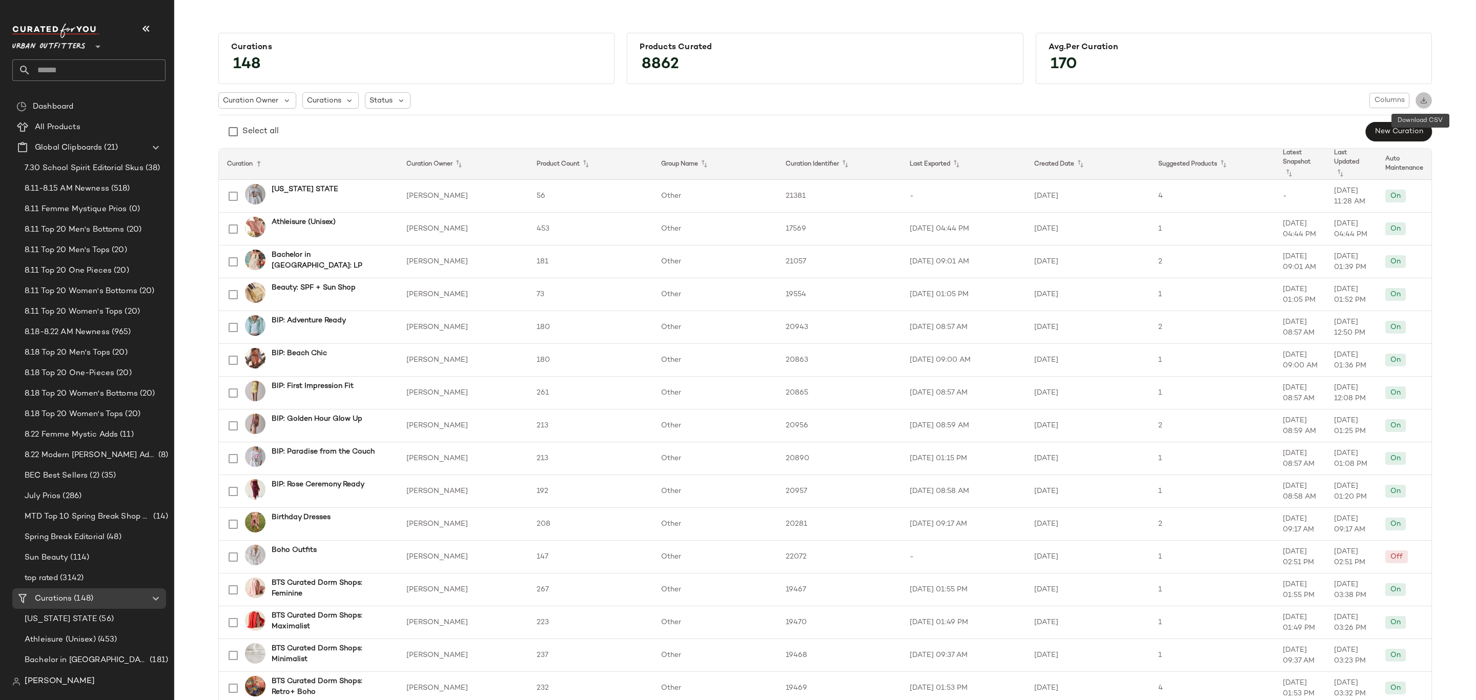
click at [1421, 102] on img "button" at bounding box center [1424, 100] width 7 height 7
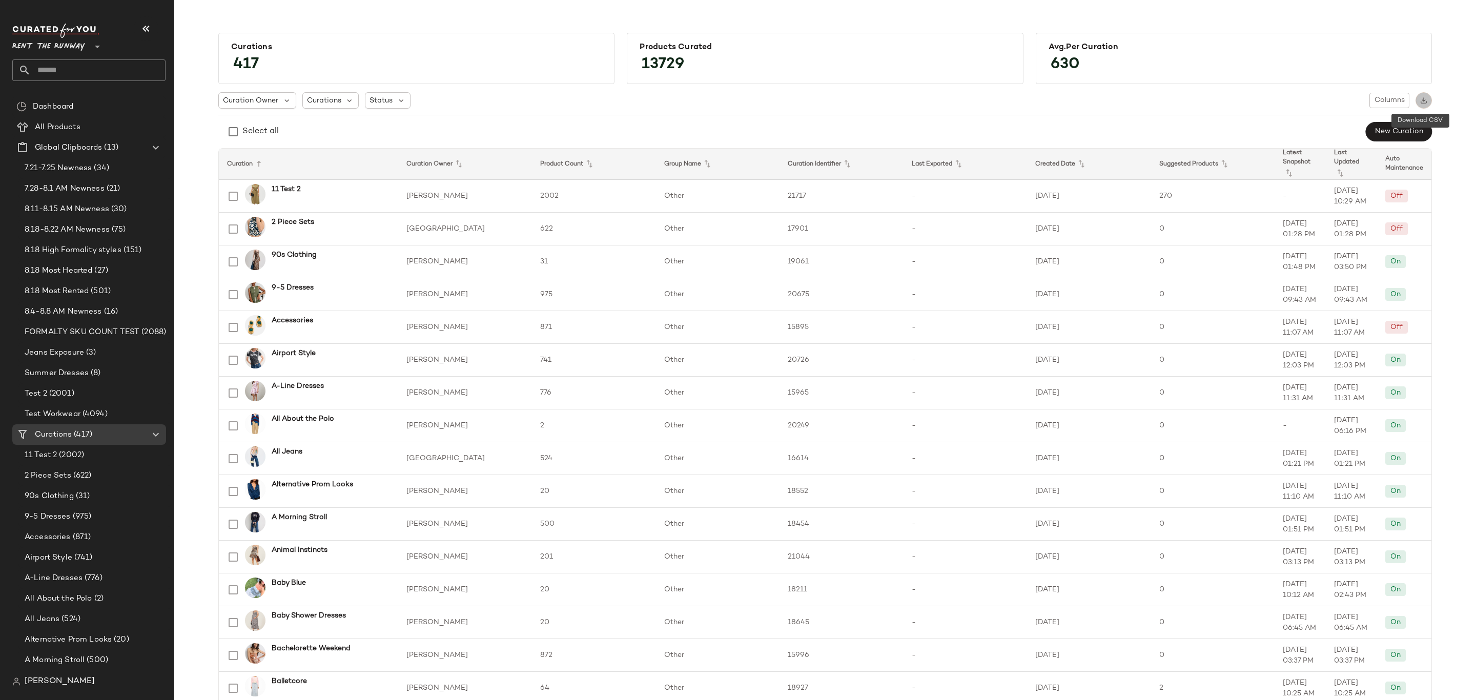
click at [1423, 97] on img "button" at bounding box center [1424, 100] width 7 height 7
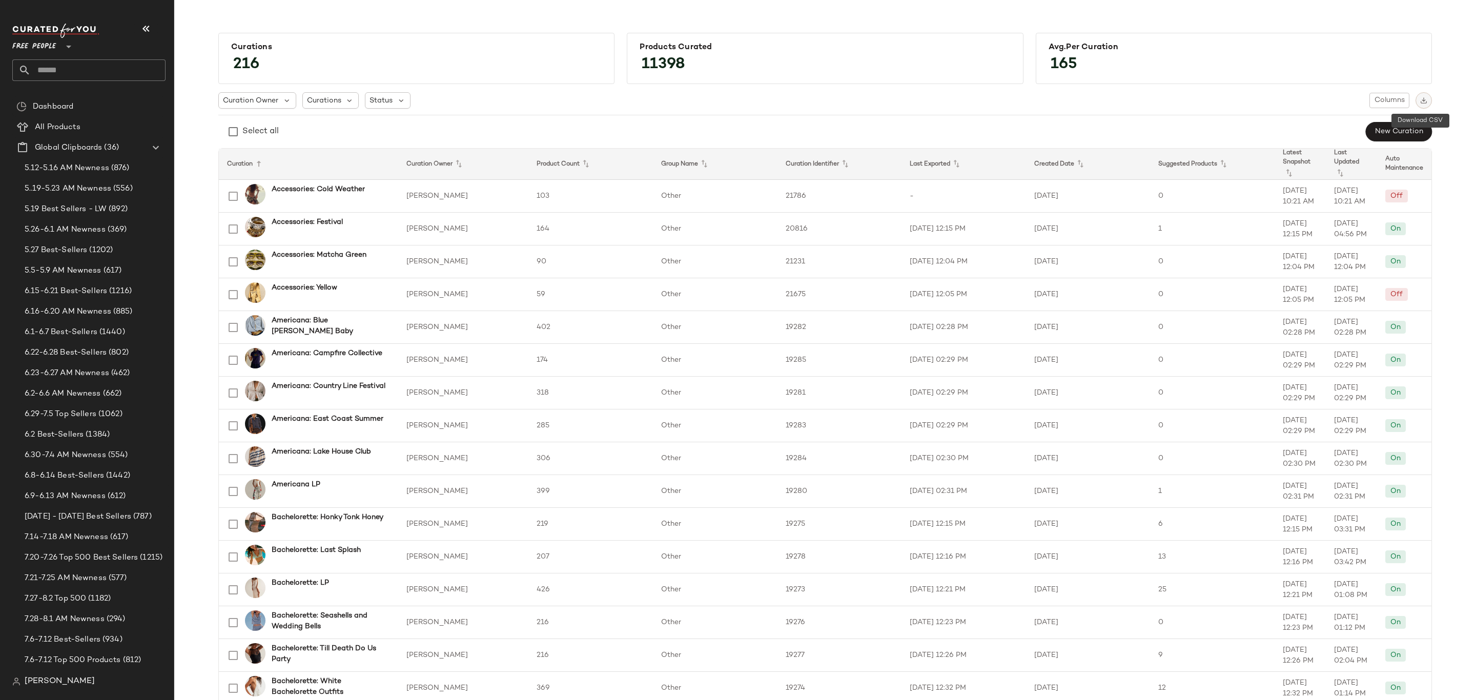
click at [1421, 100] on img "button" at bounding box center [1424, 100] width 7 height 7
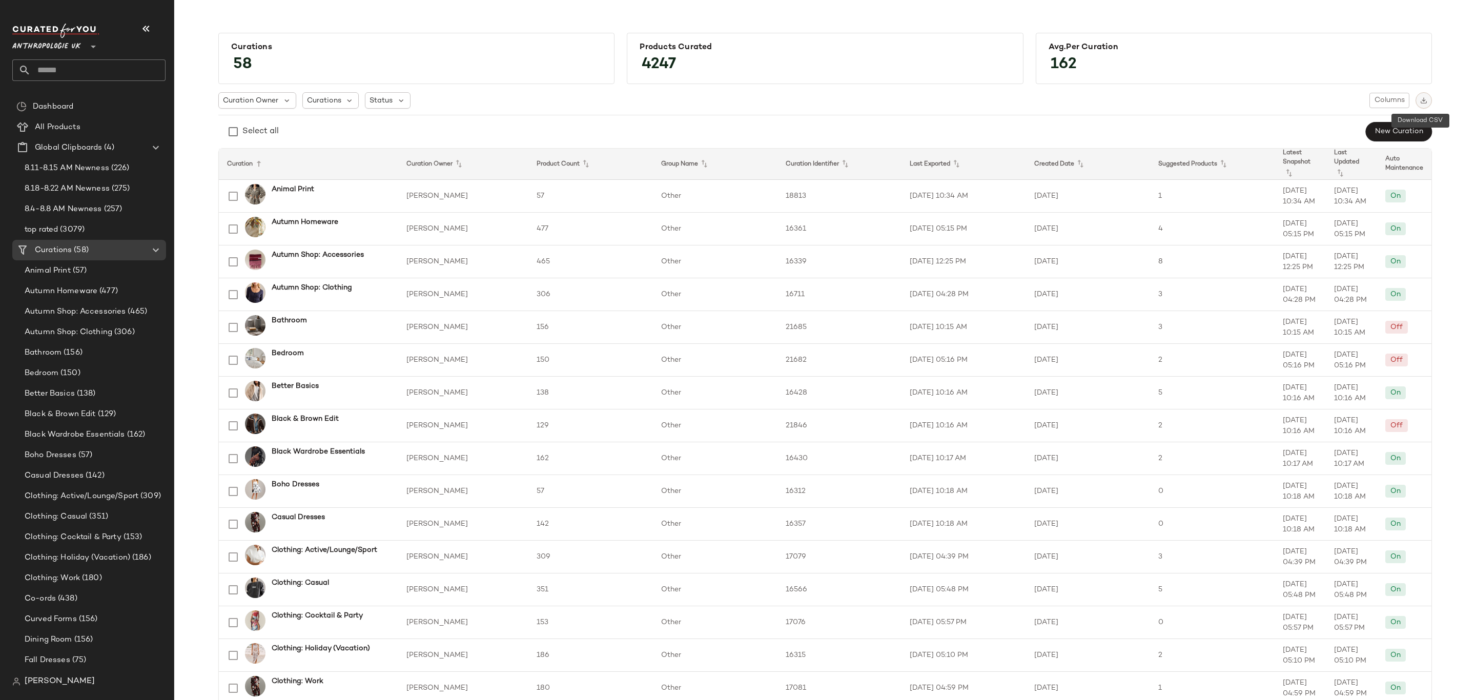
click at [1423, 99] on img "button" at bounding box center [1424, 100] width 7 height 7
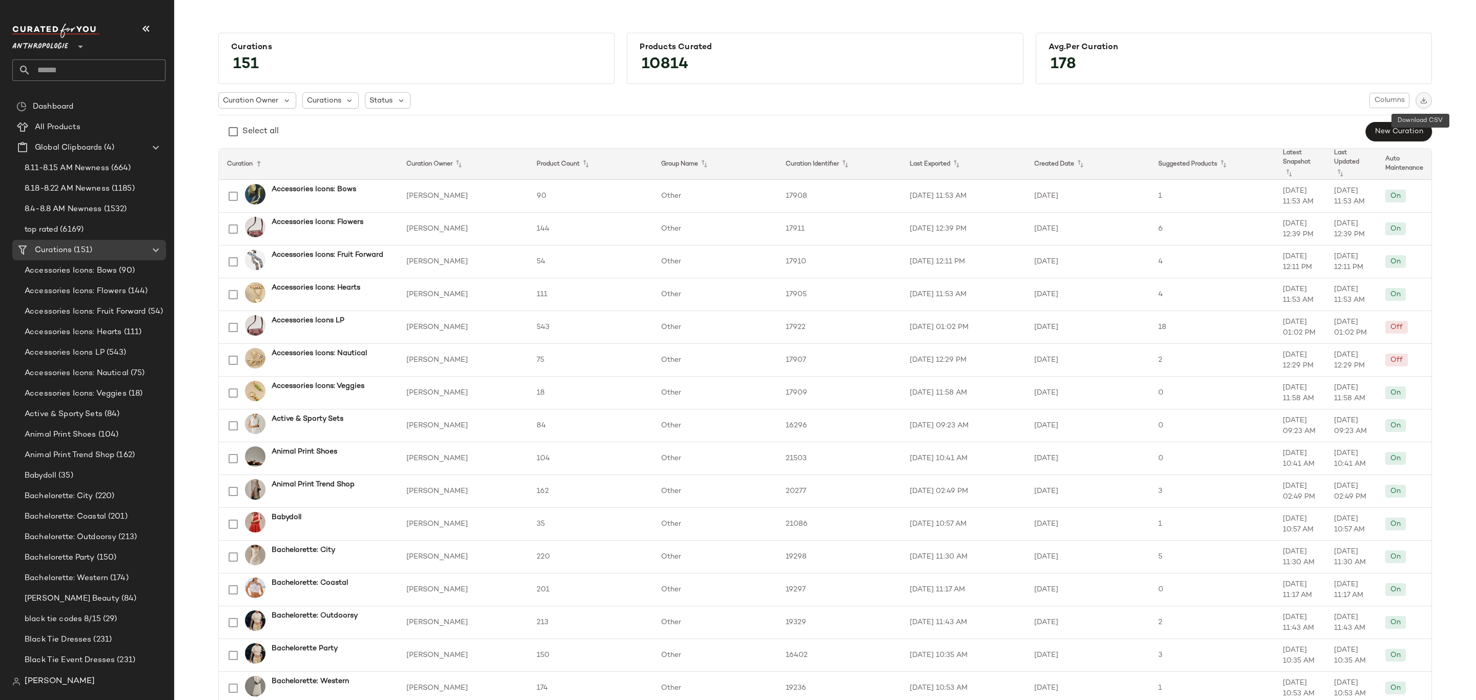
click at [1423, 99] on img "button" at bounding box center [1424, 100] width 7 height 7
click at [1421, 100] on img "button" at bounding box center [1424, 100] width 7 height 7
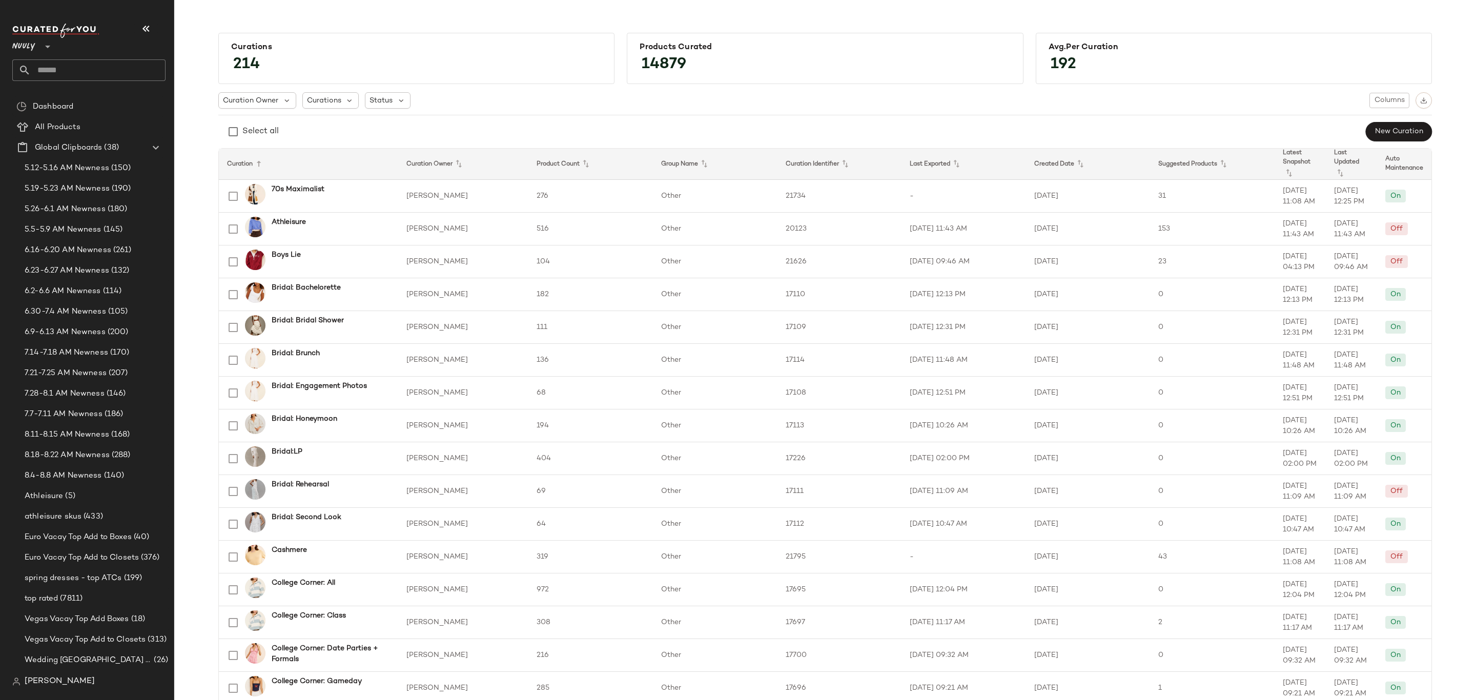
scroll to position [384, 0]
click at [1422, 102] on img "button" at bounding box center [1424, 100] width 7 height 7
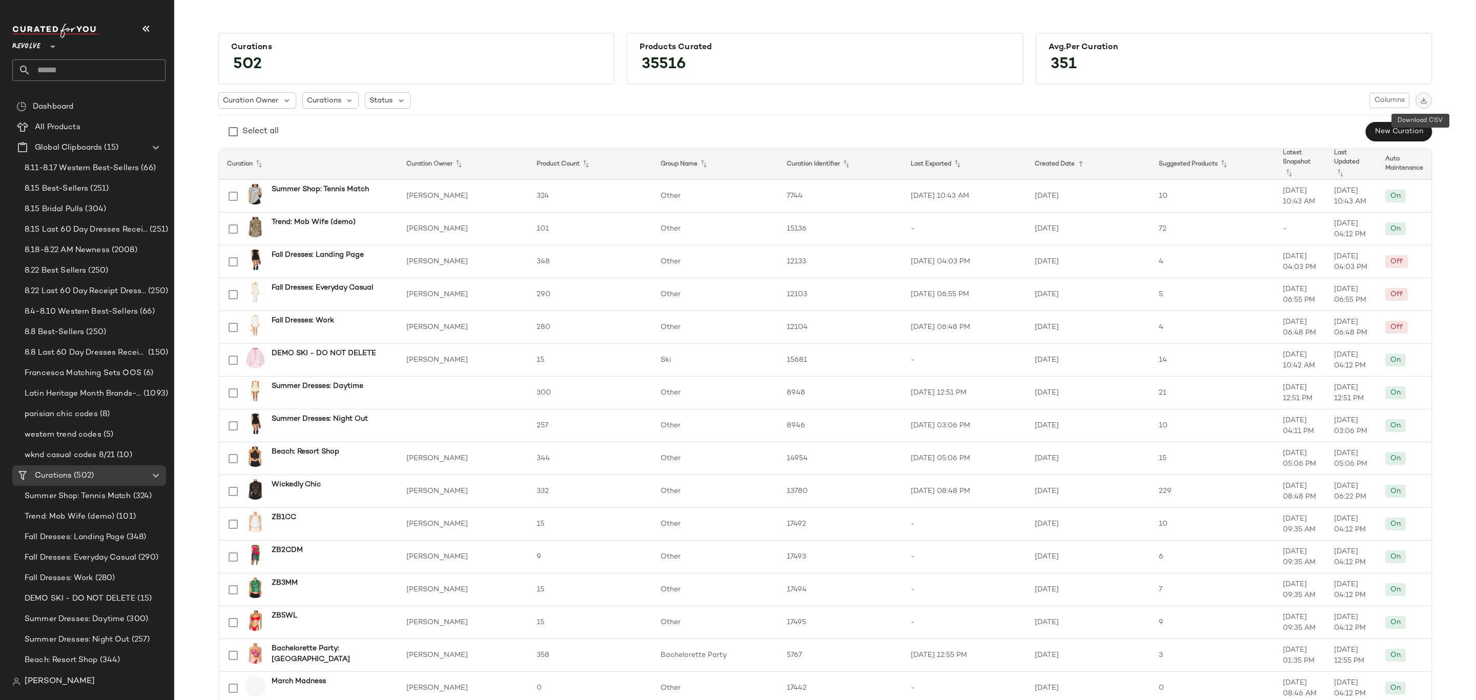
click at [1422, 99] on img "button" at bounding box center [1424, 100] width 7 height 7
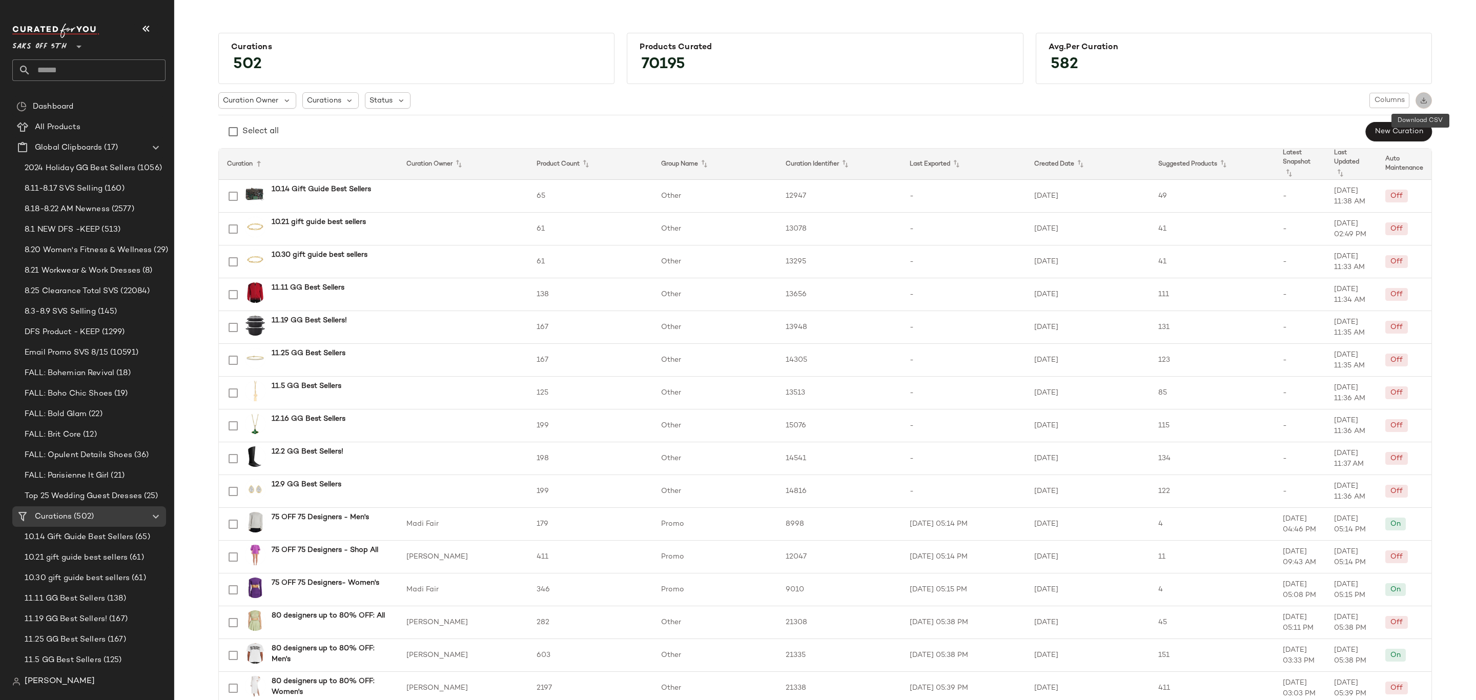
click at [1423, 97] on img "button" at bounding box center [1424, 100] width 7 height 7
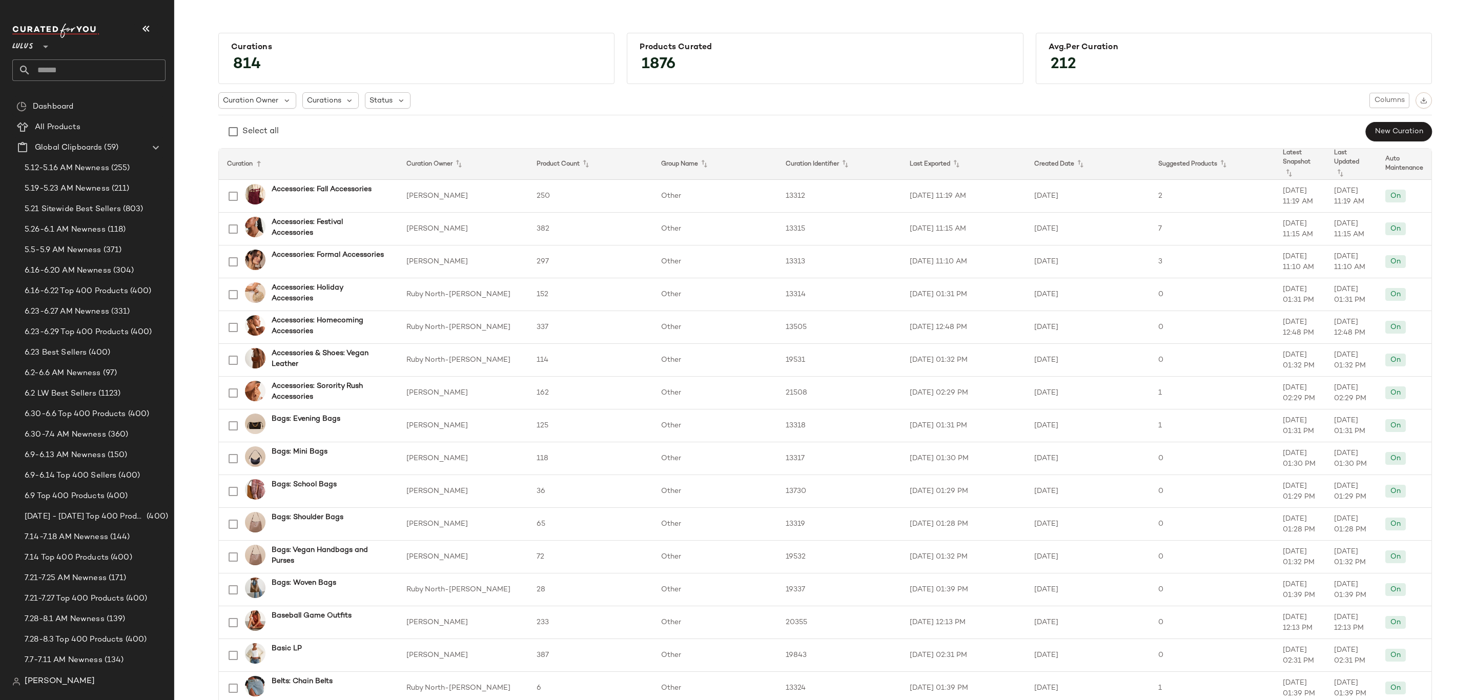
scroll to position [1077, 0]
click at [1426, 102] on button "button" at bounding box center [1424, 100] width 16 height 16
click at [1244, 123] on div "Select all New Curation" at bounding box center [825, 131] width 1214 height 21
